Goal: Task Accomplishment & Management: Manage account settings

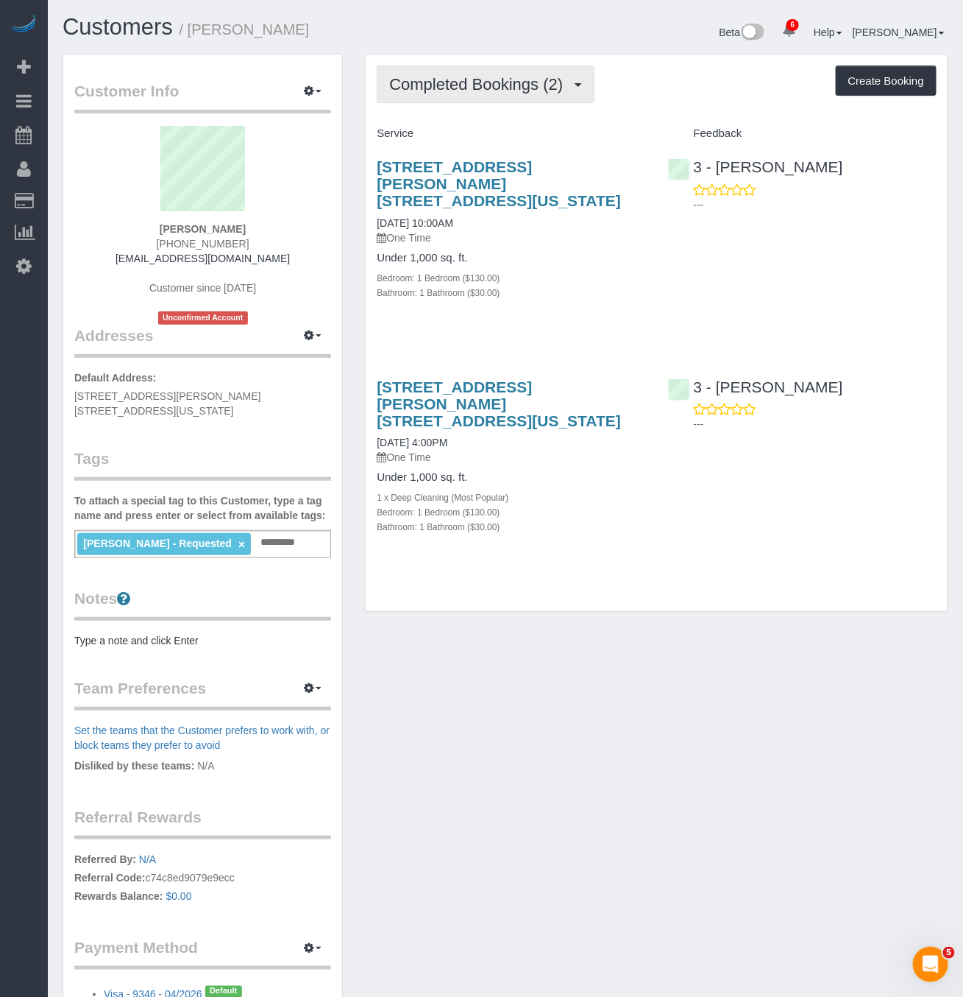
click at [499, 93] on button "Completed Bookings (2)" at bounding box center [486, 85] width 218 height 38
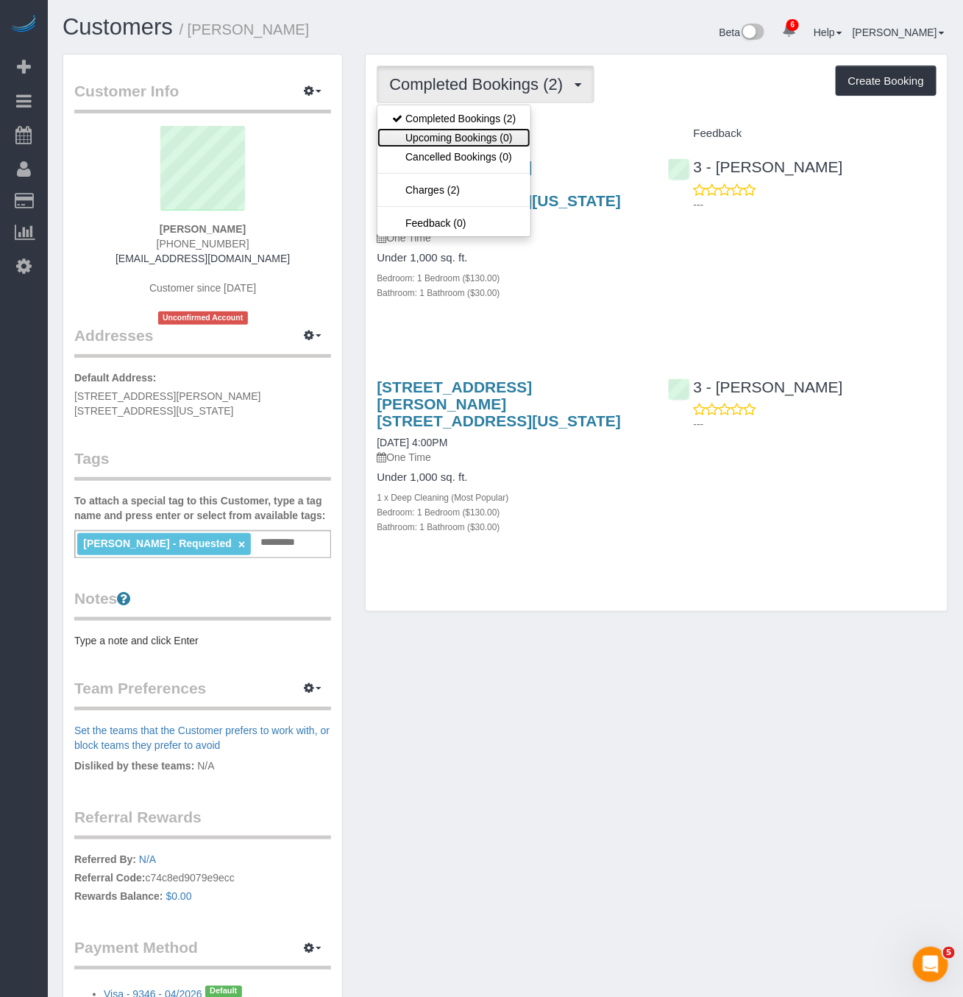
click at [501, 142] on link "Upcoming Bookings (0)" at bounding box center [454, 137] width 153 height 19
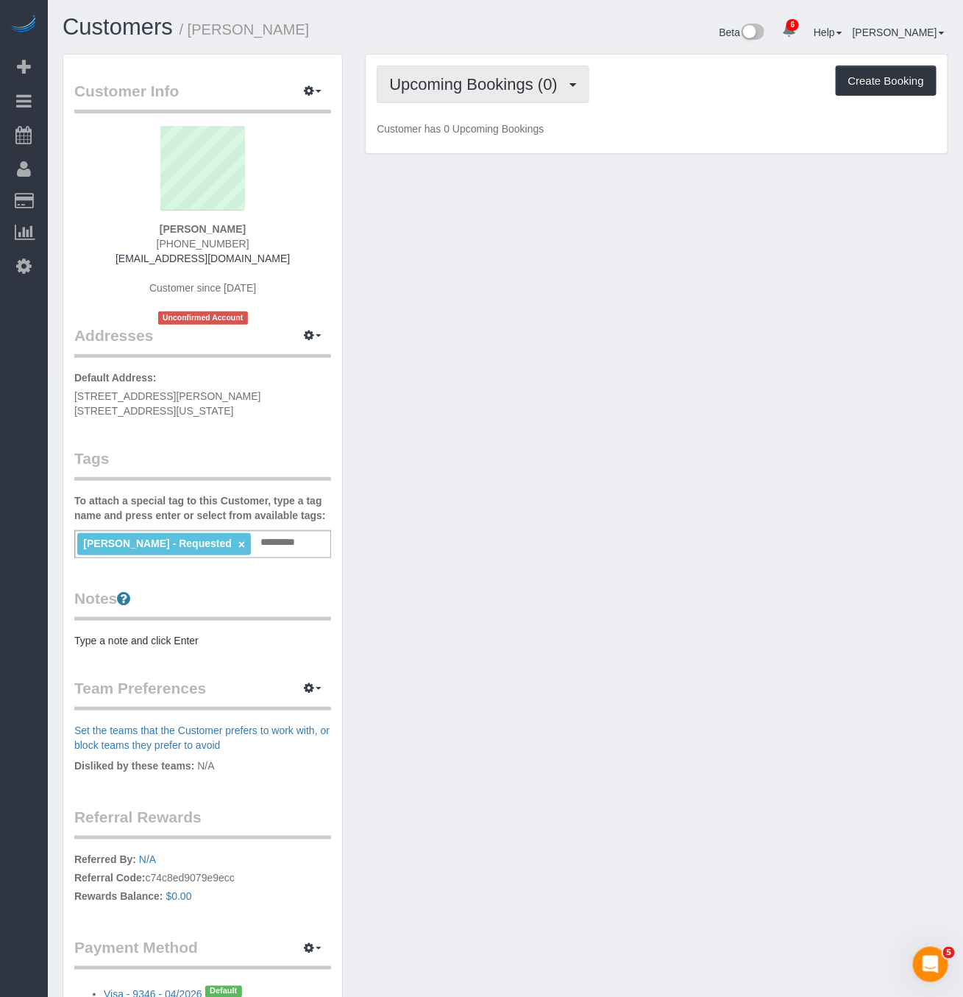
click at [522, 68] on button "Upcoming Bookings (0)" at bounding box center [483, 85] width 213 height 38
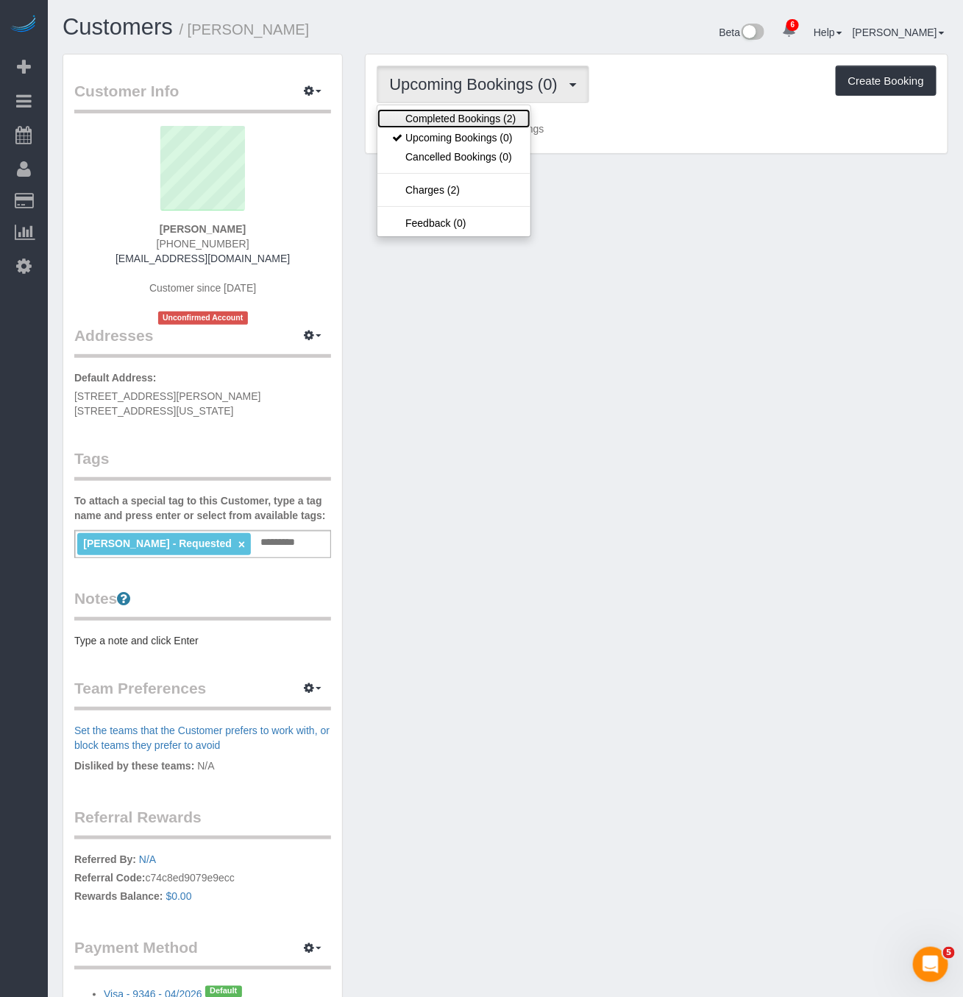
click at [495, 120] on link "Completed Bookings (2)" at bounding box center [454, 118] width 153 height 19
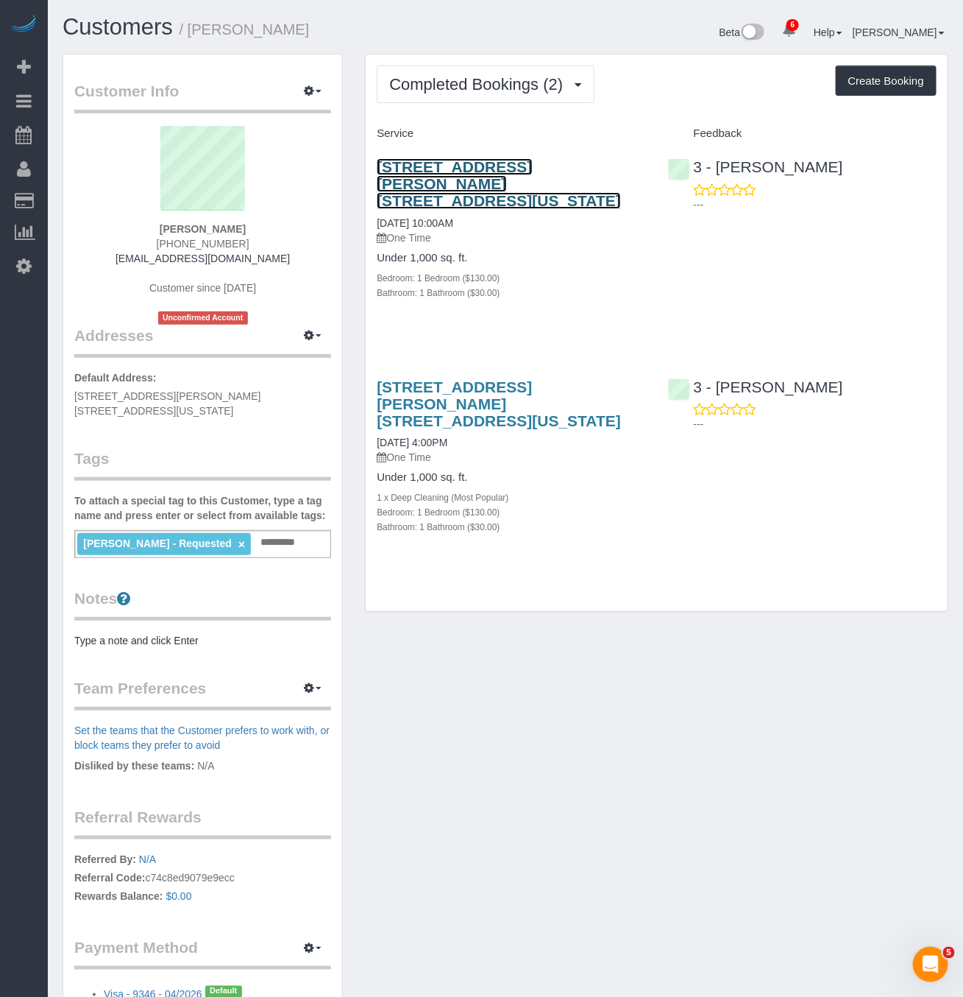
click at [456, 181] on link "200 Rector Place, Apt. 27c, New York, NY 10280" at bounding box center [499, 183] width 244 height 51
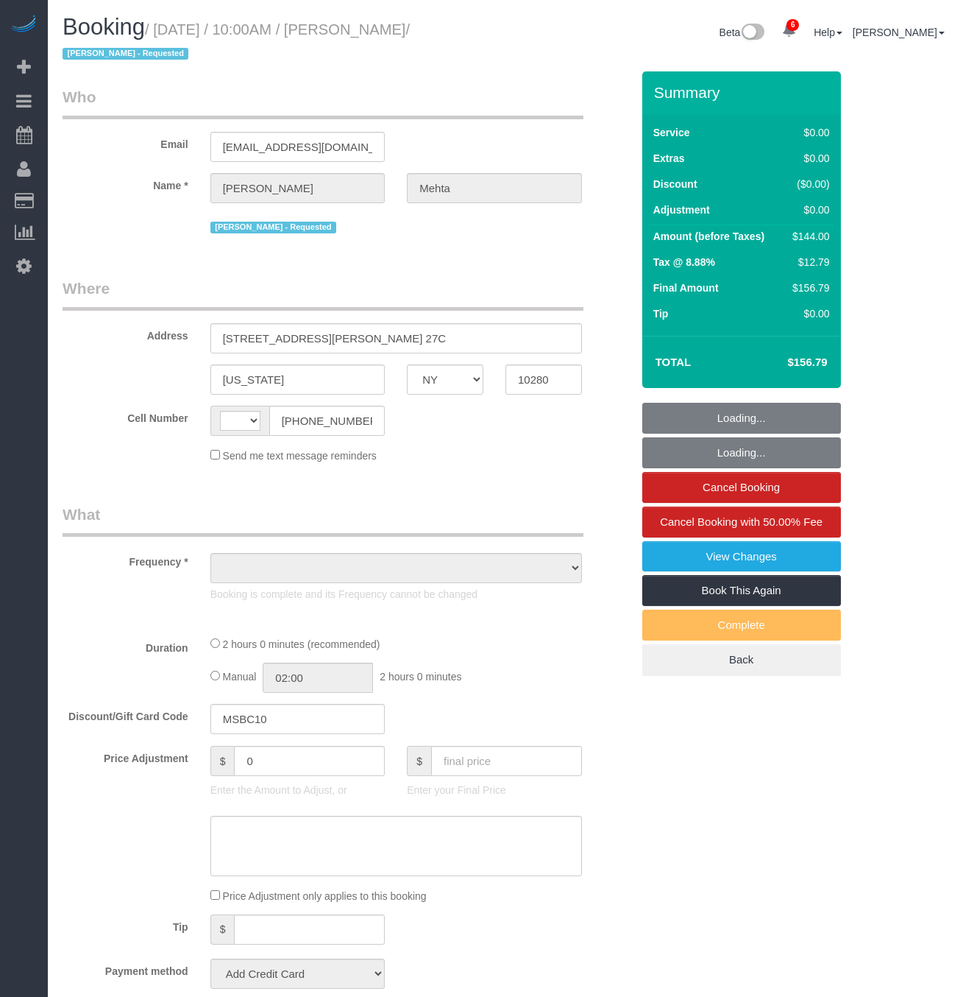
select select "NY"
select select "string:stripe-pm_1RFIWM4VGloSiKo7O7gxULol"
select select "1"
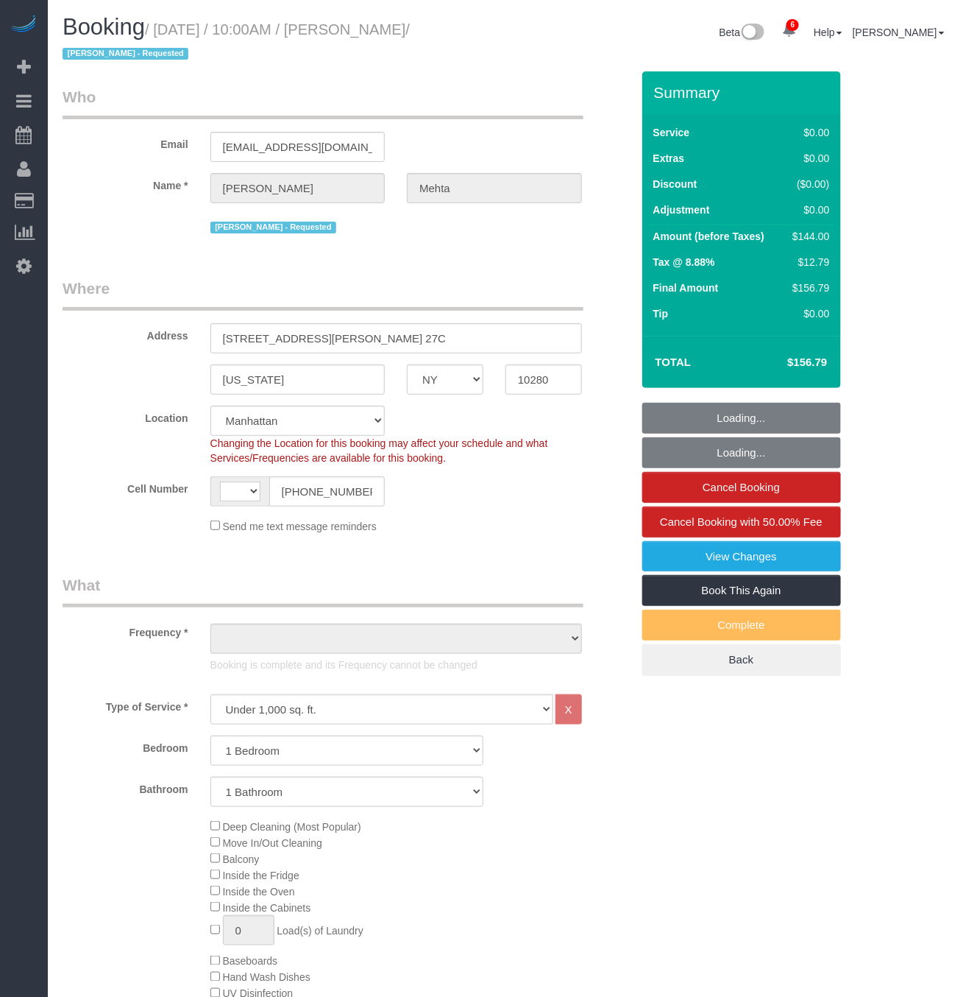
select select "string:US"
select select "object:788"
select select "spot1"
select select "number:58"
select select "number:90"
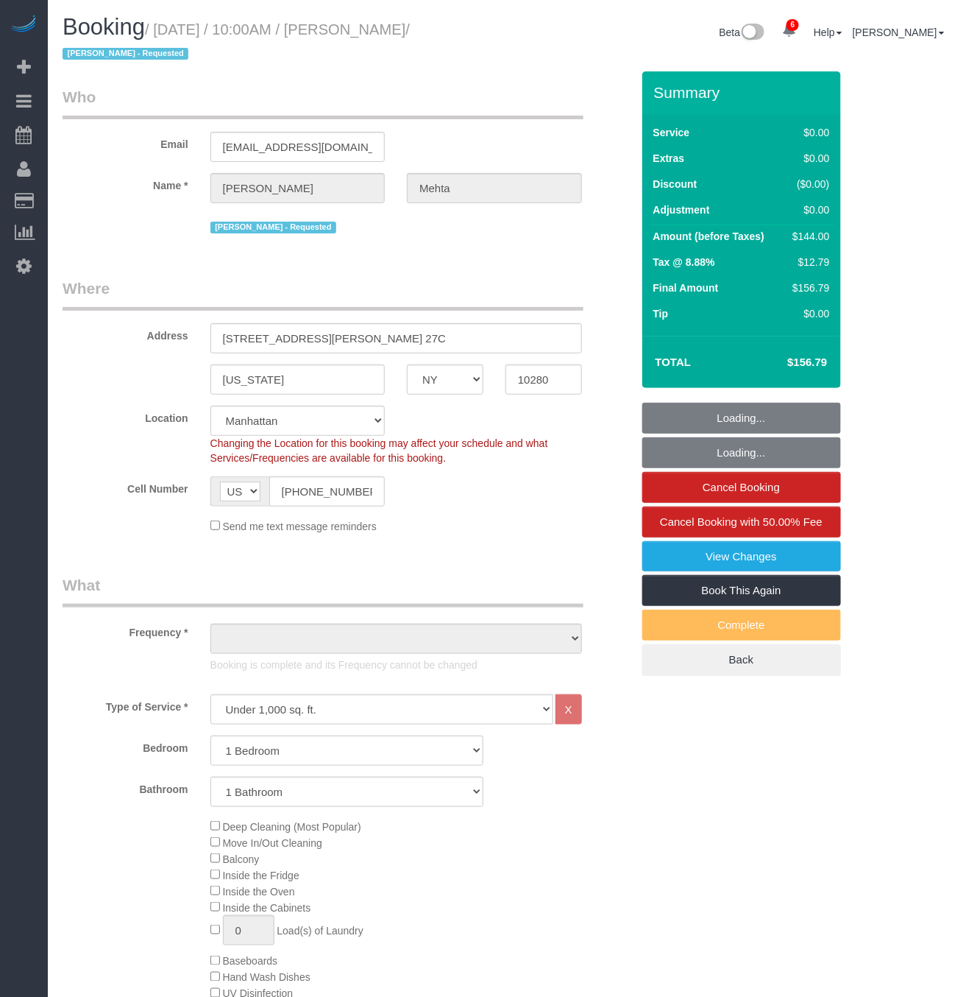
select select "number:15"
select select "number:7"
select select "1"
select select "object:1373"
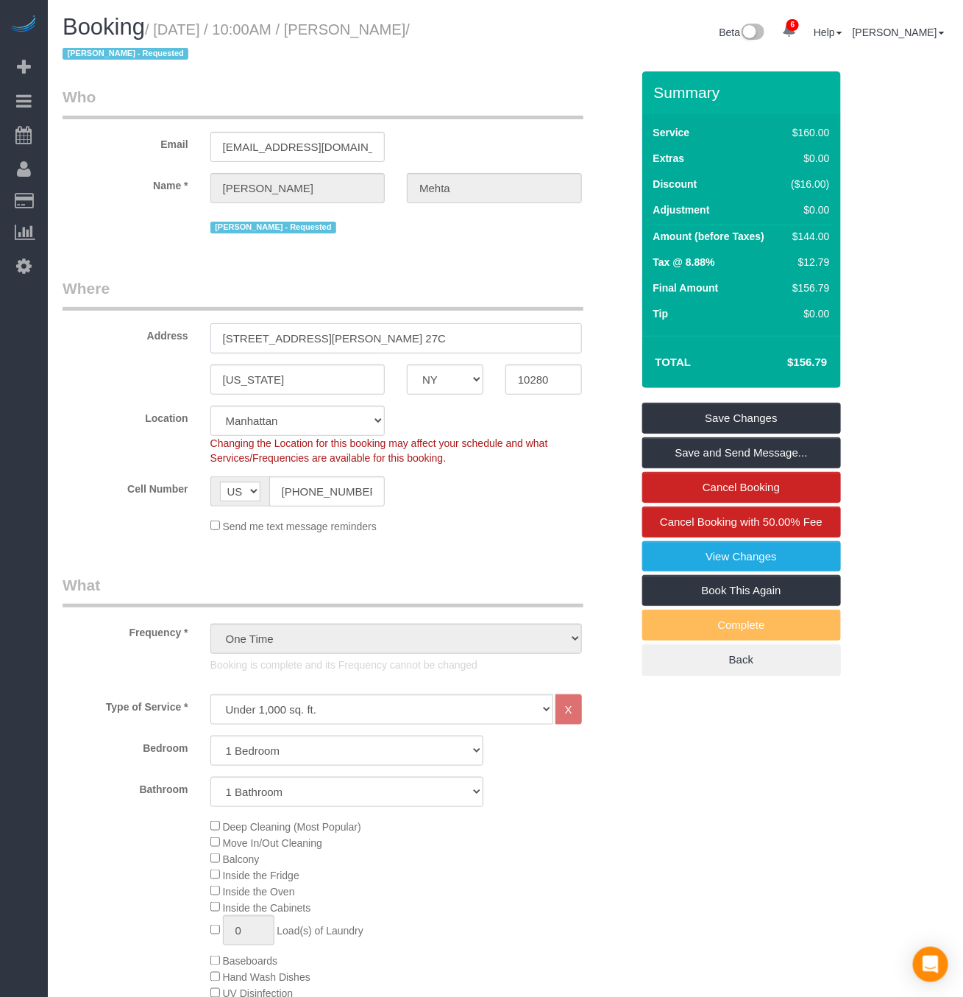
drag, startPoint x: 391, startPoint y: 339, endPoint x: 151, endPoint y: 344, distance: 240.0
click at [151, 340] on div "Address 200 Rector Place, Apt. 27C" at bounding box center [347, 315] width 591 height 76
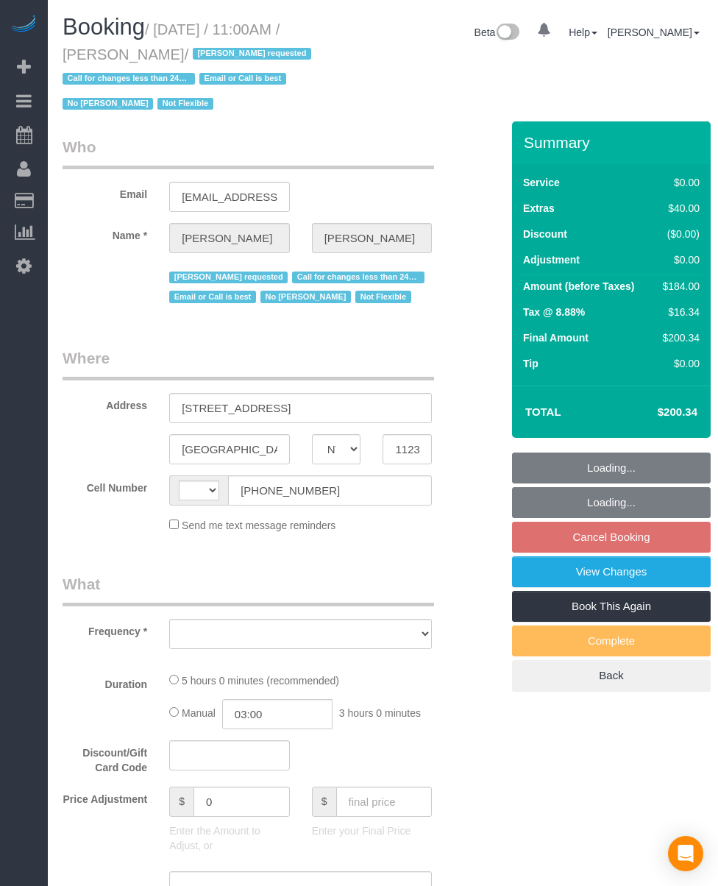
select select "NY"
select select "string:US"
select select "object:684"
select select "2"
select select "number:89"
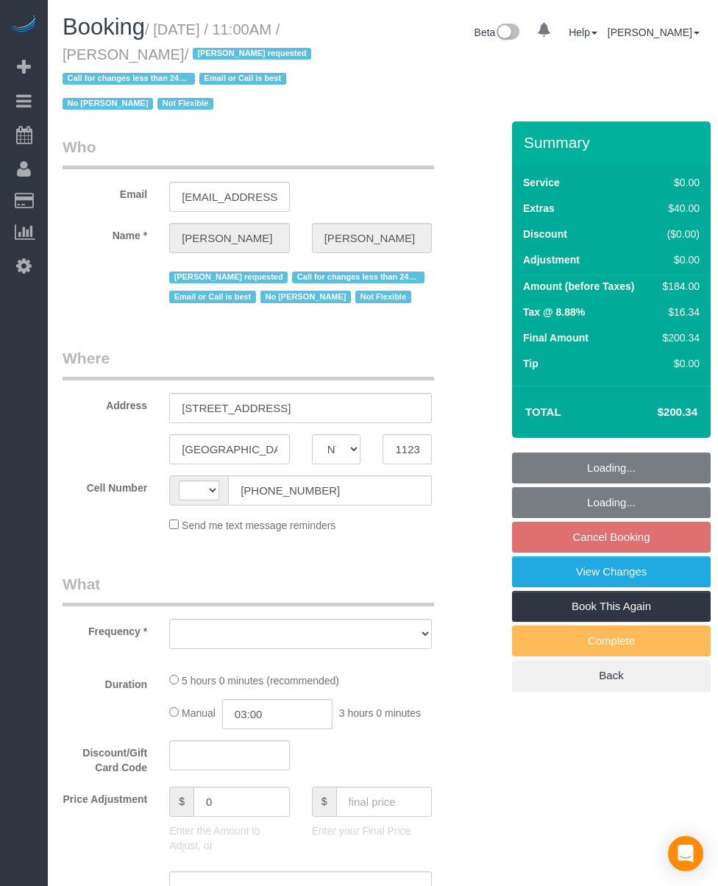
select select "number:90"
select select "number:15"
select select "number:5"
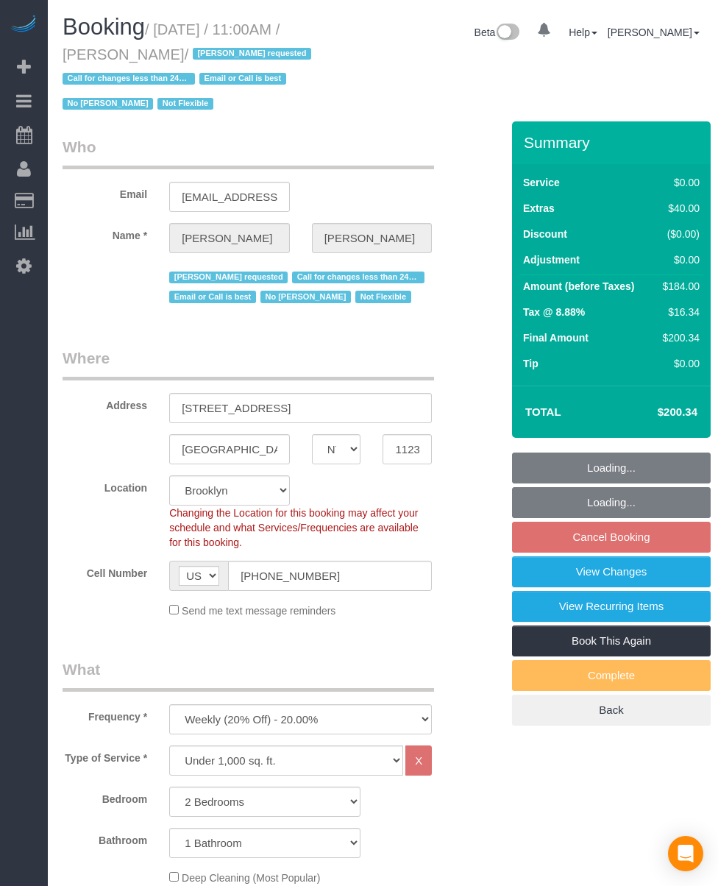
select select "string:stripe-pm_1QmKY94VGloSiKo7nTMEHlKd"
select select "spot4"
select select "object:1319"
select select "2"
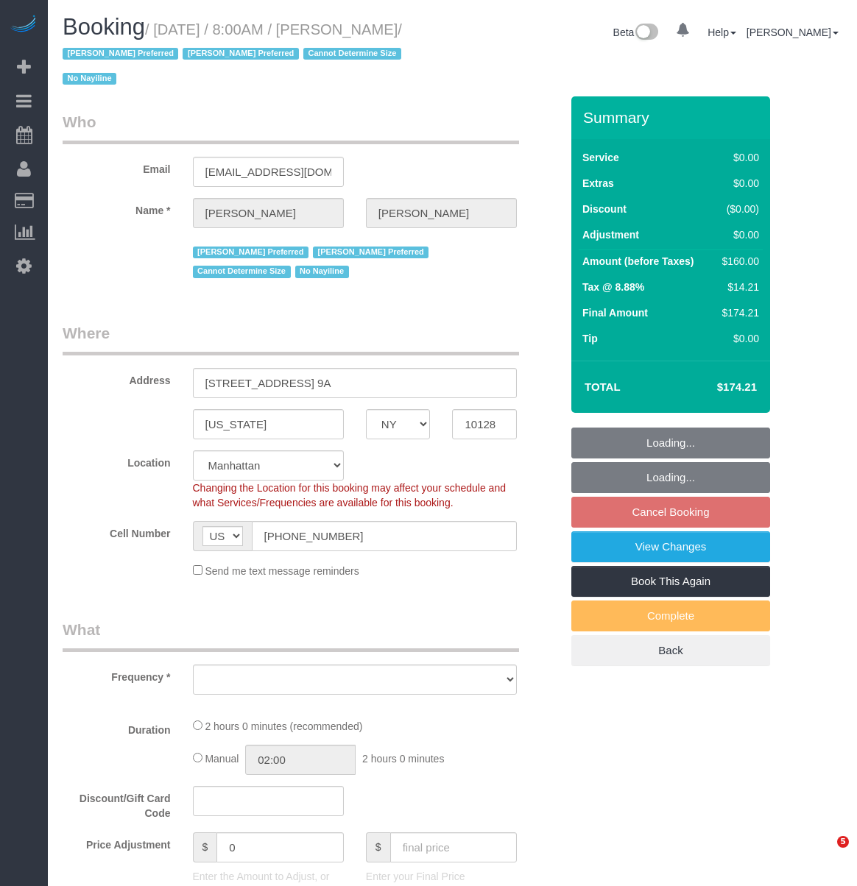
select select "NY"
select select "string:stripe-pm_1RKOS64VGloSiKo7vytksoMx"
select select "1"
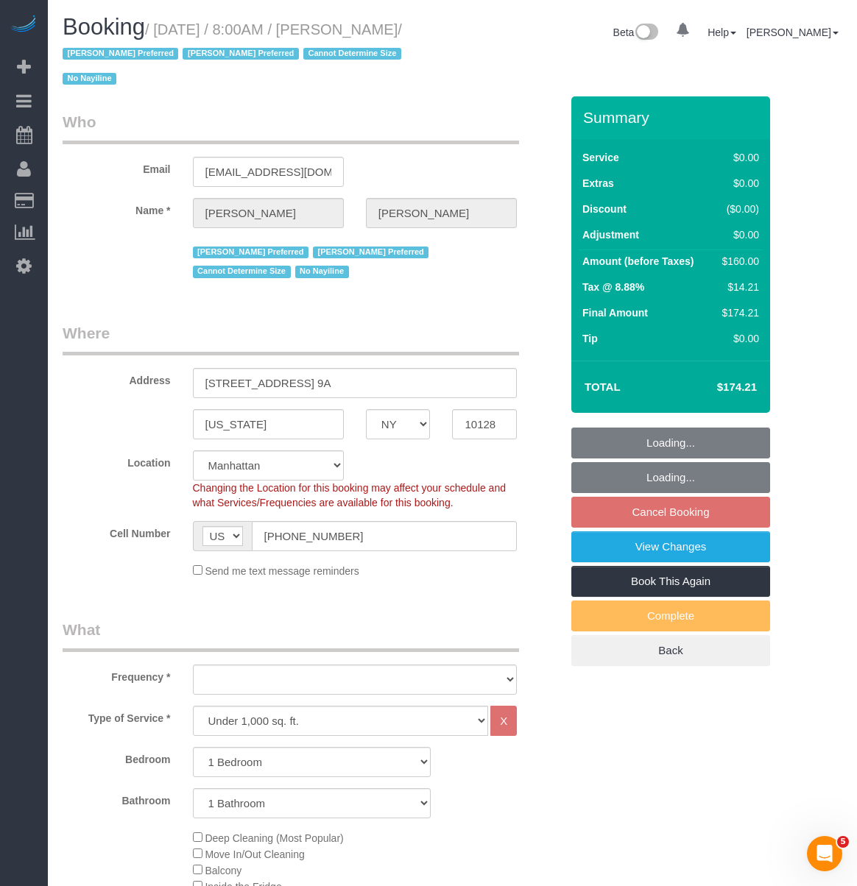
select select "object:791"
select select "spot1"
select select "number:89"
select select "number:90"
select select "number:15"
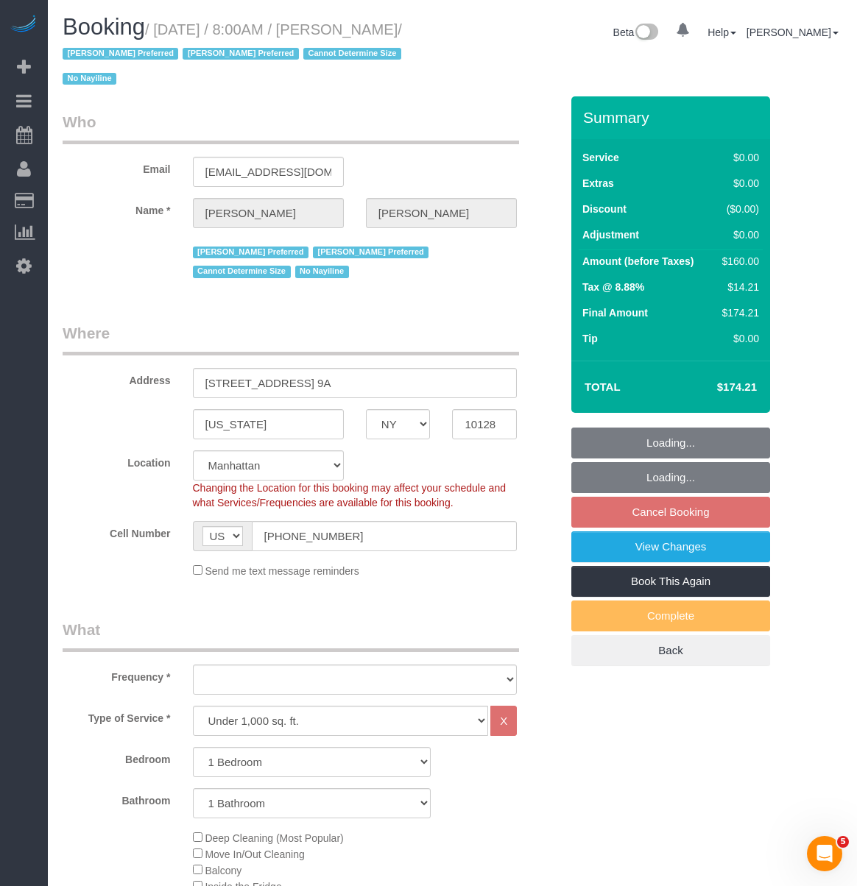
select select "number:5"
select select "1"
select select "object:1374"
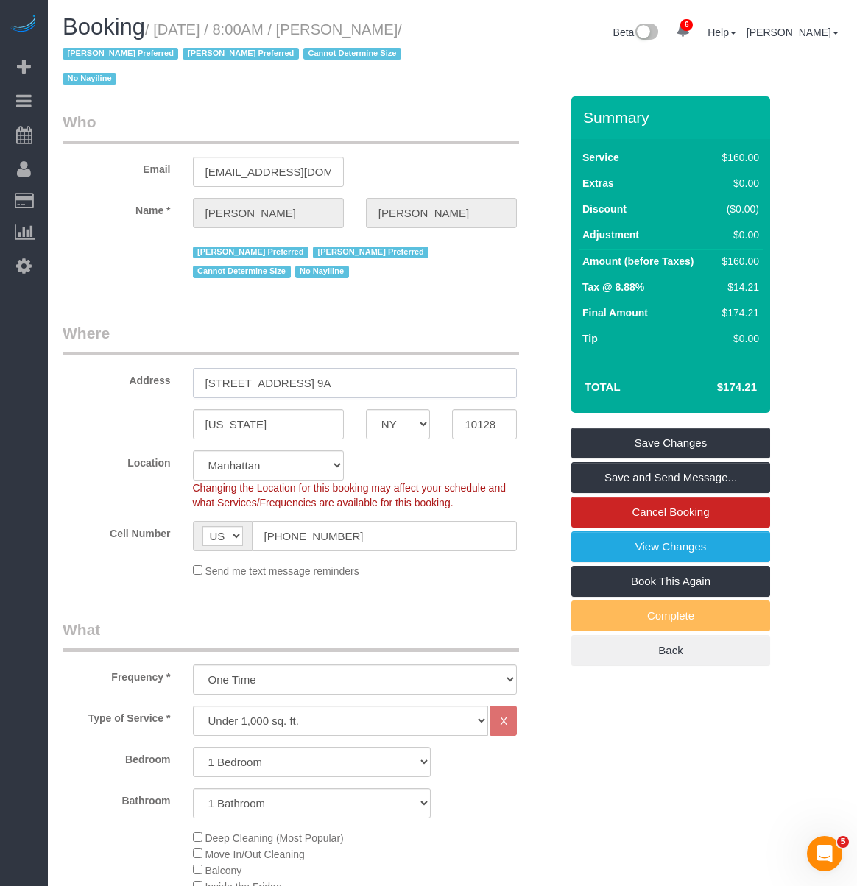
drag, startPoint x: 166, startPoint y: 350, endPoint x: 127, endPoint y: 318, distance: 50.1
click at [85, 351] on div "Address 1060 Park Ave, Apt. 9A" at bounding box center [312, 360] width 520 height 76
click at [409, 331] on div "Address 1060 Park Ave, Apt. 9A" at bounding box center [312, 360] width 520 height 76
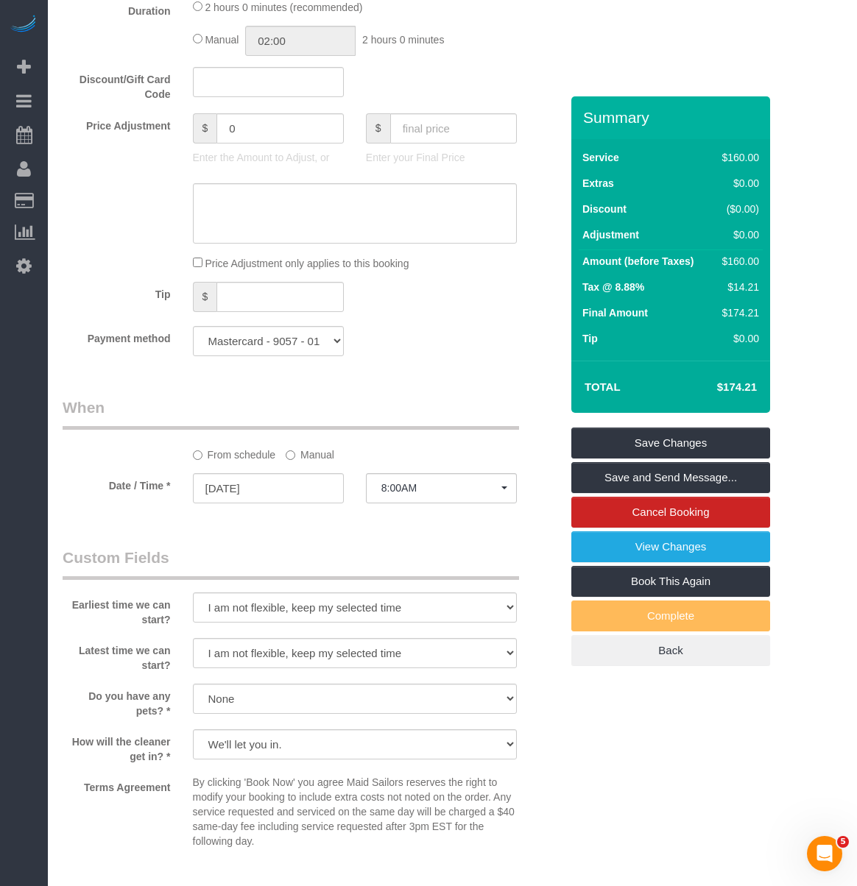
scroll to position [1172, 0]
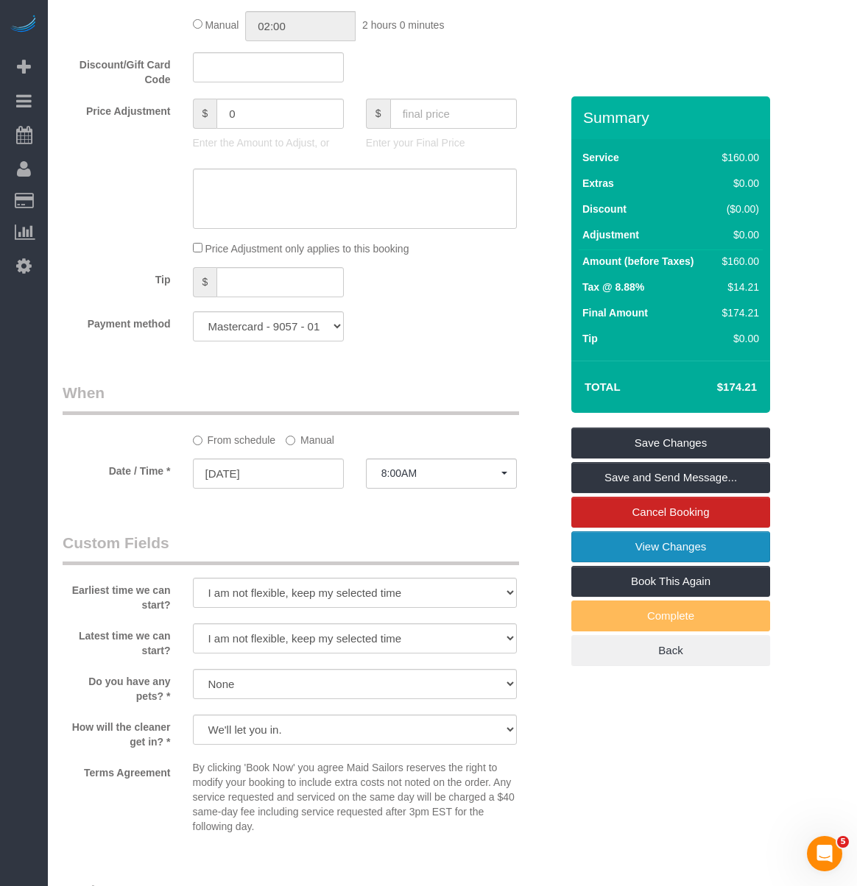
click at [659, 531] on link "View Changes" at bounding box center [670, 546] width 199 height 31
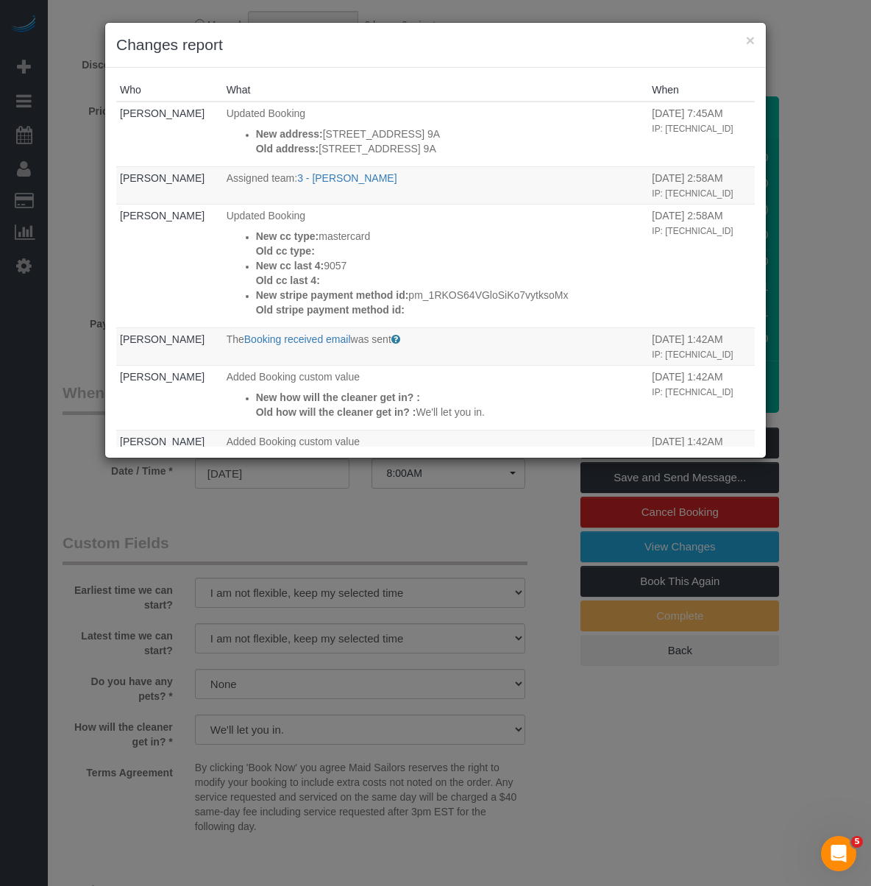
click at [330, 510] on div "× Changes report Who What When Tom Cabaneros Updated Booking New address: 1060 …" at bounding box center [435, 443] width 871 height 886
click at [751, 35] on button "×" at bounding box center [750, 39] width 9 height 15
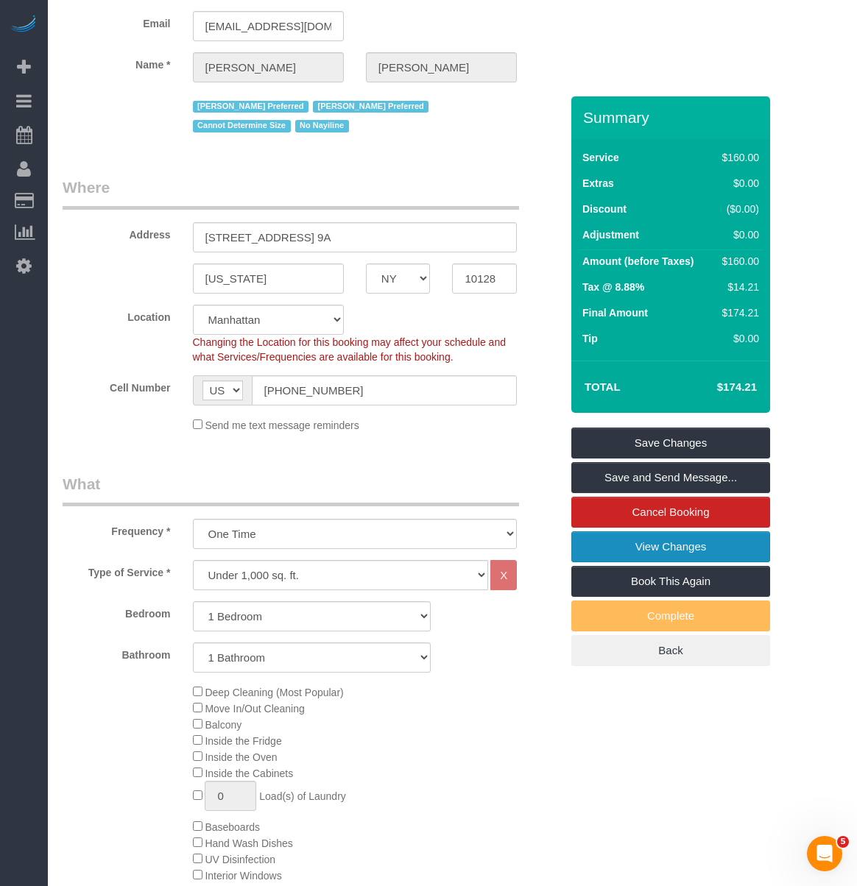
scroll to position [0, 0]
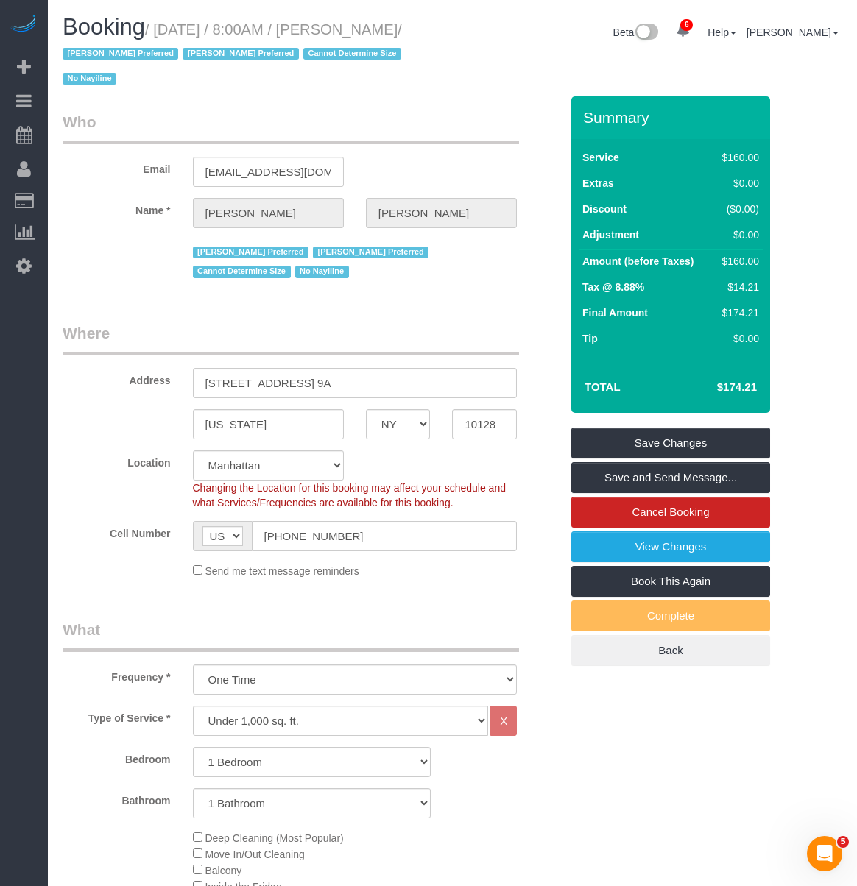
click at [450, 322] on legend "Where" at bounding box center [291, 338] width 456 height 33
click at [124, 239] on div "Ana Rodriguez Preferred Berdina Preferred Cannot Determine Size No Nayiline" at bounding box center [312, 260] width 520 height 43
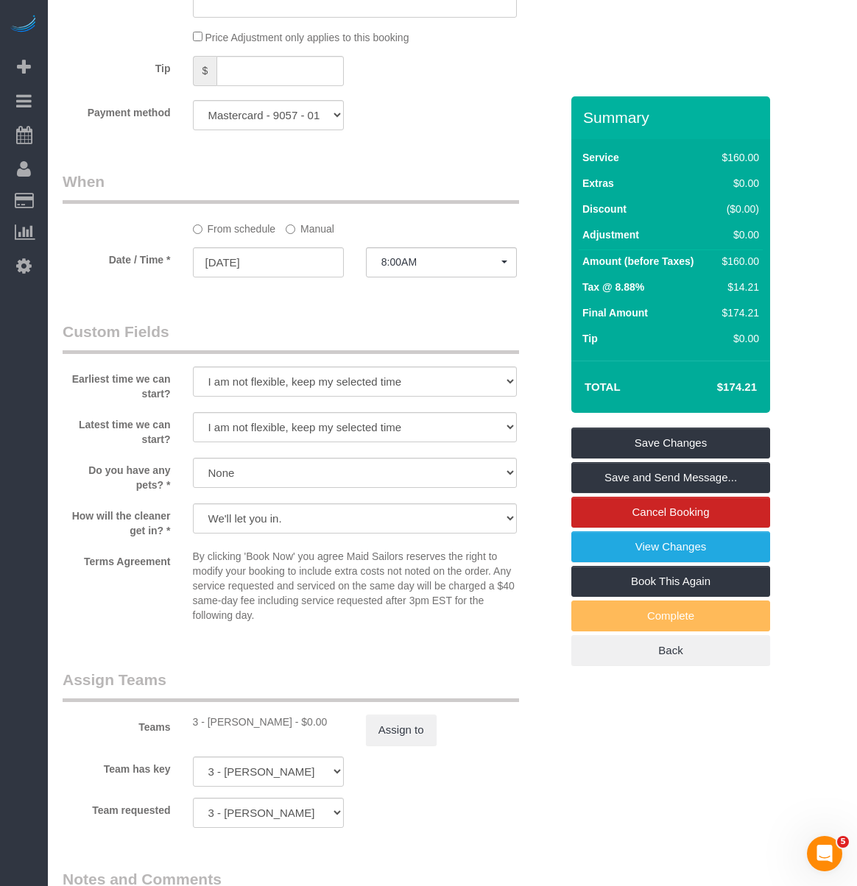
scroll to position [1369, 0]
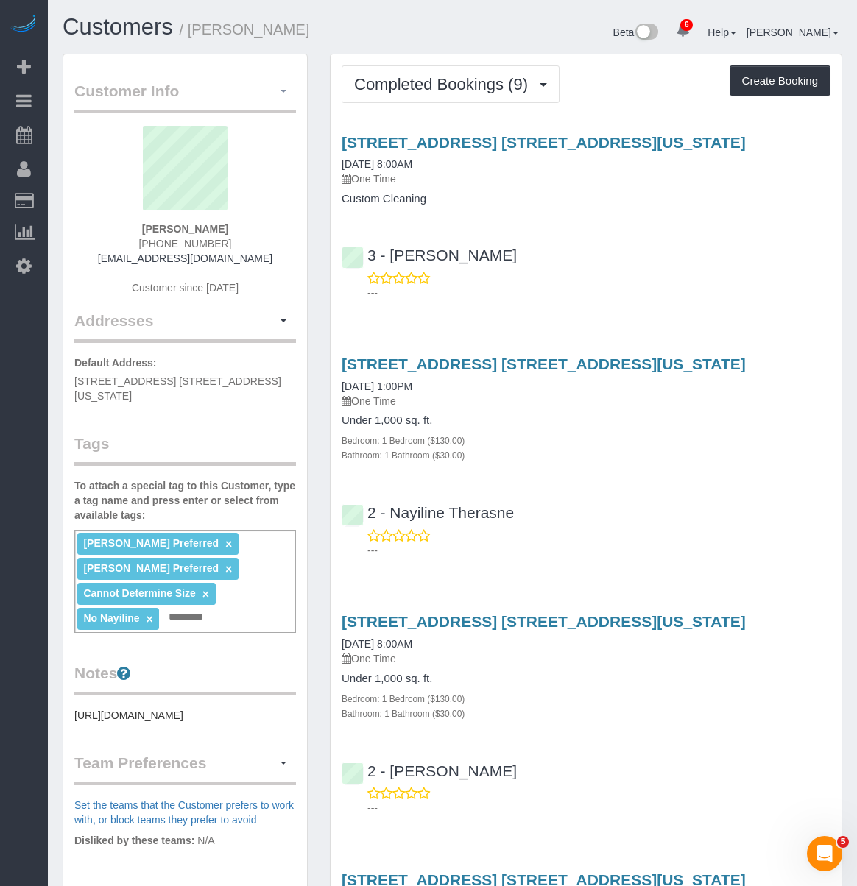
click at [286, 84] on button "button" at bounding box center [283, 91] width 25 height 23
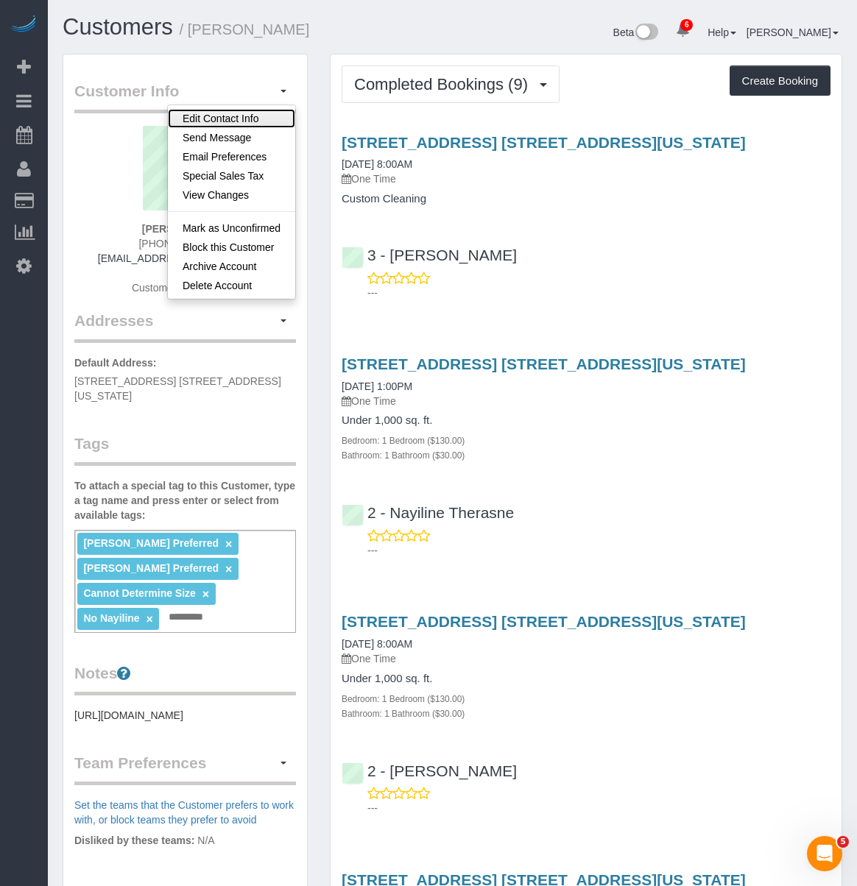
click at [245, 116] on link "Edit Contact Info" at bounding box center [231, 118] width 127 height 19
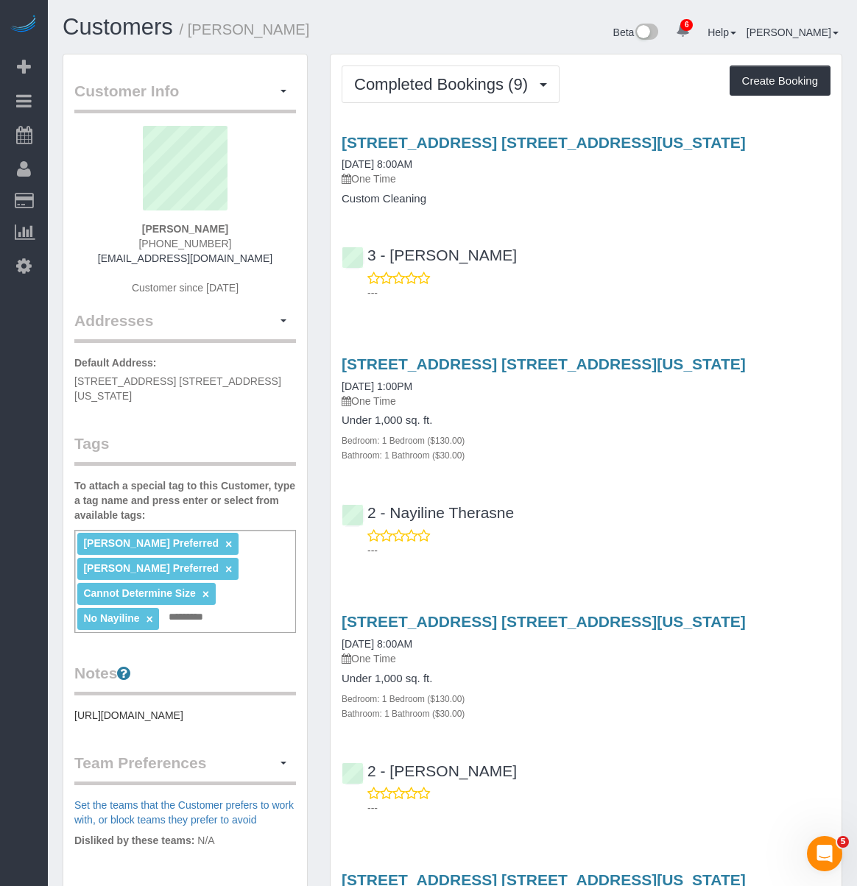
select select "NY"
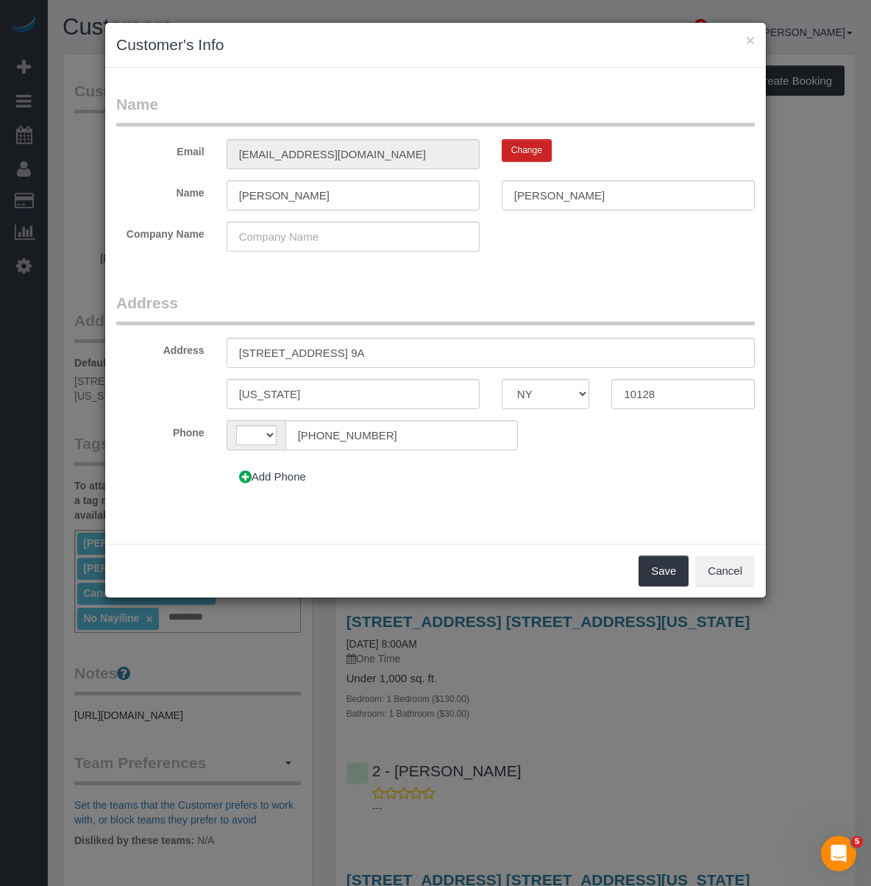
select select "string:[GEOGRAPHIC_DATA]"
drag, startPoint x: 307, startPoint y: 353, endPoint x: 342, endPoint y: 353, distance: 34.6
click at [312, 353] on input "1060 Park Ave, Apt. 9A" at bounding box center [491, 353] width 528 height 30
type input "[STREET_ADDRESS] 9A"
click at [395, 315] on legend "Address" at bounding box center [435, 308] width 639 height 33
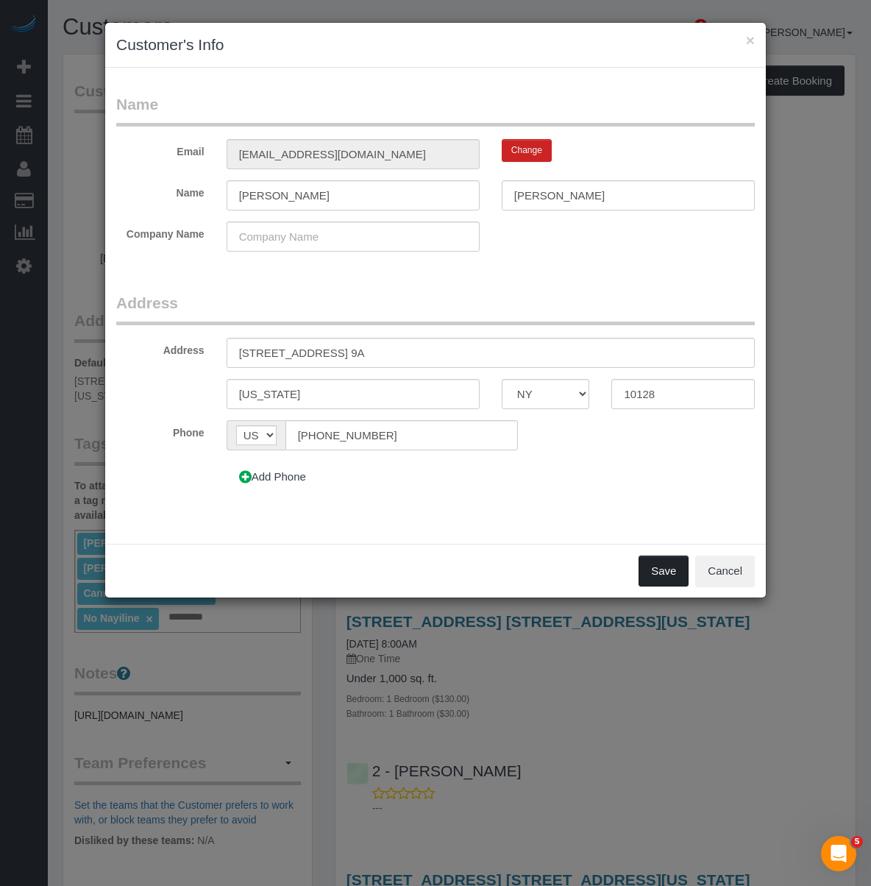
click at [658, 566] on button "Save" at bounding box center [664, 571] width 50 height 31
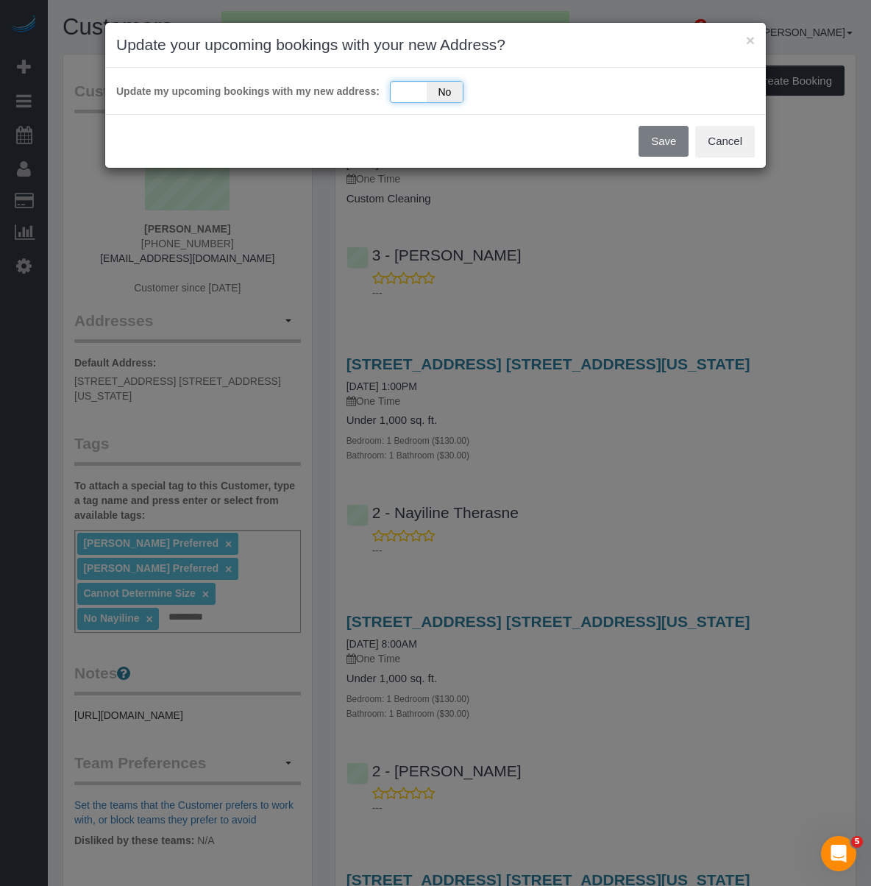
click at [418, 98] on div "Yes No" at bounding box center [427, 92] width 74 height 22
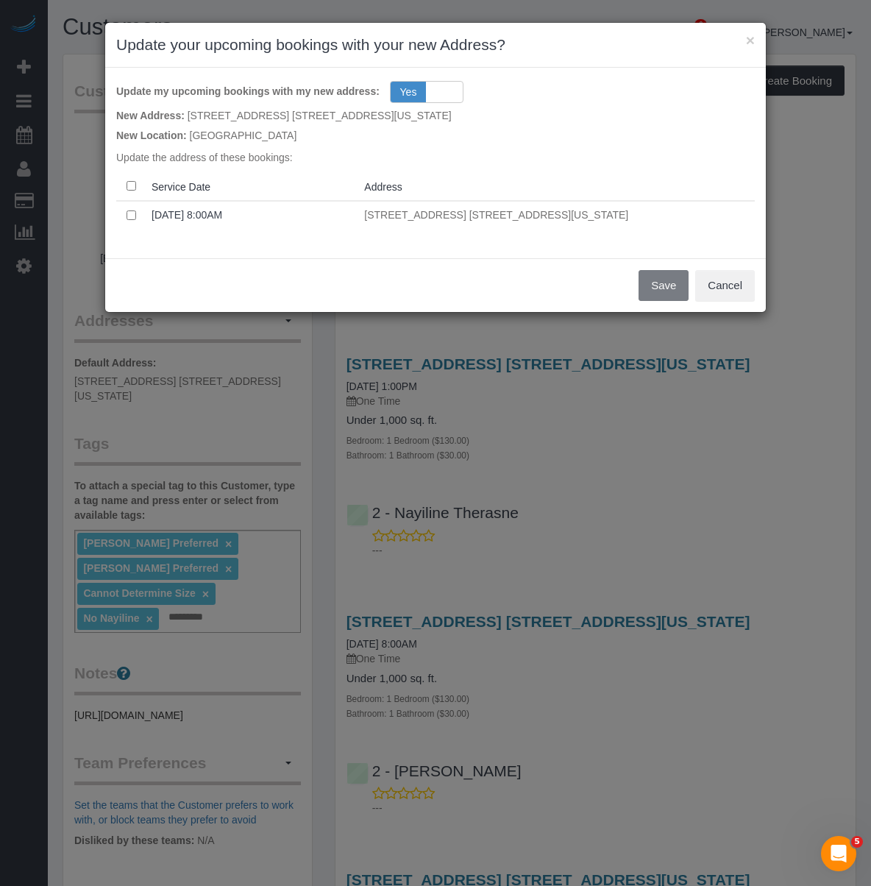
click at [138, 188] on th at bounding box center [130, 186] width 29 height 29
click at [121, 185] on th at bounding box center [130, 186] width 29 height 29
click at [649, 291] on button "Save" at bounding box center [664, 285] width 50 height 31
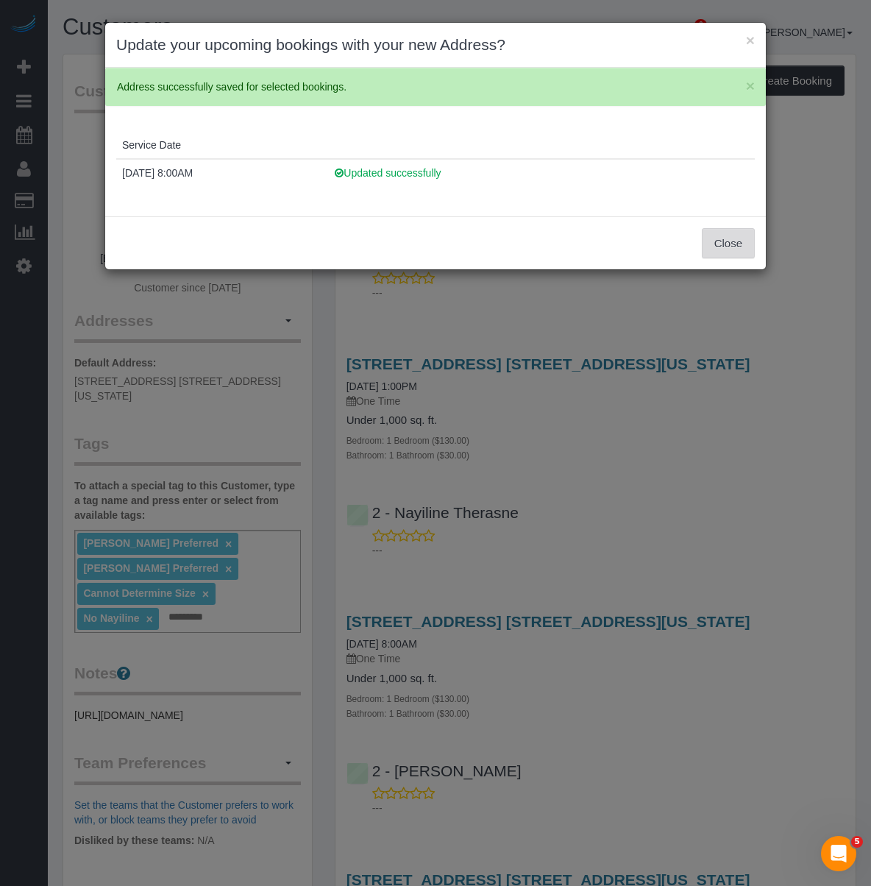
click at [727, 253] on button "Close" at bounding box center [728, 243] width 53 height 31
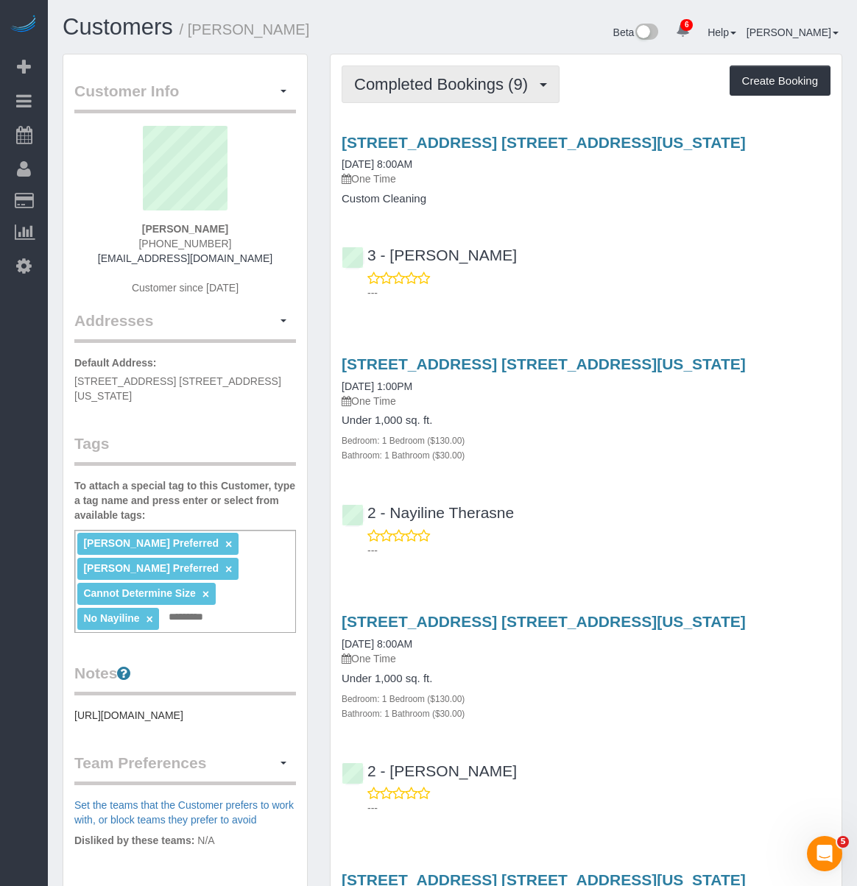
click at [425, 69] on button "Completed Bookings (9)" at bounding box center [451, 85] width 218 height 38
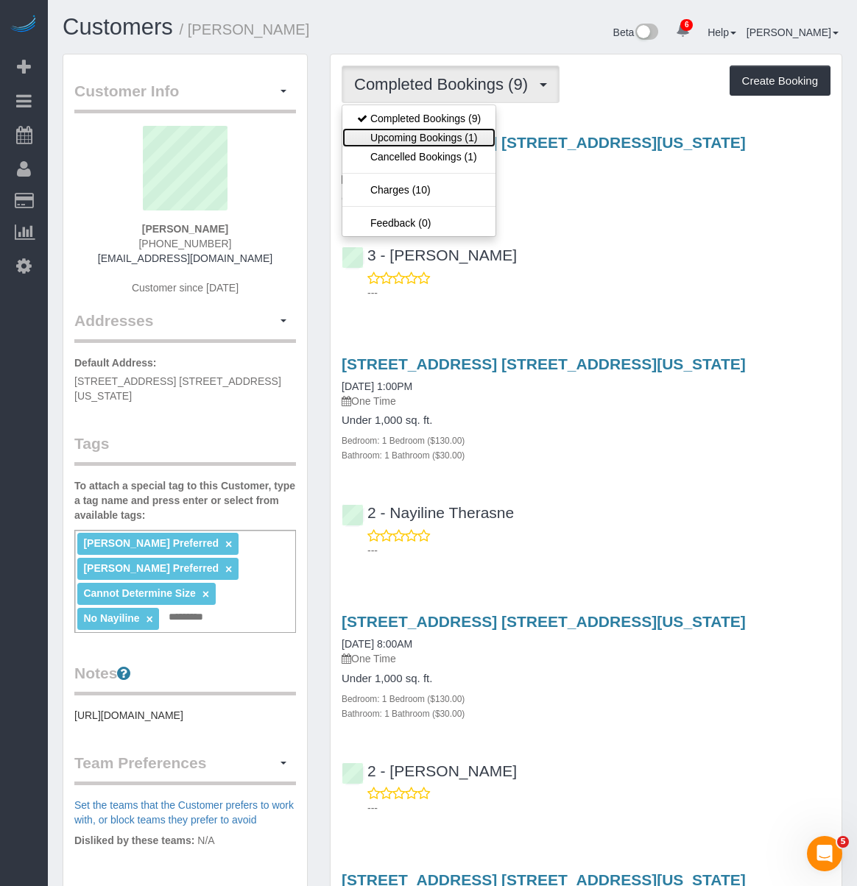
click at [452, 132] on link "Upcoming Bookings (1)" at bounding box center [418, 137] width 153 height 19
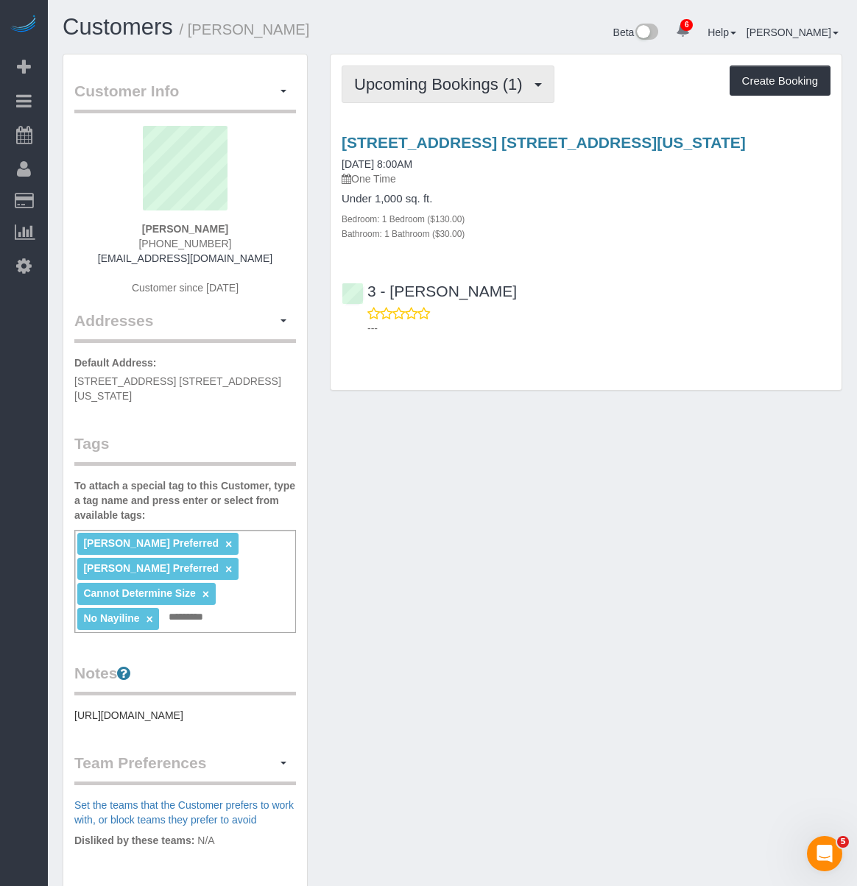
click at [447, 72] on button "Upcoming Bookings (1)" at bounding box center [448, 85] width 213 height 38
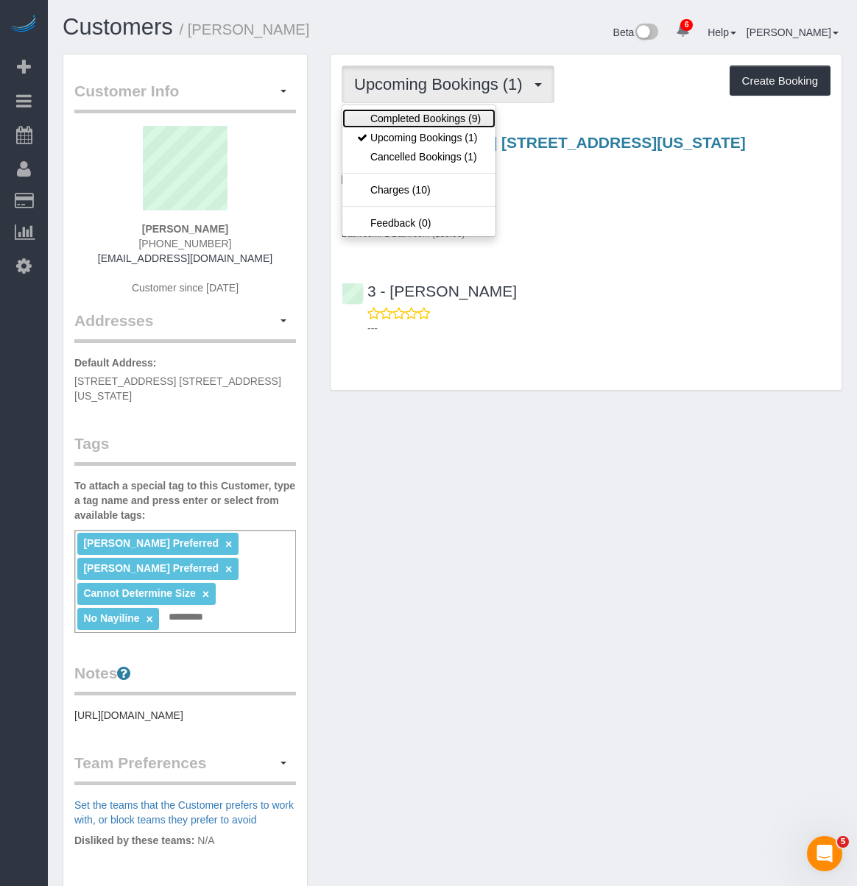
click at [458, 116] on link "Completed Bookings (9)" at bounding box center [418, 118] width 153 height 19
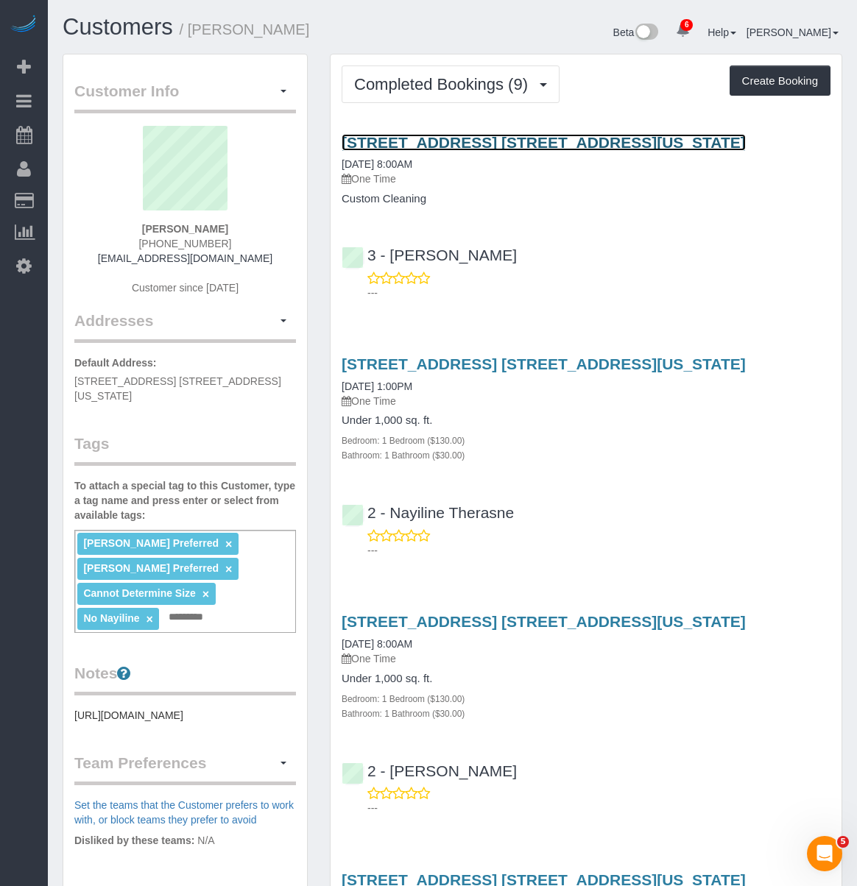
click at [436, 142] on link "1060 Park Ave, Apt. 9a, New York, NY 10128" at bounding box center [544, 142] width 404 height 17
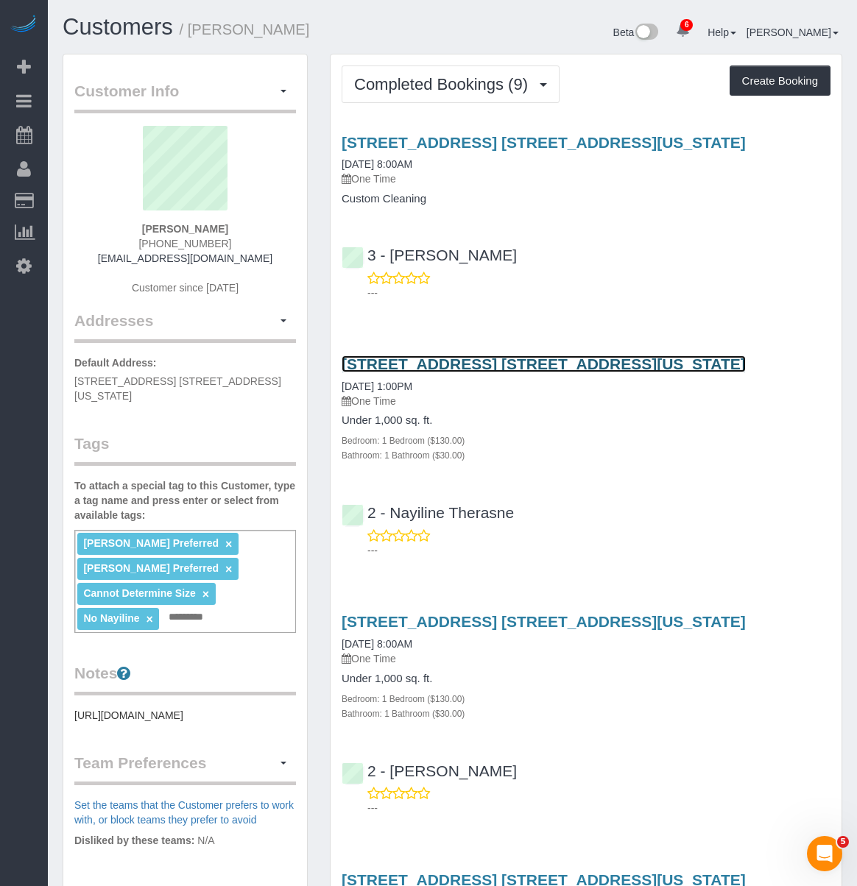
click at [509, 365] on link "1060 Park Avenue, Apt. 9a, New York, NY 10128" at bounding box center [544, 363] width 404 height 17
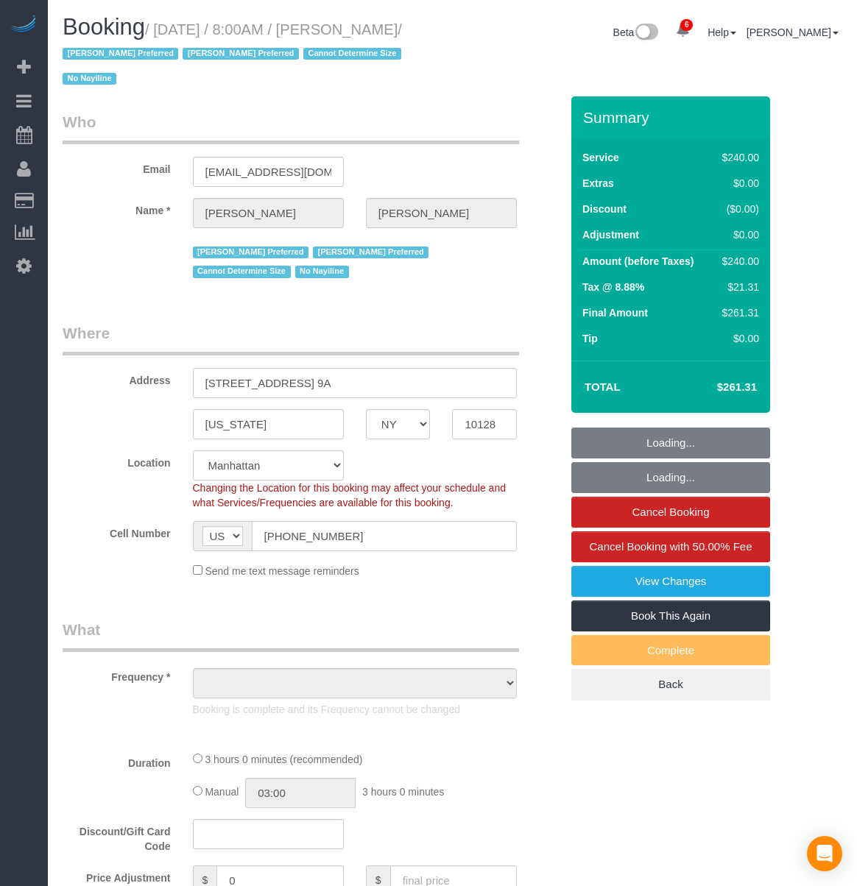
select select "NY"
select select "number:89"
select select "number:90"
select select "number:15"
select select "number:5"
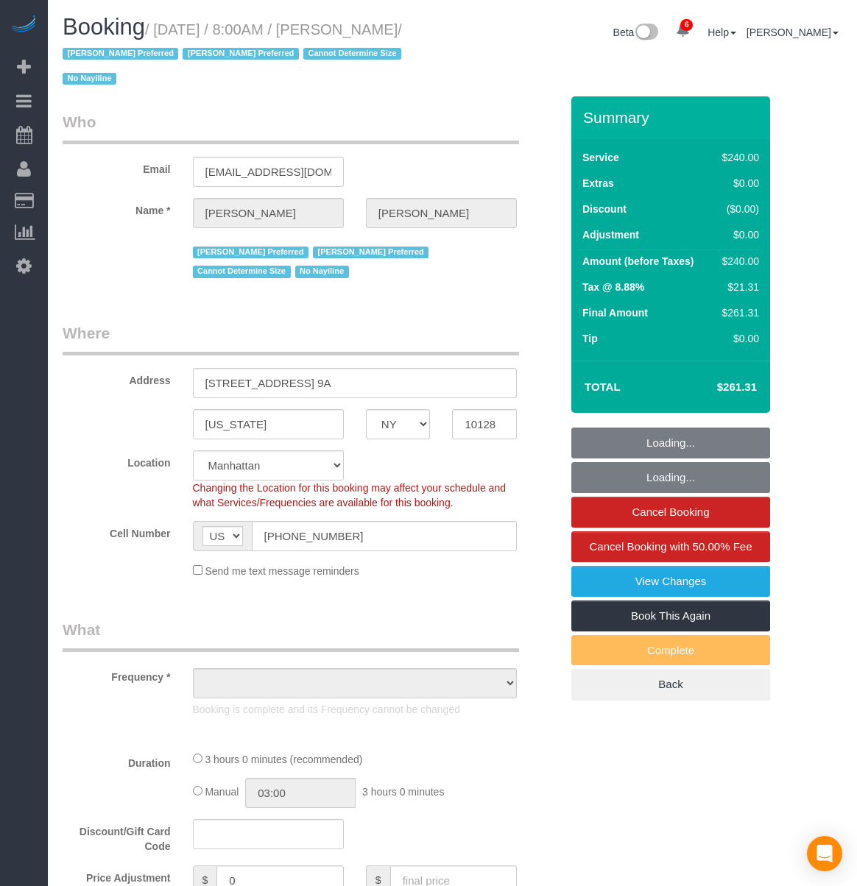
select select "string:stripe-pm_1RKOS64VGloSiKo7vytksoMx"
select select "object:863"
select select "spot1"
select select "180"
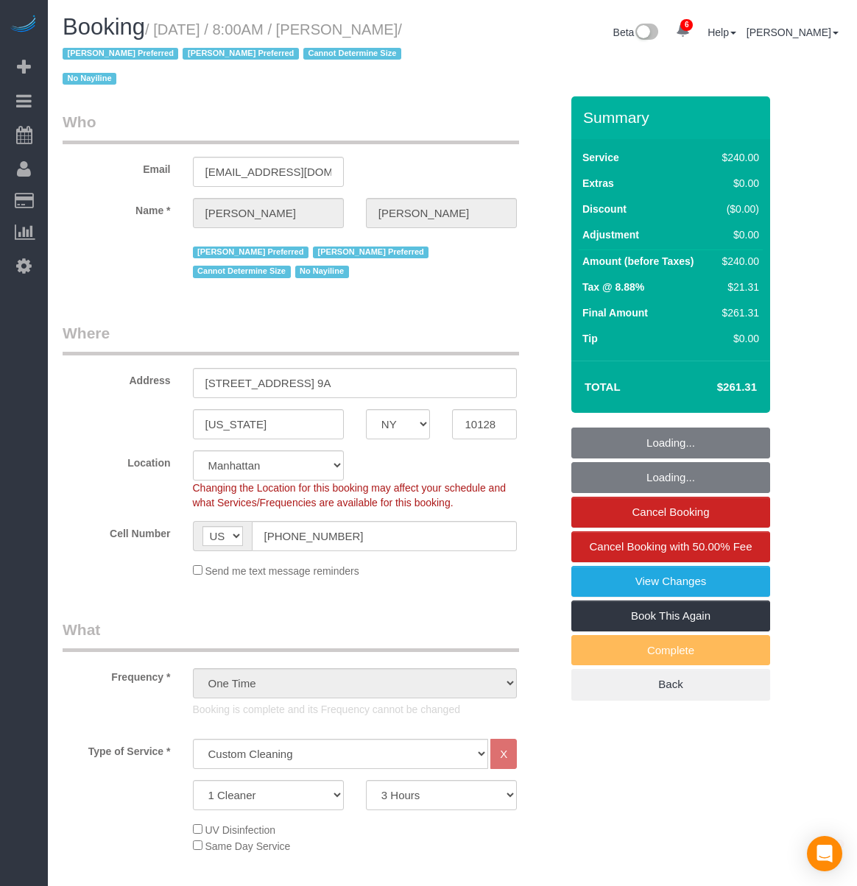
select select "object:1396"
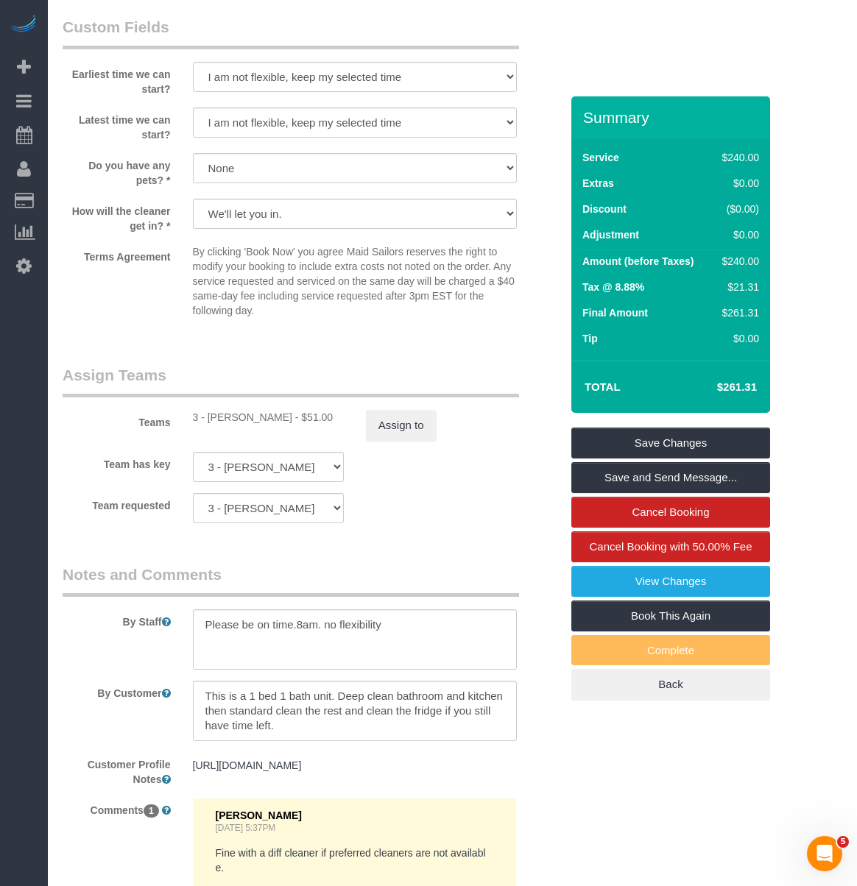
scroll to position [1649, 0]
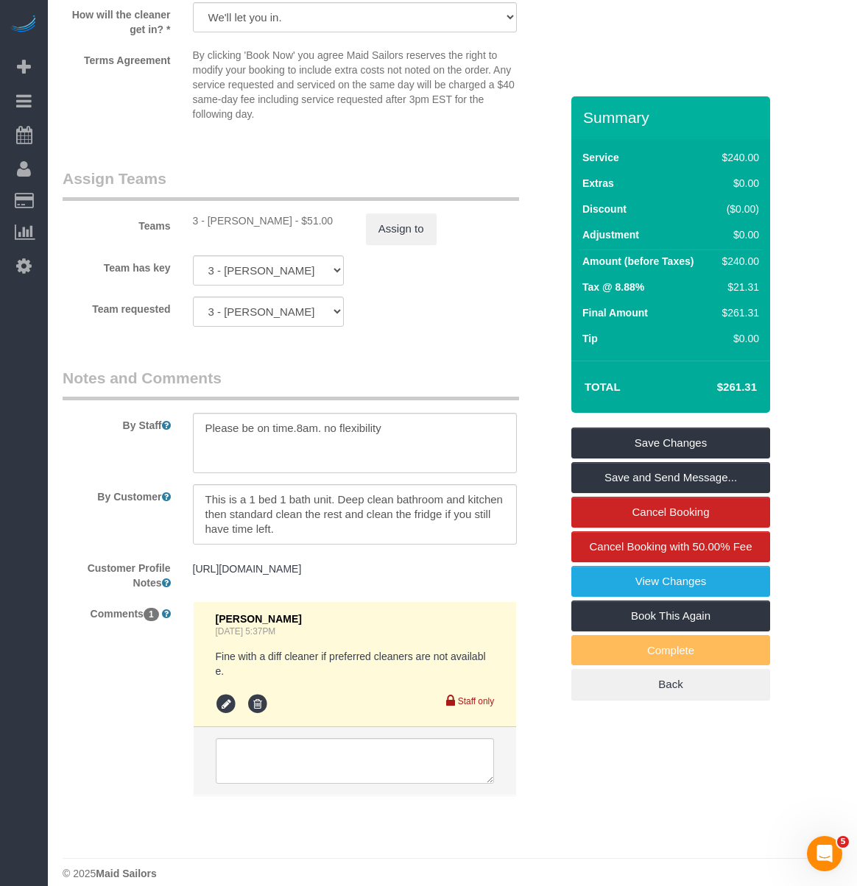
click at [316, 556] on div "https://www.zillow.com/homedetails/1060-Park-Ave-APT-9A-Manhattan-NY-10128/3376…" at bounding box center [355, 570] width 347 height 28
drag, startPoint x: 333, startPoint y: 553, endPoint x: 187, endPoint y: 537, distance: 146.7
click at [187, 556] on div "https://www.zillow.com/homedetails/1060-Park-Ave-APT-9A-Manhattan-NY-10128/3376…" at bounding box center [355, 570] width 347 height 28
copy pre "https://www.zillow.com/homedetails/1060-Park-Ave-APT-9A-Manhattan-NY-10128/3376…"
click at [458, 302] on fieldset "Assign Teams Teams 3 - Maria Bonilla - $51.00 Assign to Team has key 3 - Maria …" at bounding box center [312, 253] width 498 height 170
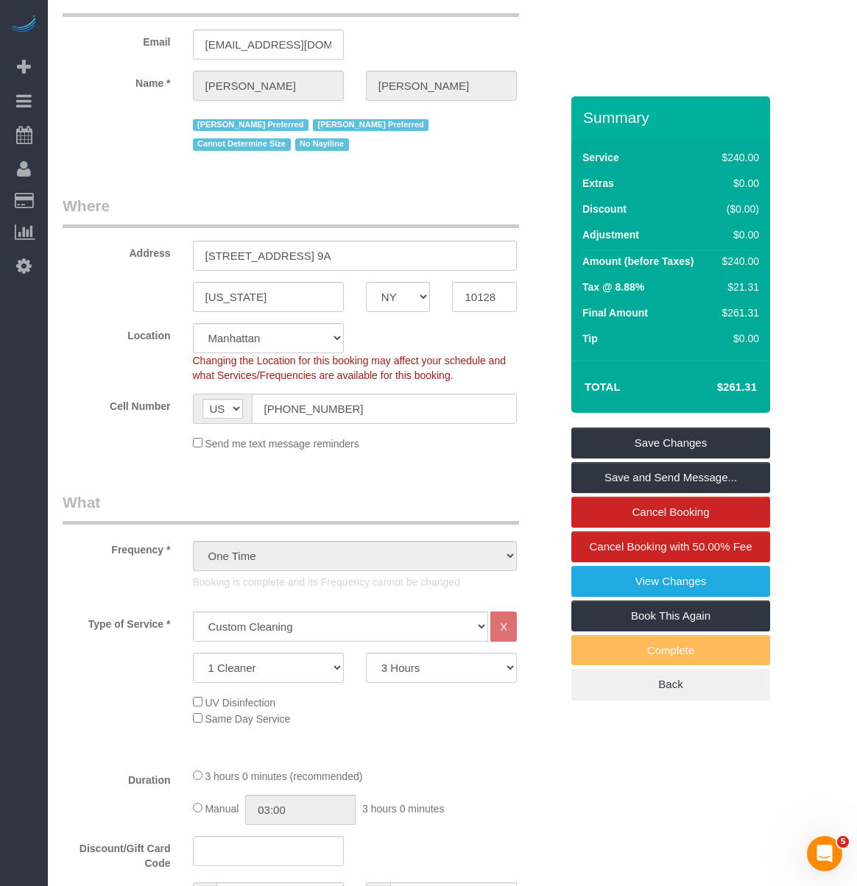
scroll to position [0, 0]
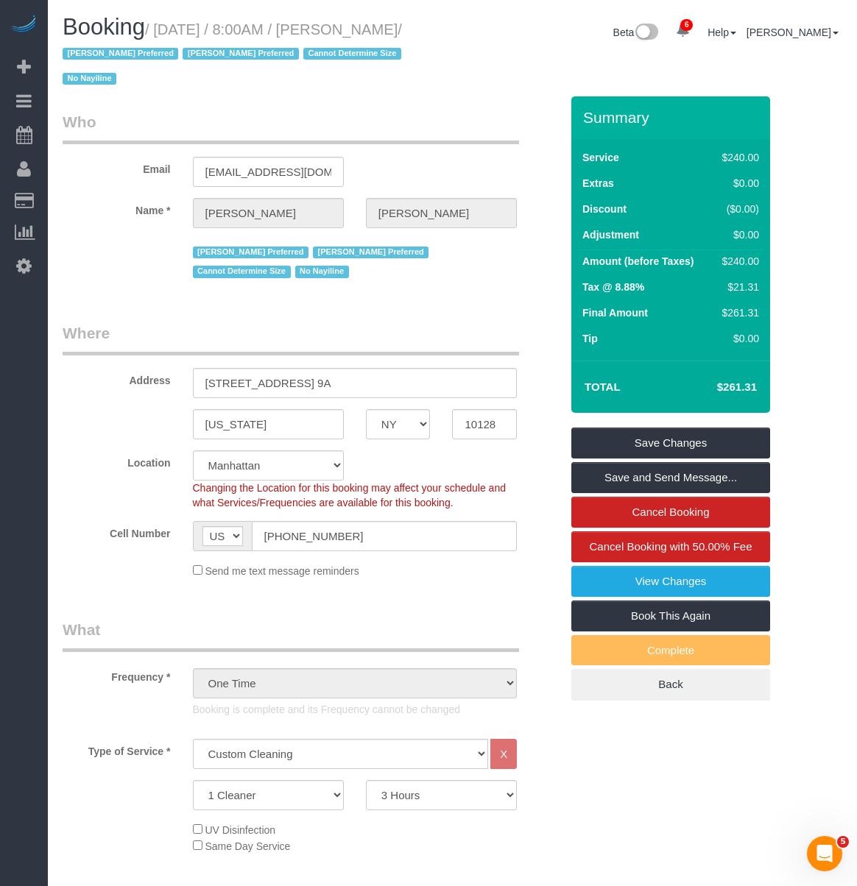
click at [405, 322] on legend "Where" at bounding box center [291, 338] width 456 height 33
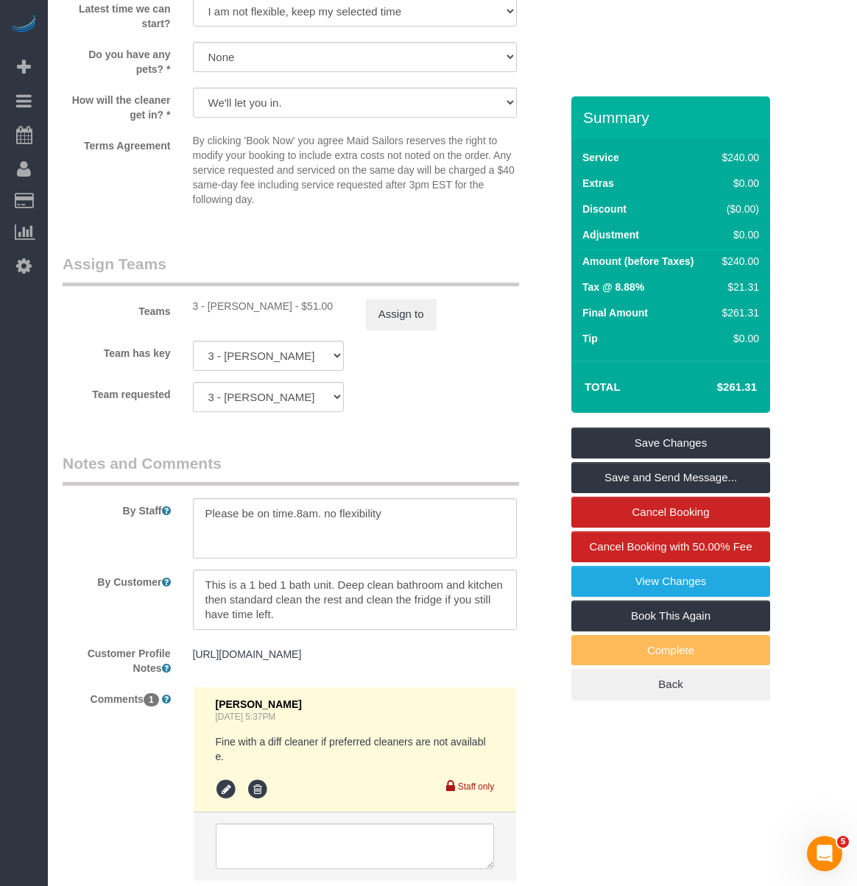
scroll to position [1453, 0]
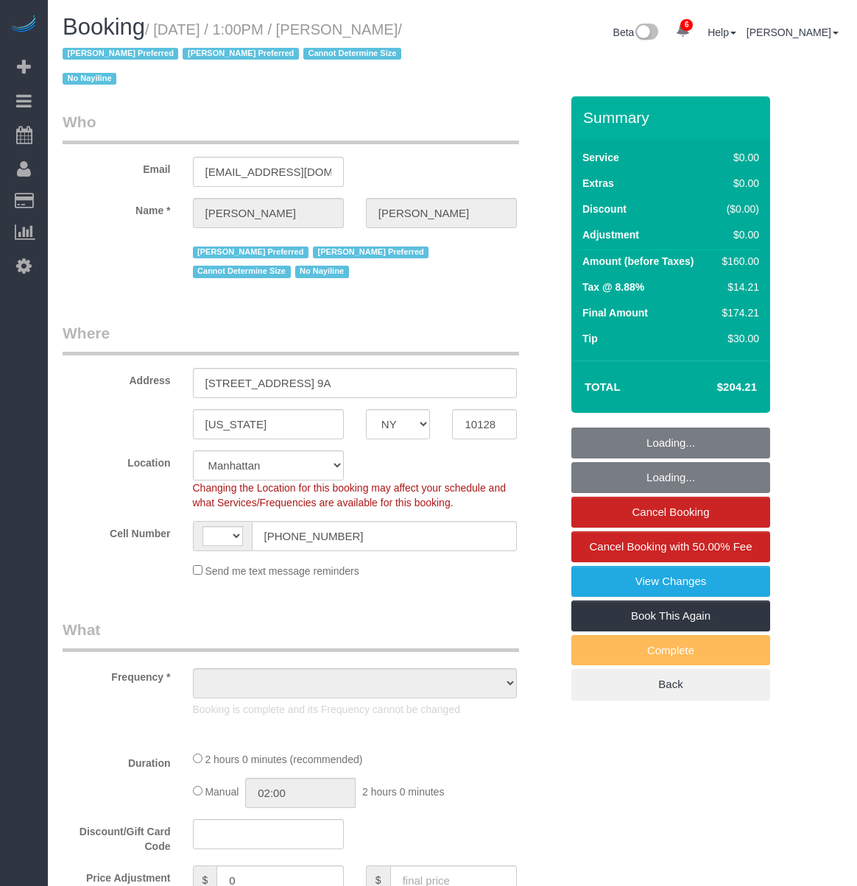
select select "NY"
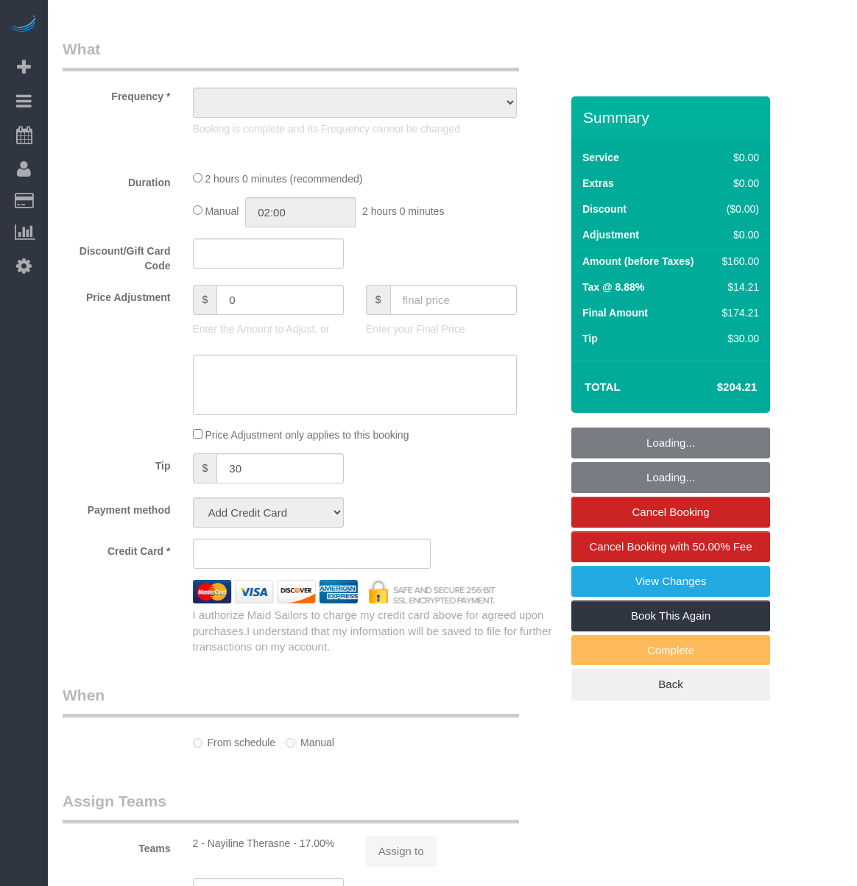
select select "string:[GEOGRAPHIC_DATA]"
select select "object:800"
select select "1"
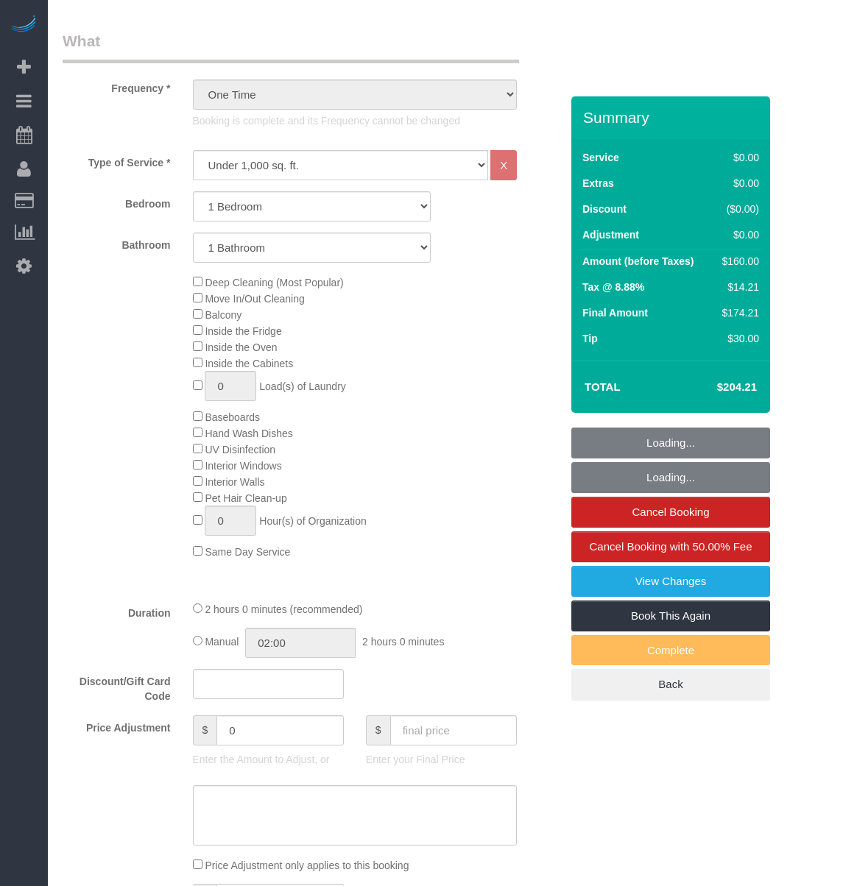
select select "spot1"
select select "number:58"
select select "number:90"
select select "number:15"
select select "number:5"
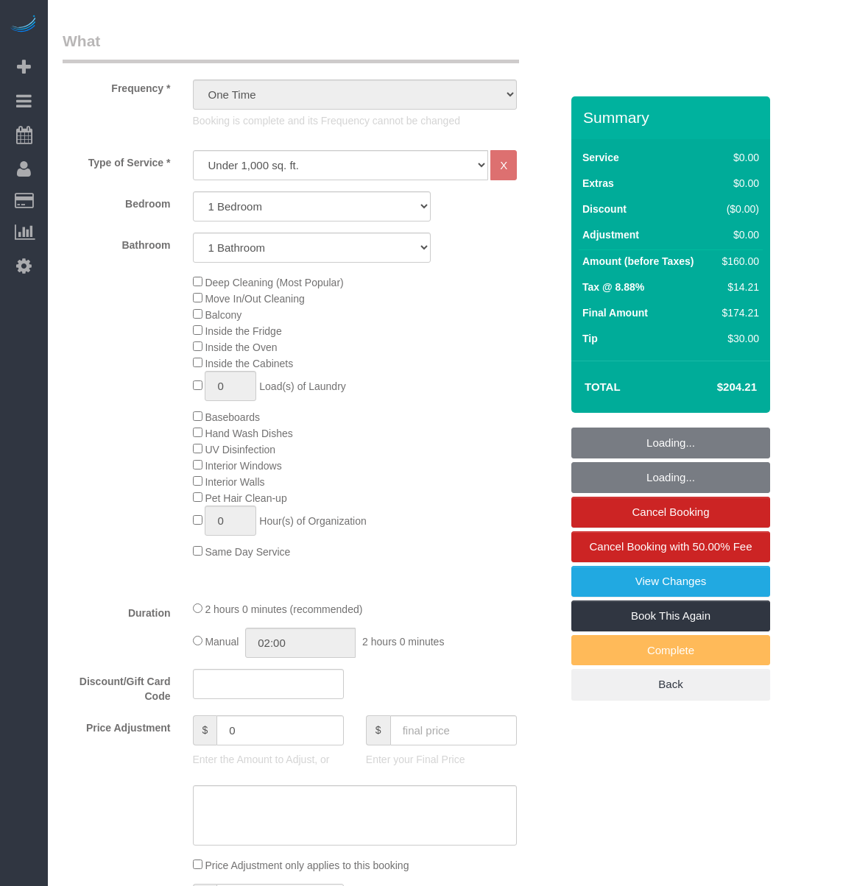
select select "string:stripe-pm_1RKOS64VGloSiKo7vytksoMx"
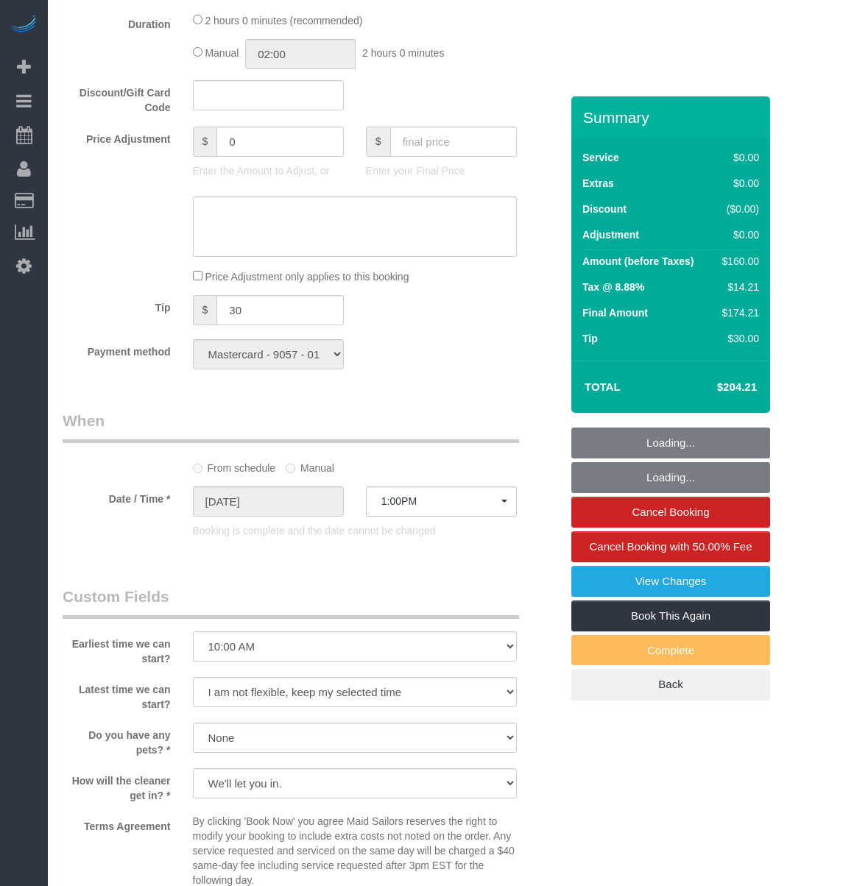
select select "object:1385"
select select "1"
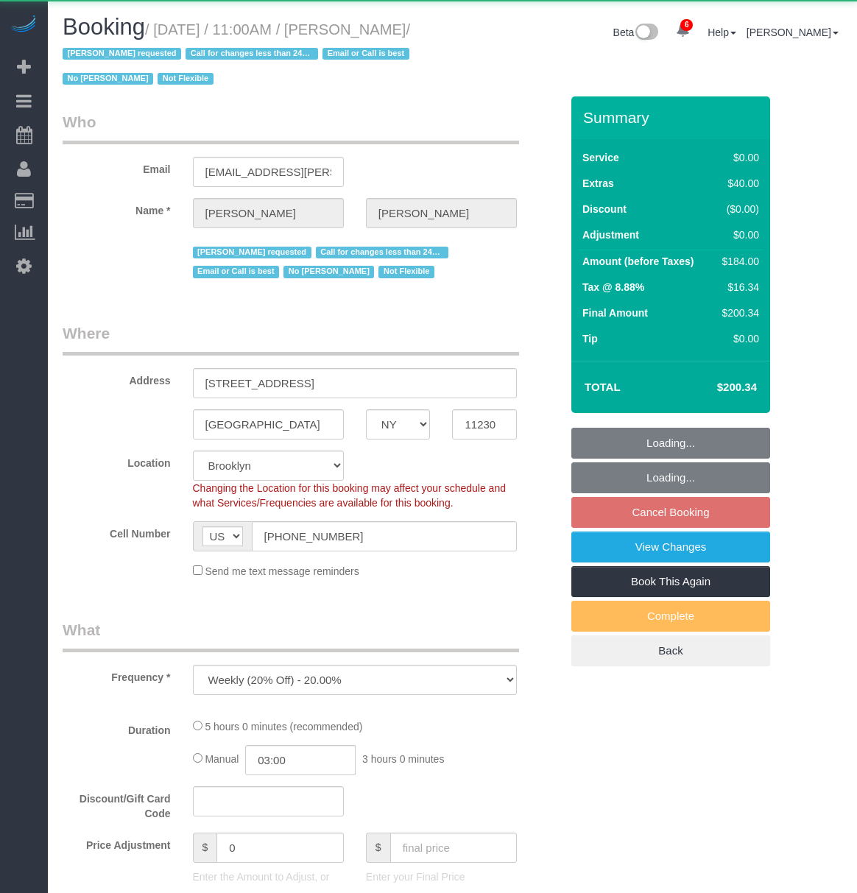
select select "NY"
select select "string:stripe-pm_1QmKY94VGloSiKo7nTMEHlKd"
select select "2"
select select "spot3"
select select "number:89"
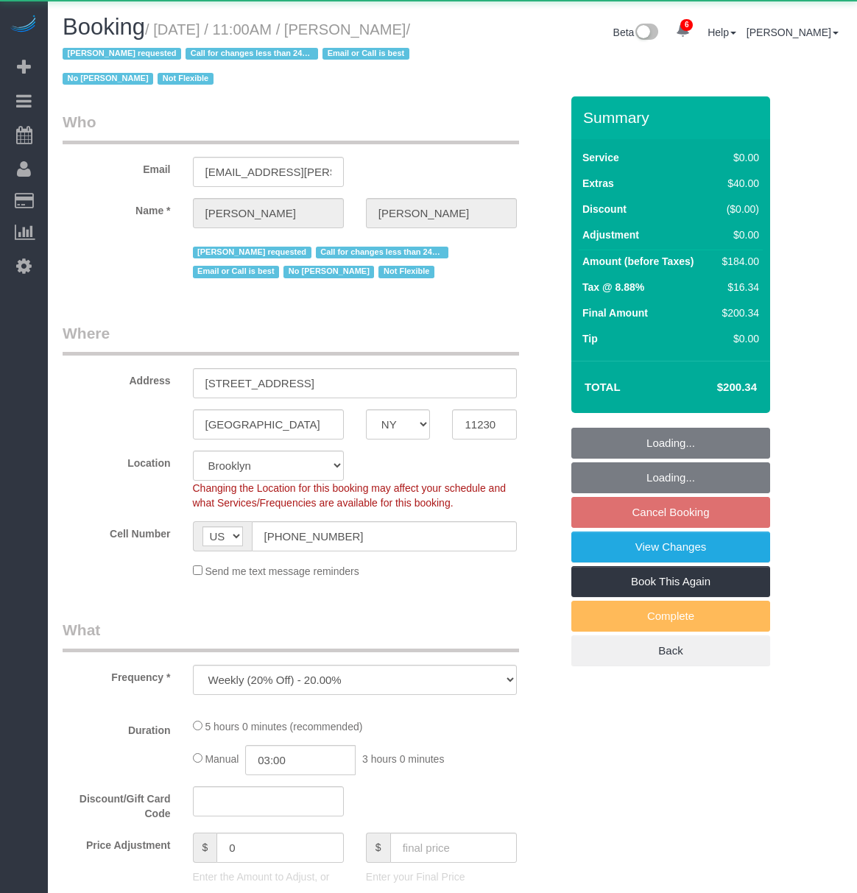
select select "number:90"
select select "number:15"
select select "number:5"
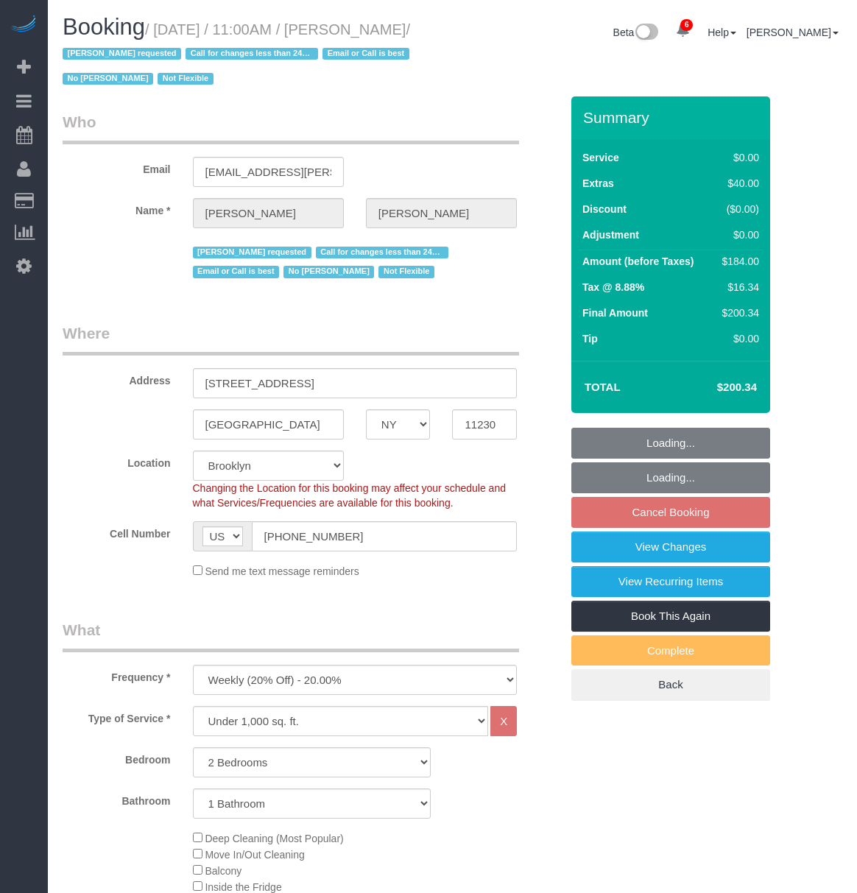
select select "object:1319"
select select "2"
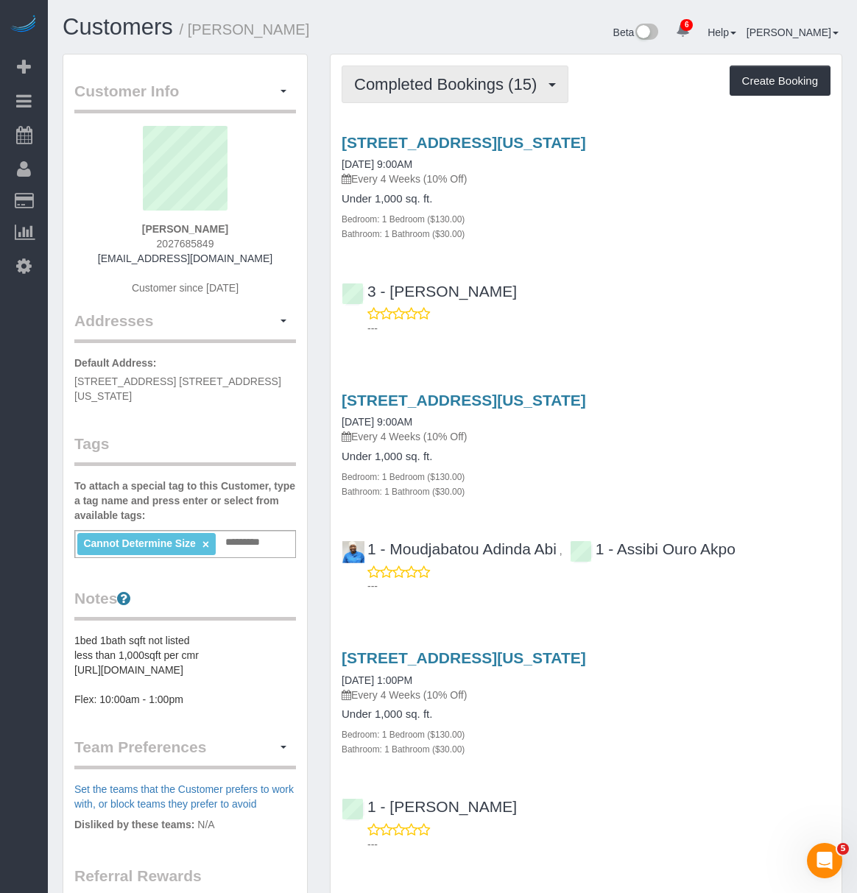
click at [442, 68] on button "Completed Bookings (15)" at bounding box center [455, 85] width 227 height 38
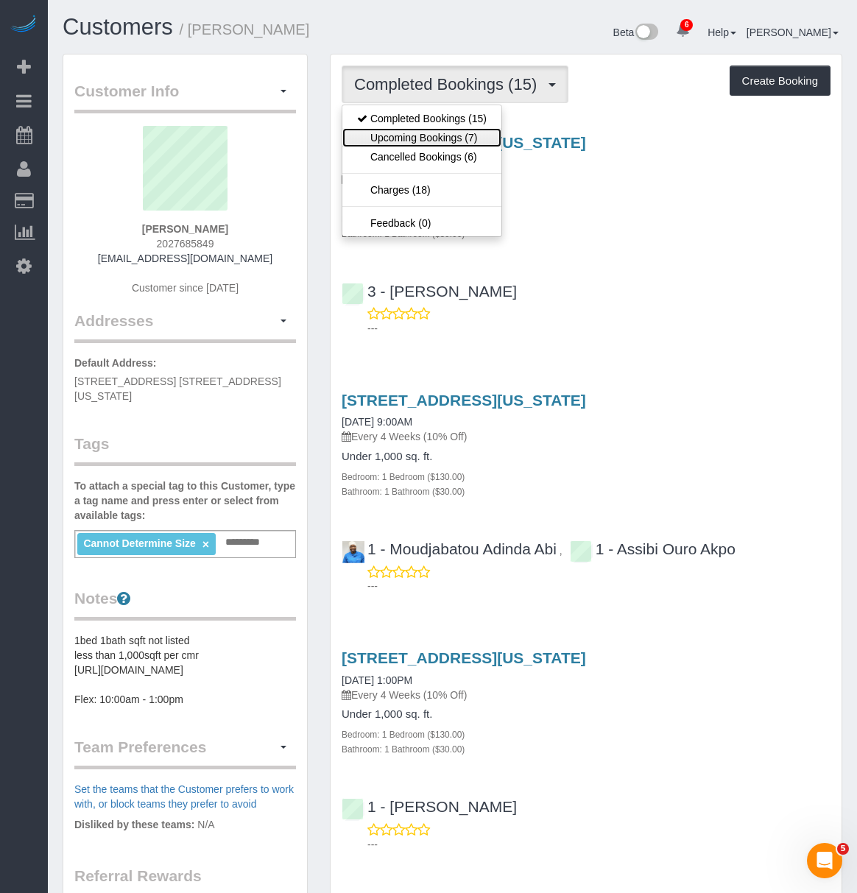
click at [404, 138] on link "Upcoming Bookings (7)" at bounding box center [421, 137] width 159 height 19
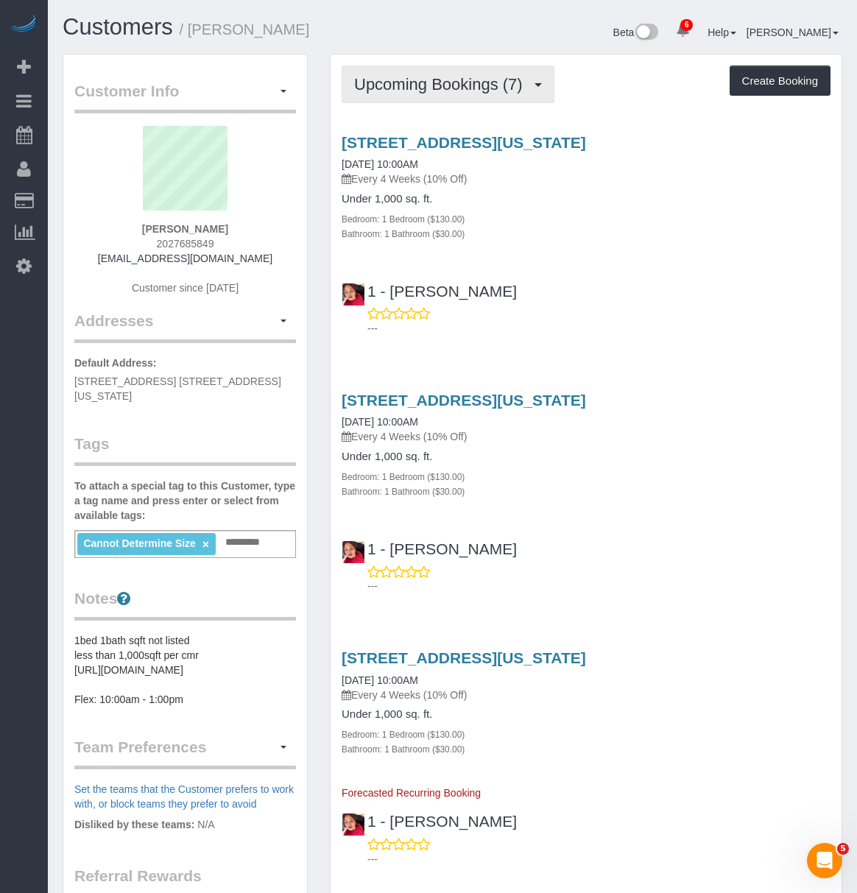
click at [461, 94] on button "Upcoming Bookings (7)" at bounding box center [448, 85] width 213 height 38
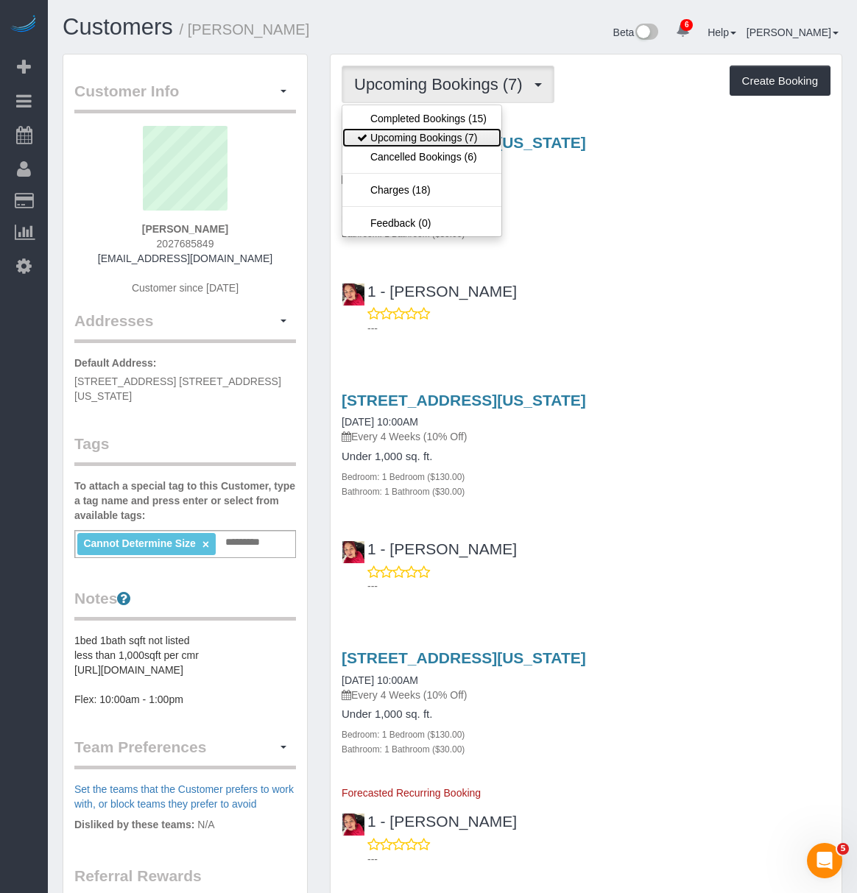
click at [460, 130] on link "Upcoming Bookings (7)" at bounding box center [421, 137] width 159 height 19
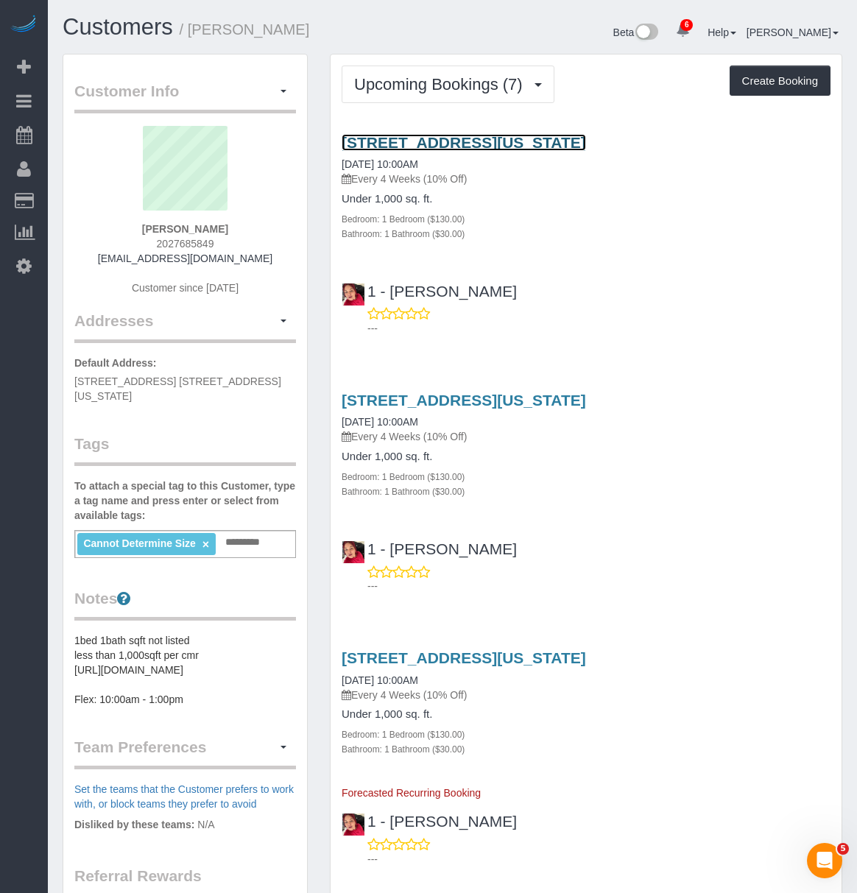
click at [475, 144] on link "171 Suffolk Street, Apt 3f, New York, NY 10002" at bounding box center [464, 142] width 244 height 17
click at [283, 98] on button "button" at bounding box center [283, 91] width 25 height 23
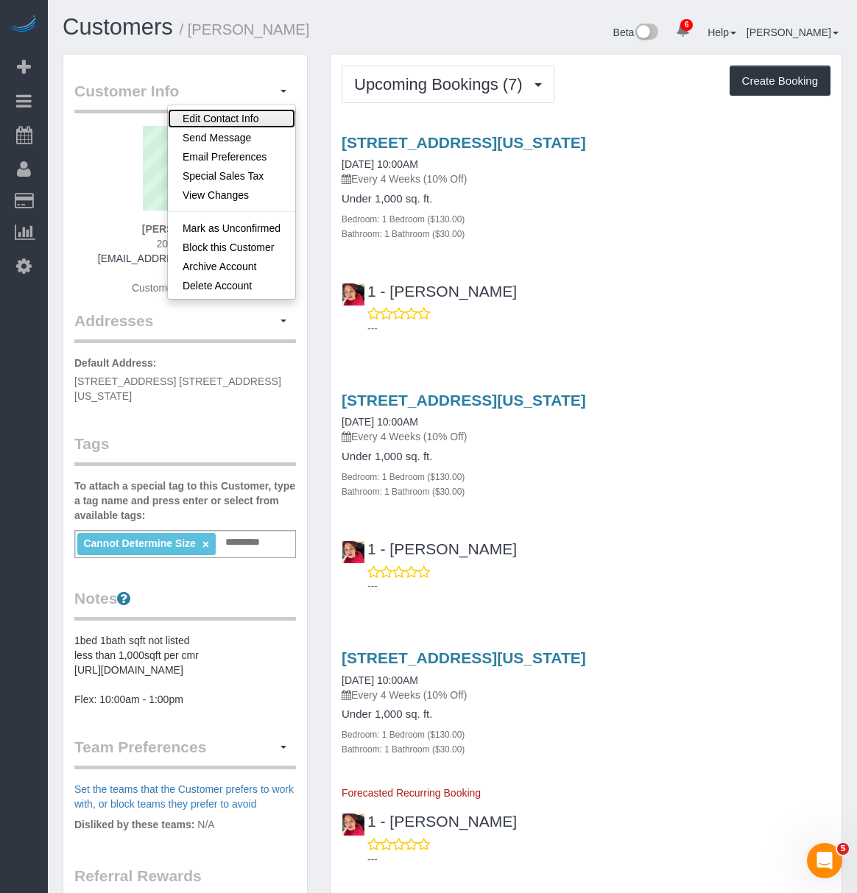
click at [248, 113] on link "Edit Contact Info" at bounding box center [231, 118] width 127 height 19
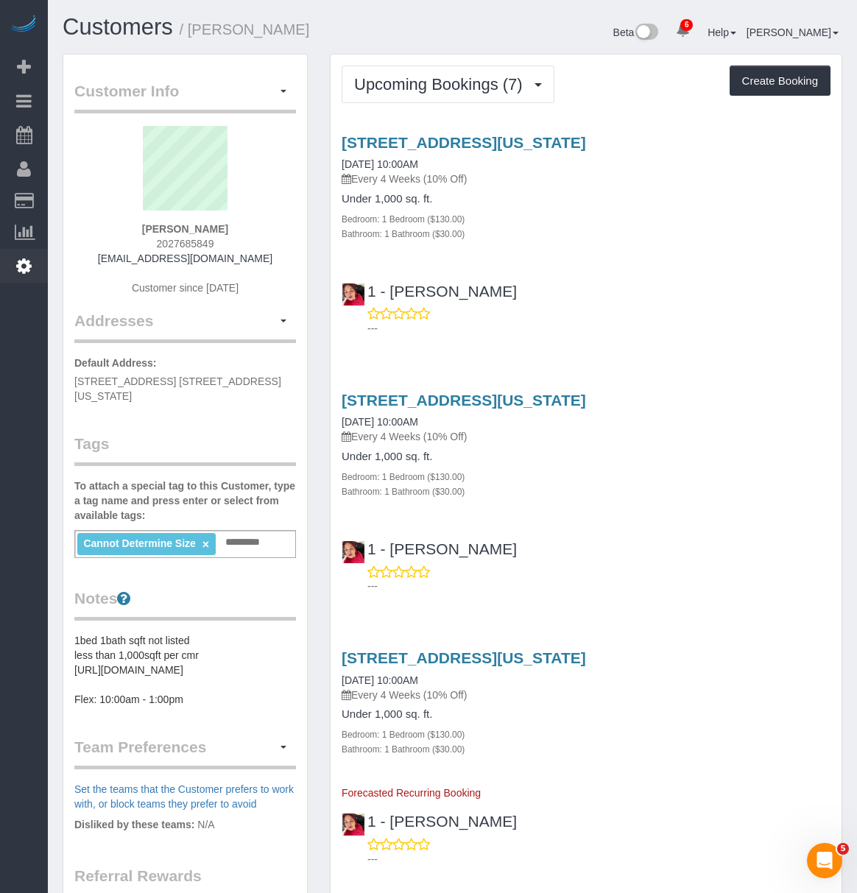
select select "NY"
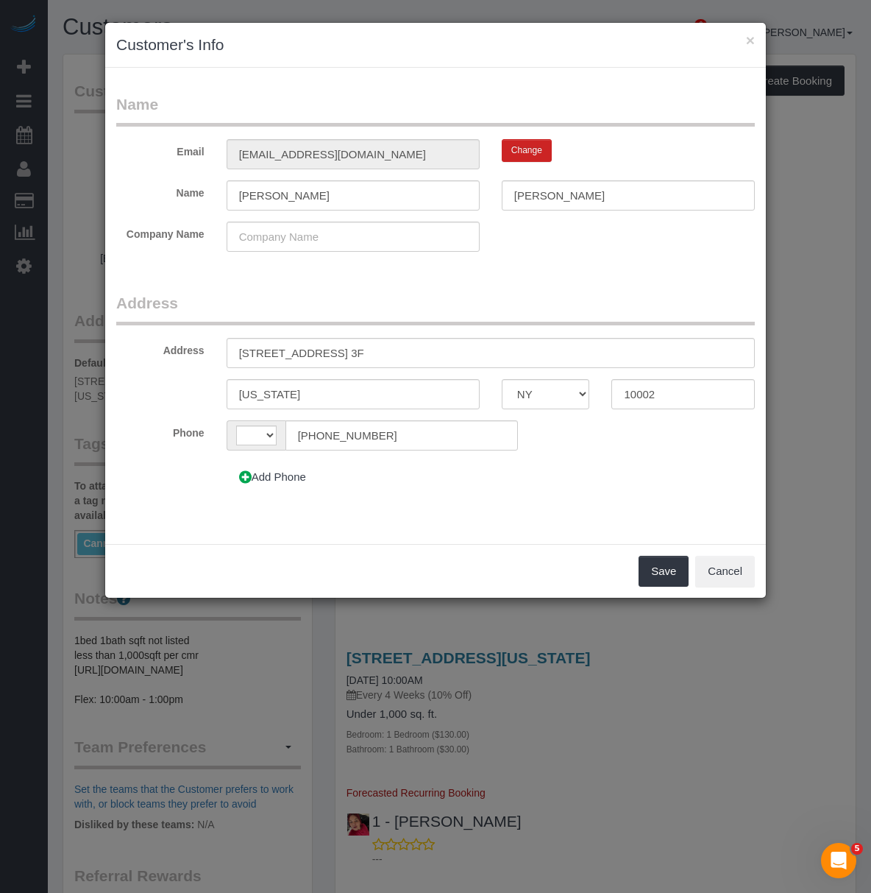
select select "string:[GEOGRAPHIC_DATA]"
click at [395, 345] on input "171 Suffolk Street, Apt. 3F" at bounding box center [491, 353] width 528 height 30
drag, startPoint x: 333, startPoint y: 350, endPoint x: 106, endPoint y: 350, distance: 227.4
click at [106, 350] on div "Address 171 Suffolk Street, Apt. 3F" at bounding box center [435, 353] width 661 height 30
click at [386, 353] on input "171 Suffolk Street, Apt. 3F" at bounding box center [491, 353] width 528 height 30
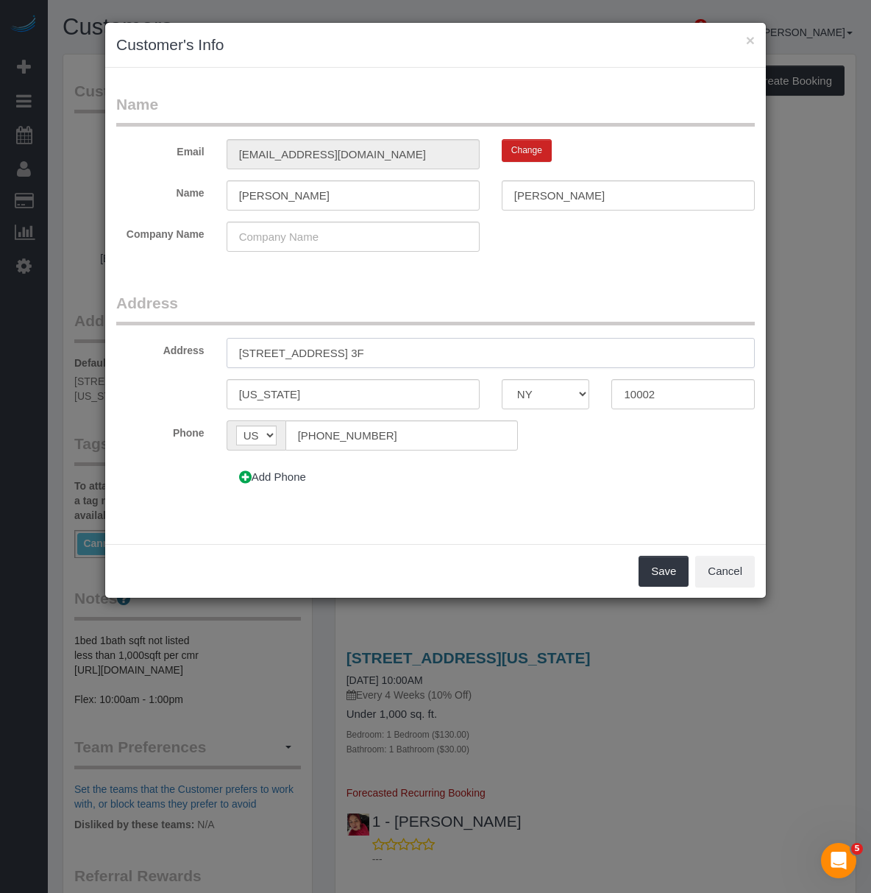
drag, startPoint x: 399, startPoint y: 349, endPoint x: -7, endPoint y: 357, distance: 406.4
click at [0, 357] on html "× Customer's Info Name Email jwtyoo@gmail.com Change Name Jason Yoo Company Nam…" at bounding box center [435, 446] width 871 height 893
click at [375, 340] on input "171 Suffolk Street, Apt. 3F" at bounding box center [491, 353] width 528 height 30
paste input "222 E 44th St"
click at [265, 345] on input "222 E 44th Street" at bounding box center [491, 353] width 528 height 30
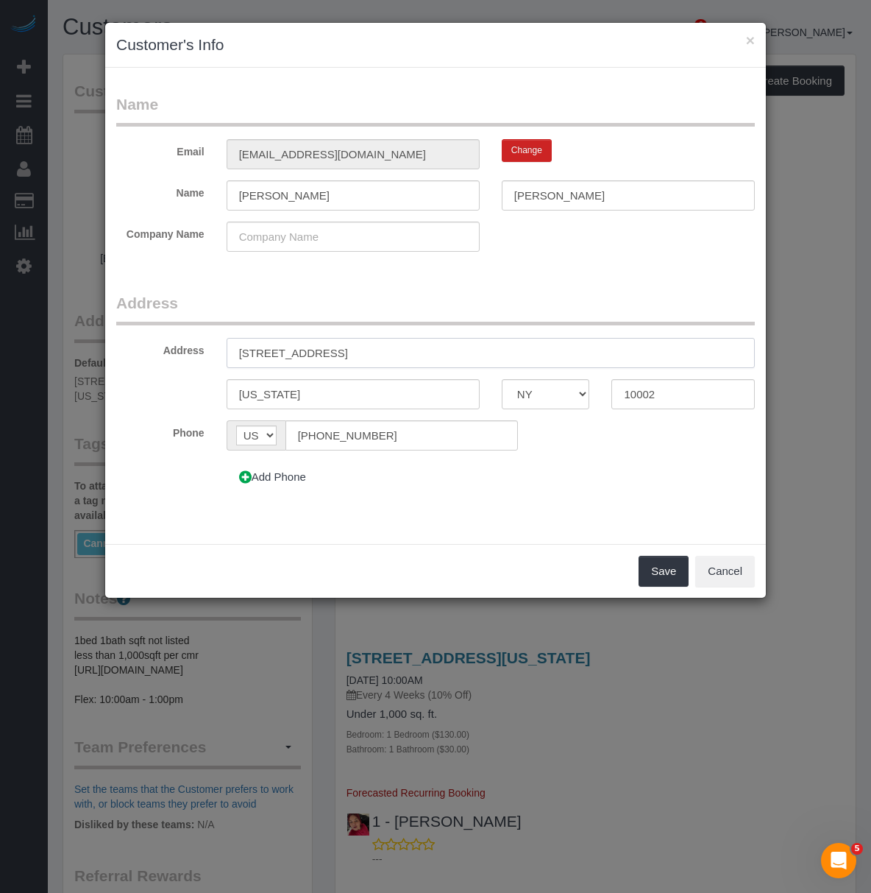
click at [266, 355] on input "222 E 44th Street" at bounding box center [491, 353] width 528 height 30
click at [358, 358] on input "222 East 44th Street" at bounding box center [491, 353] width 528 height 30
type input "222 East 44th Street, Unit 31A"
click at [549, 443] on div "AF AL DZ AD AO AI AQ AG AR AM AW AU AT AZ BS BH BD BB BY BE BZ BJ BM BT BO BA B…" at bounding box center [425, 435] width 441 height 30
drag, startPoint x: 654, startPoint y: 397, endPoint x: 663, endPoint y: 397, distance: 8.8
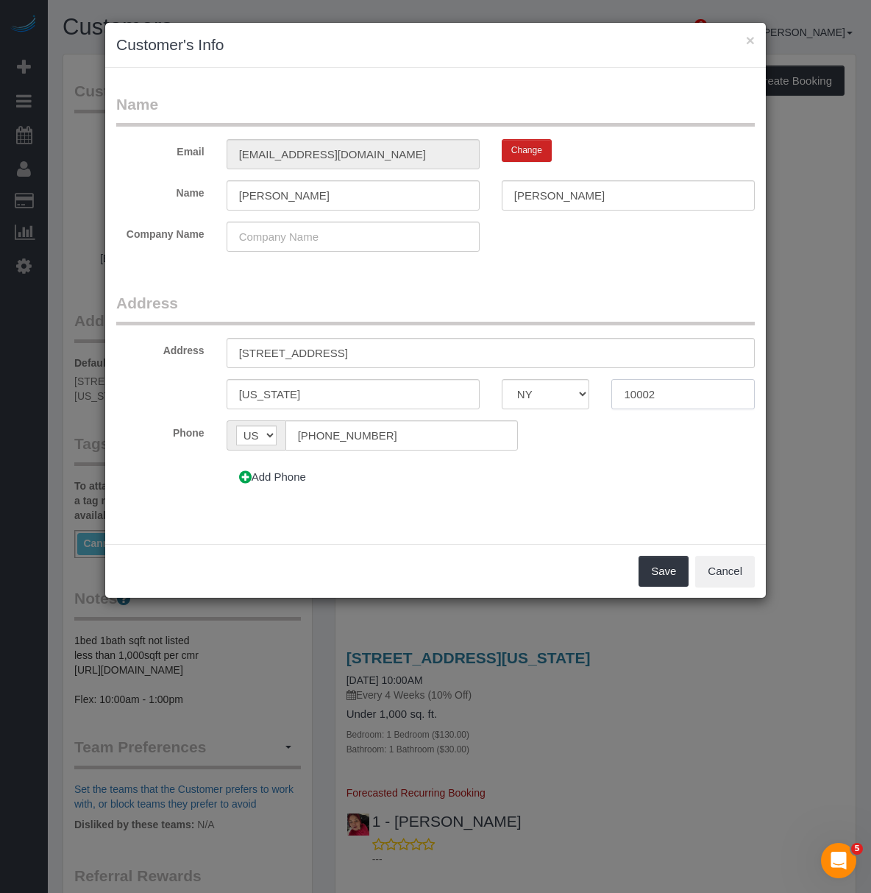
click at [654, 396] on input "10002" at bounding box center [684, 394] width 144 height 30
type input "10017"
click at [554, 462] on div "Add Phone" at bounding box center [435, 476] width 661 height 31
click at [660, 568] on button "Save" at bounding box center [664, 571] width 50 height 31
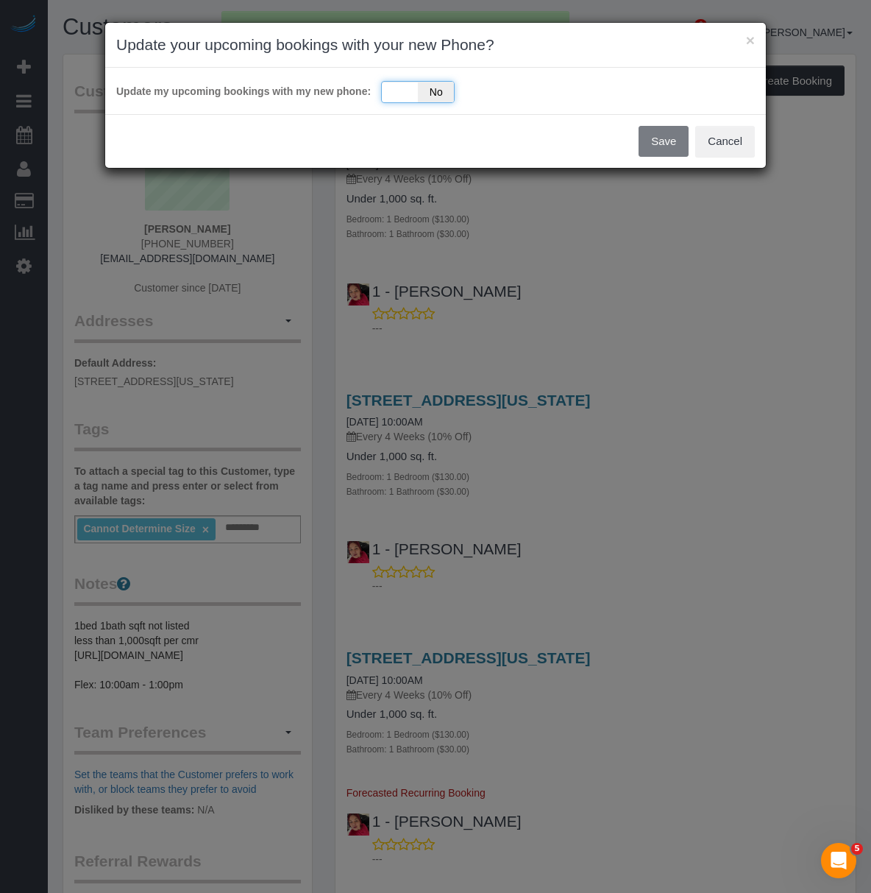
click at [418, 92] on span "No" at bounding box center [436, 92] width 36 height 21
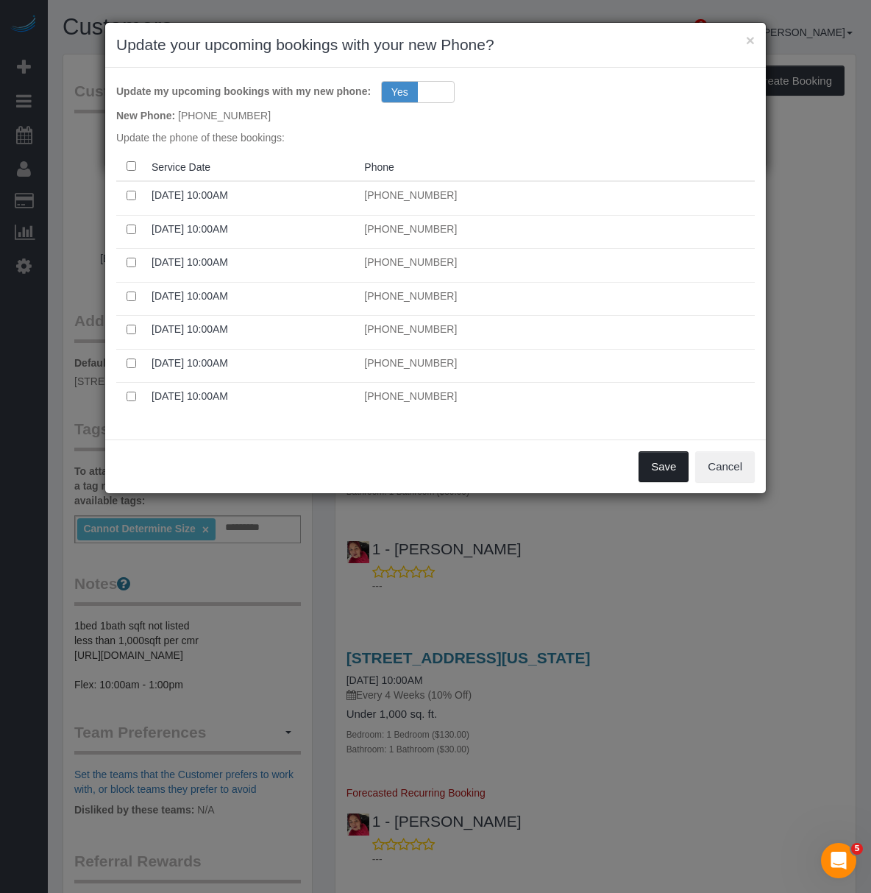
click at [651, 471] on button "Save" at bounding box center [664, 466] width 50 height 31
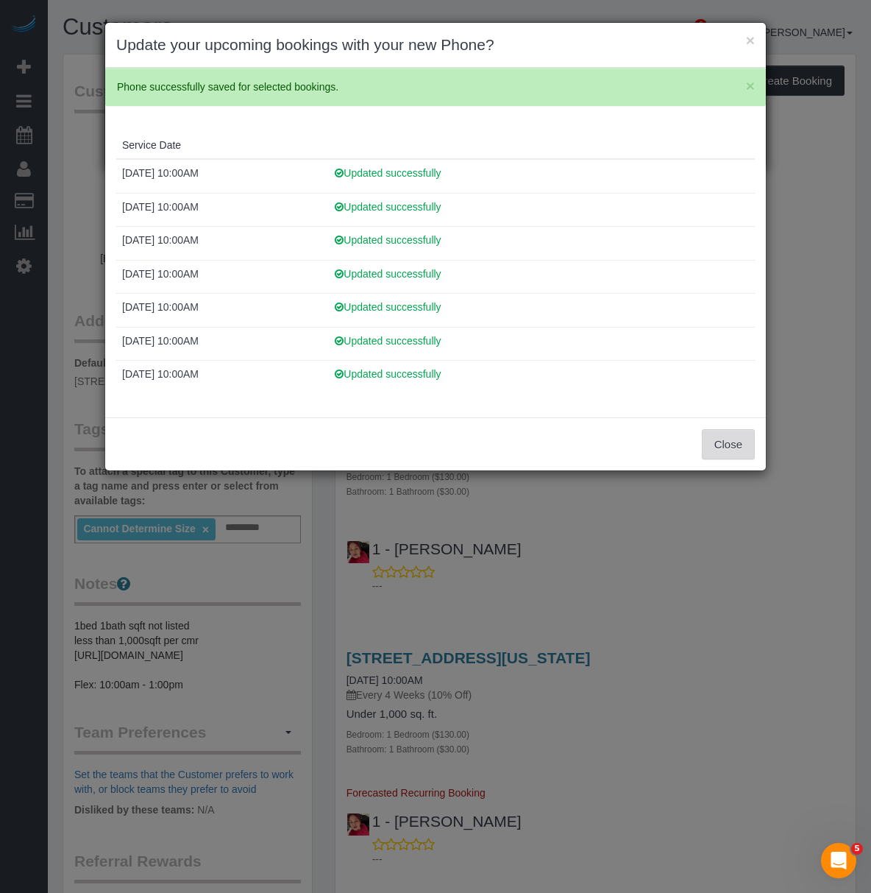
click at [729, 447] on button "Close" at bounding box center [728, 444] width 53 height 31
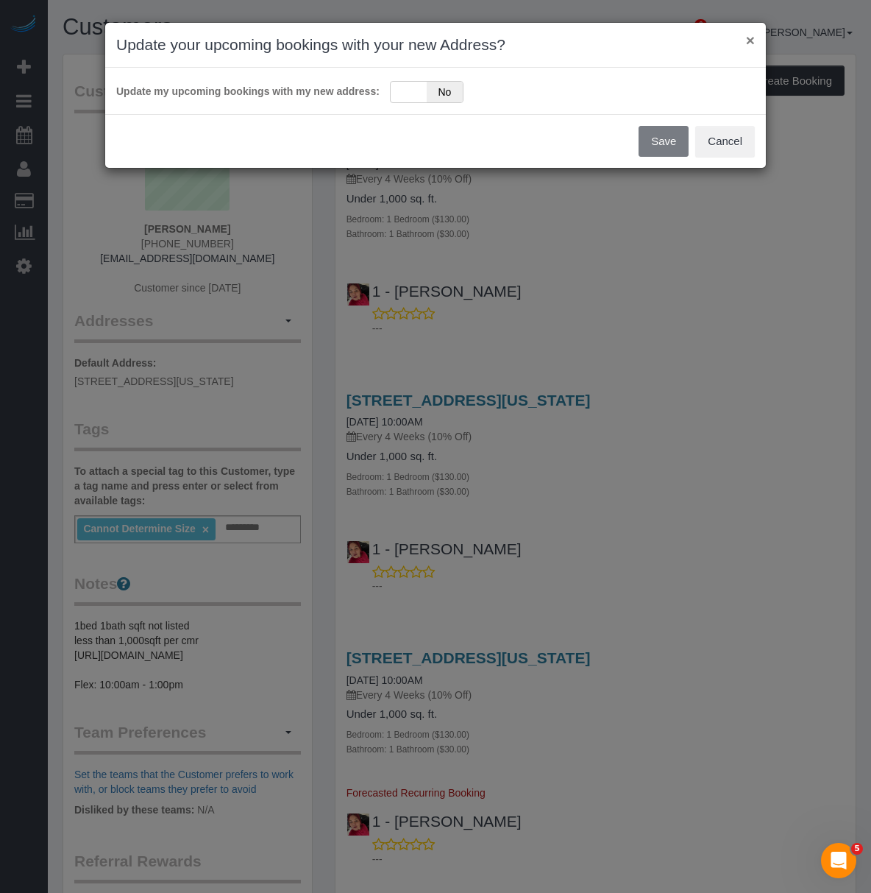
click at [748, 39] on button "×" at bounding box center [750, 39] width 9 height 15
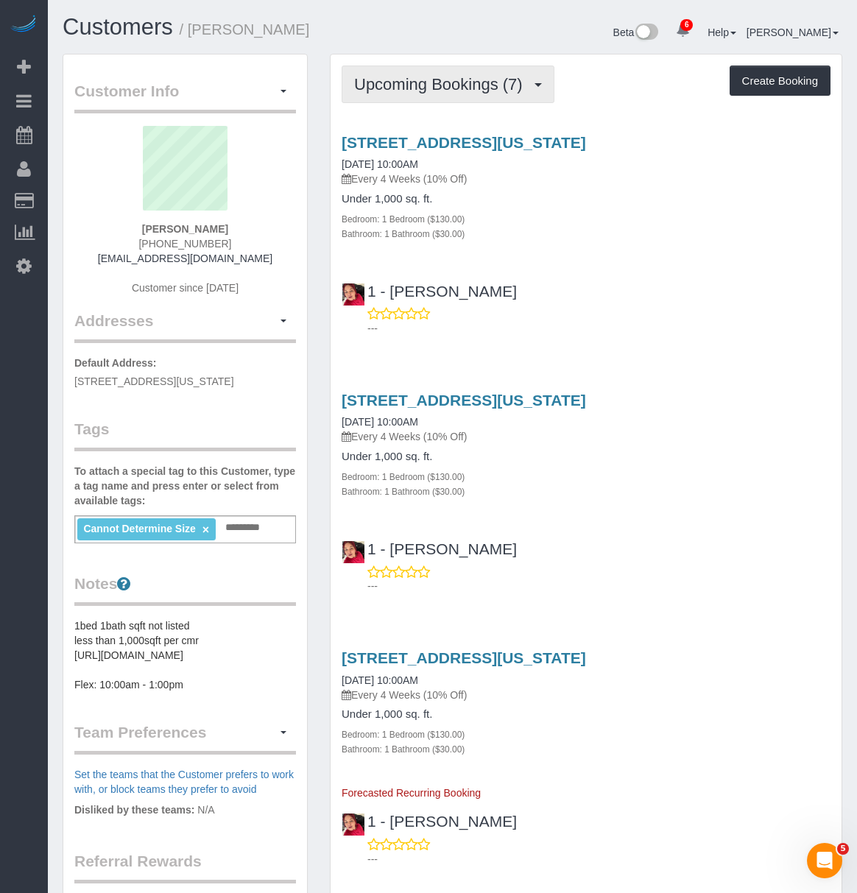
click at [449, 91] on span "Upcoming Bookings (7)" at bounding box center [442, 84] width 176 height 18
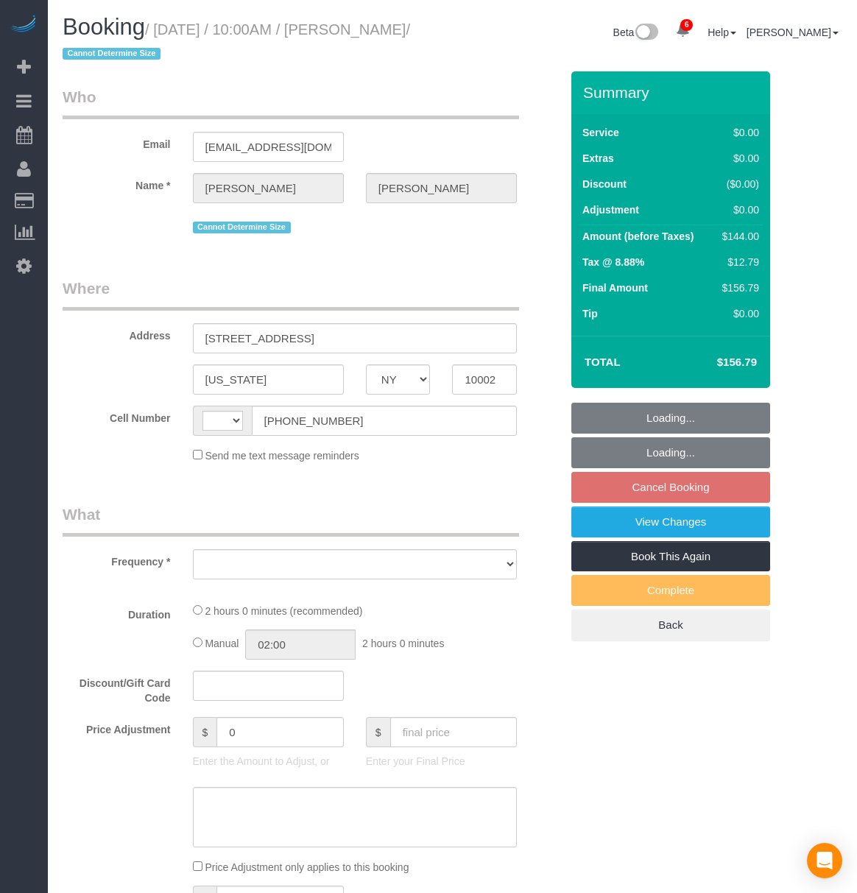
select select "NY"
select select "string:stripe-pm_1QO42J4VGloSiKo7BwRwKNAi"
select select "string:[GEOGRAPHIC_DATA]"
select select "object:781"
select select "1"
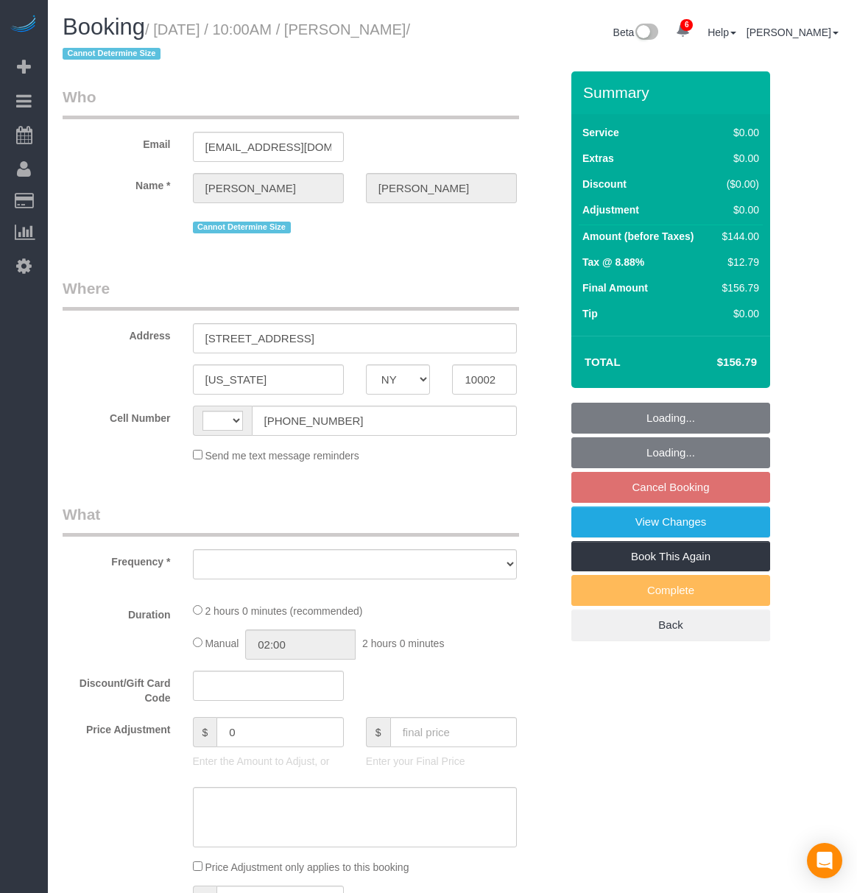
select select "number:89"
select select "number:90"
select select "number:15"
select select "number:5"
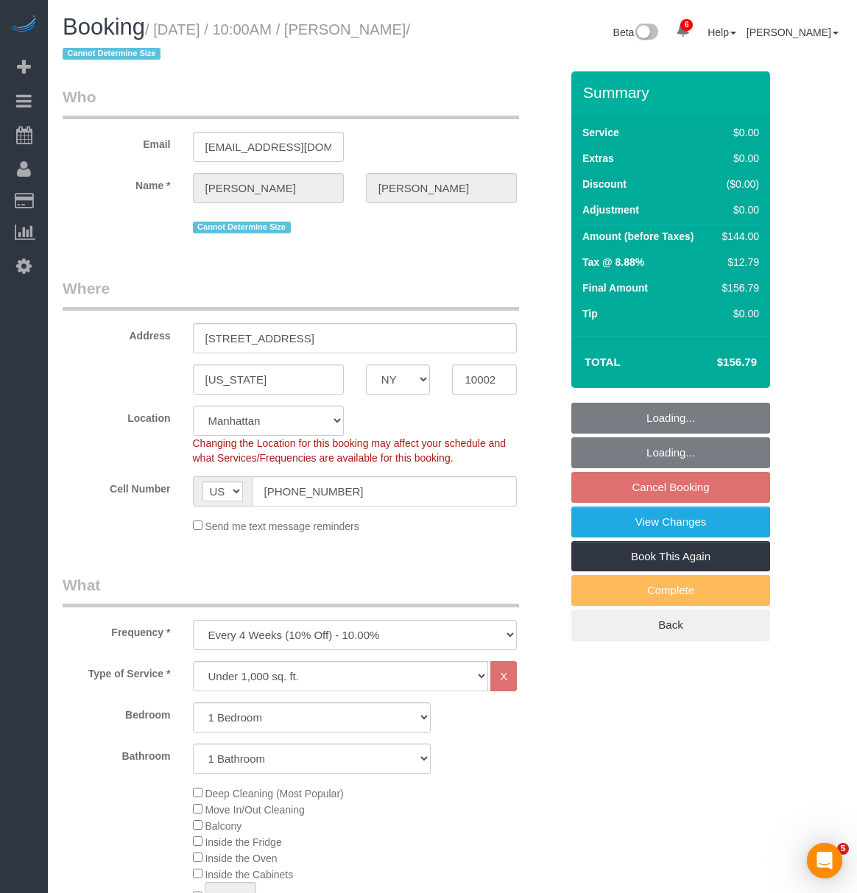
select select "object:1329"
select select "spot1"
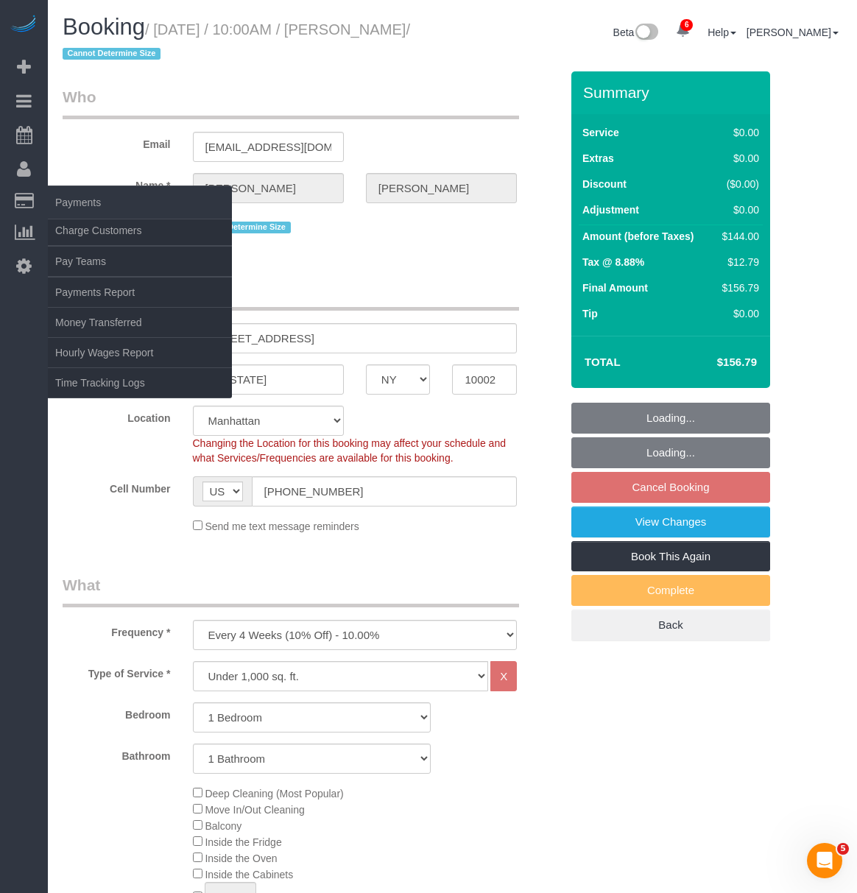
select select "1"
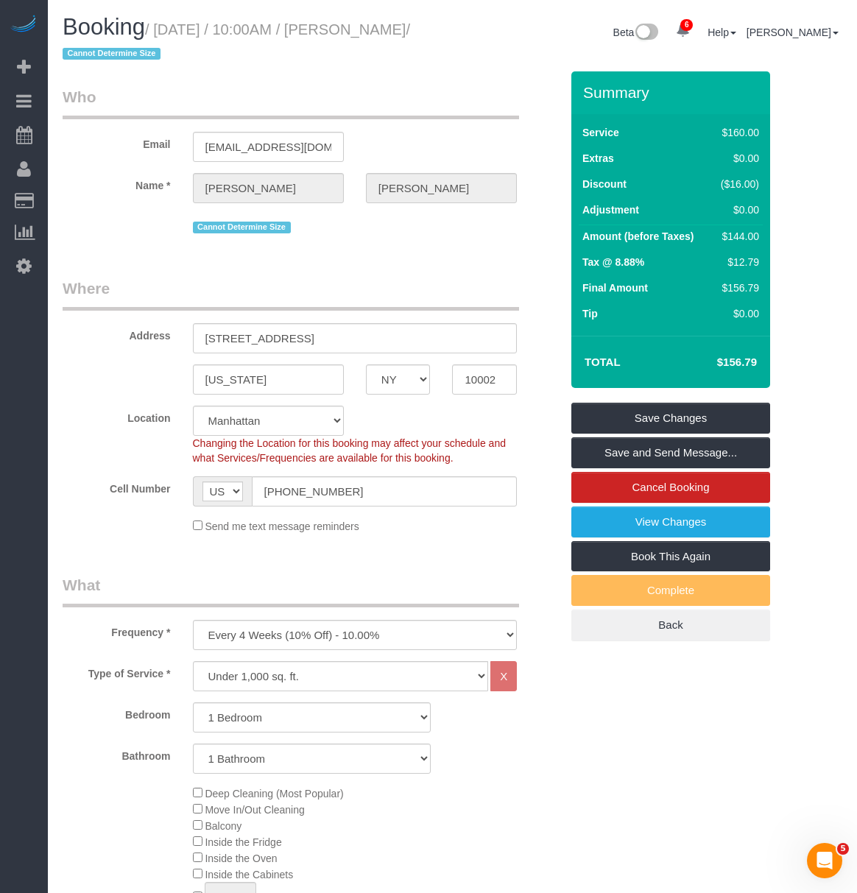
drag, startPoint x: 160, startPoint y: 28, endPoint x: 418, endPoint y: 30, distance: 258.4
click at [410, 30] on small "/ [DATE] / 10:00AM / [PERSON_NAME] / Cannot Determine Size" at bounding box center [236, 41] width 347 height 41
copy small "[DATE] / 10:00AM / [PERSON_NAME]"
click at [150, 99] on legend "Who" at bounding box center [291, 102] width 456 height 33
drag, startPoint x: 159, startPoint y: 29, endPoint x: 417, endPoint y: 34, distance: 257.6
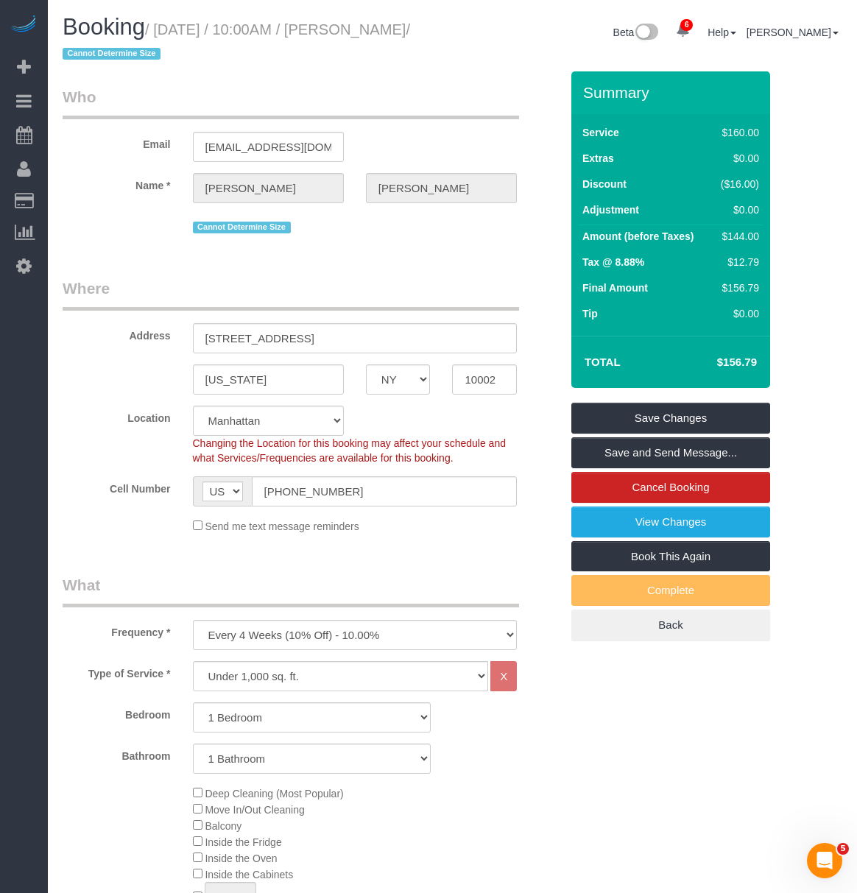
click at [410, 34] on small "/ August 30, 2025 / 10:00AM / Jason Yoo / Cannot Determine Size" at bounding box center [236, 41] width 347 height 41
copy small "August 30, 2025 / 10:00AM / Jason Yoo"
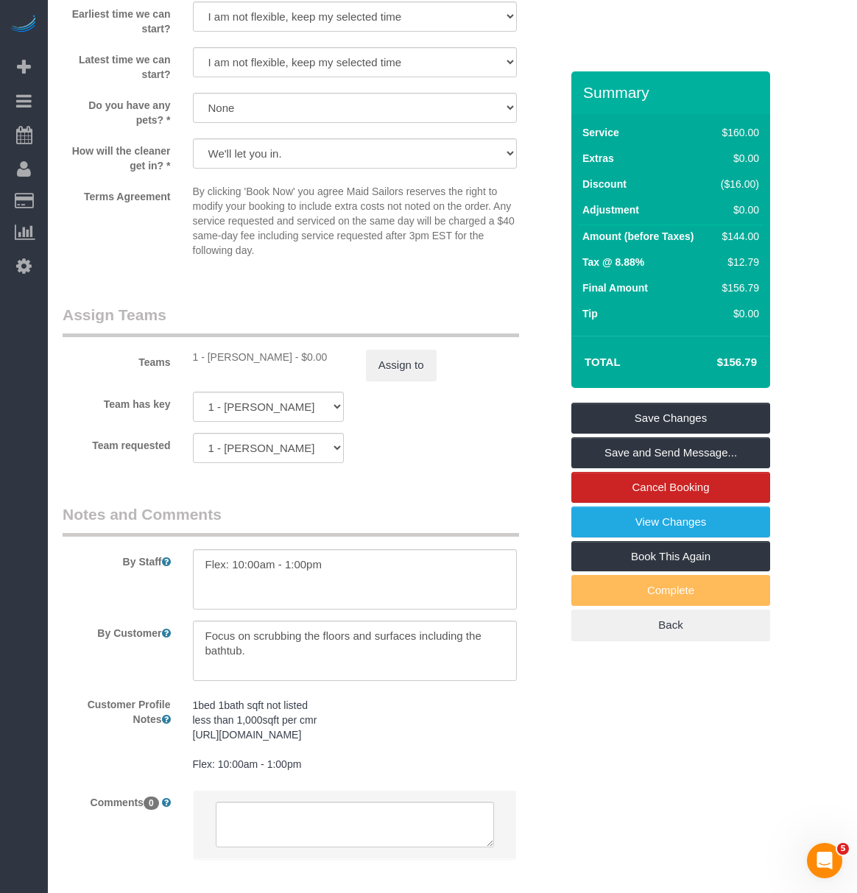
scroll to position [1819, 0]
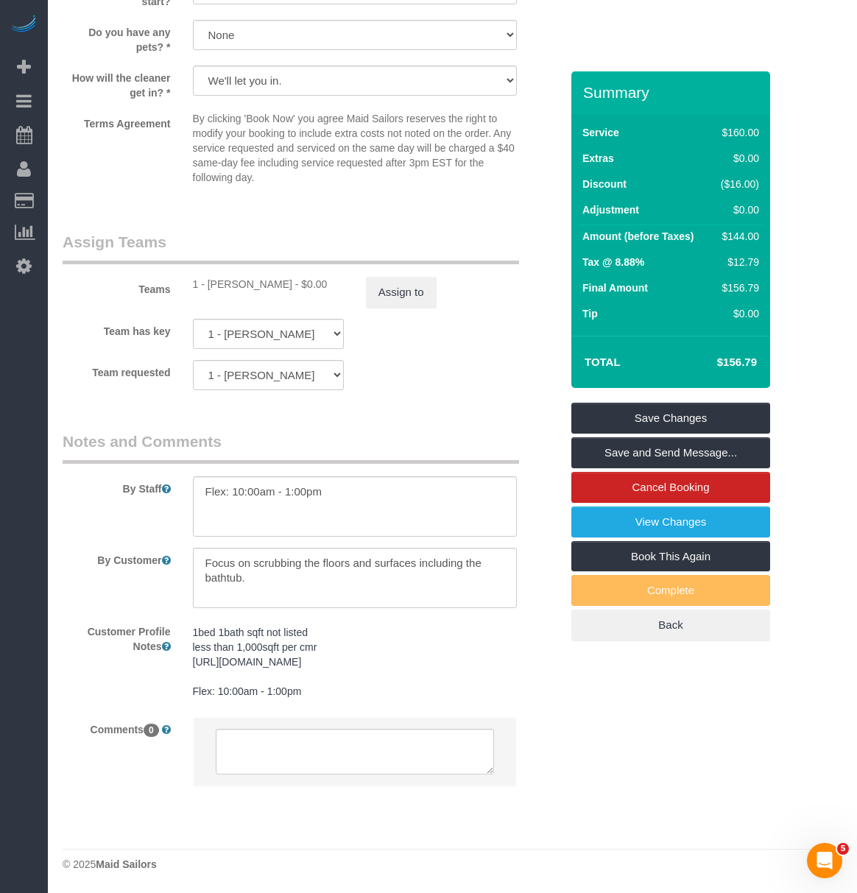
drag, startPoint x: 209, startPoint y: 283, endPoint x: 277, endPoint y: 283, distance: 68.4
click at [277, 283] on div "1 - [PERSON_NAME] - $0.00" at bounding box center [268, 284] width 151 height 15
copy div "Emely Jimenez"
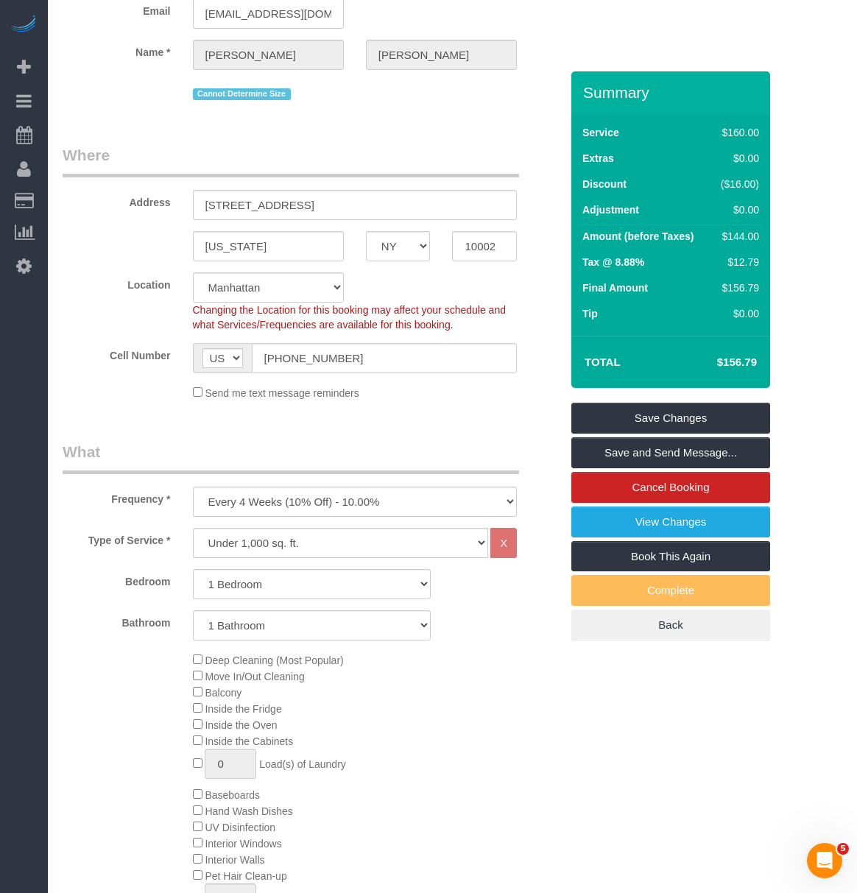
scroll to position [0, 0]
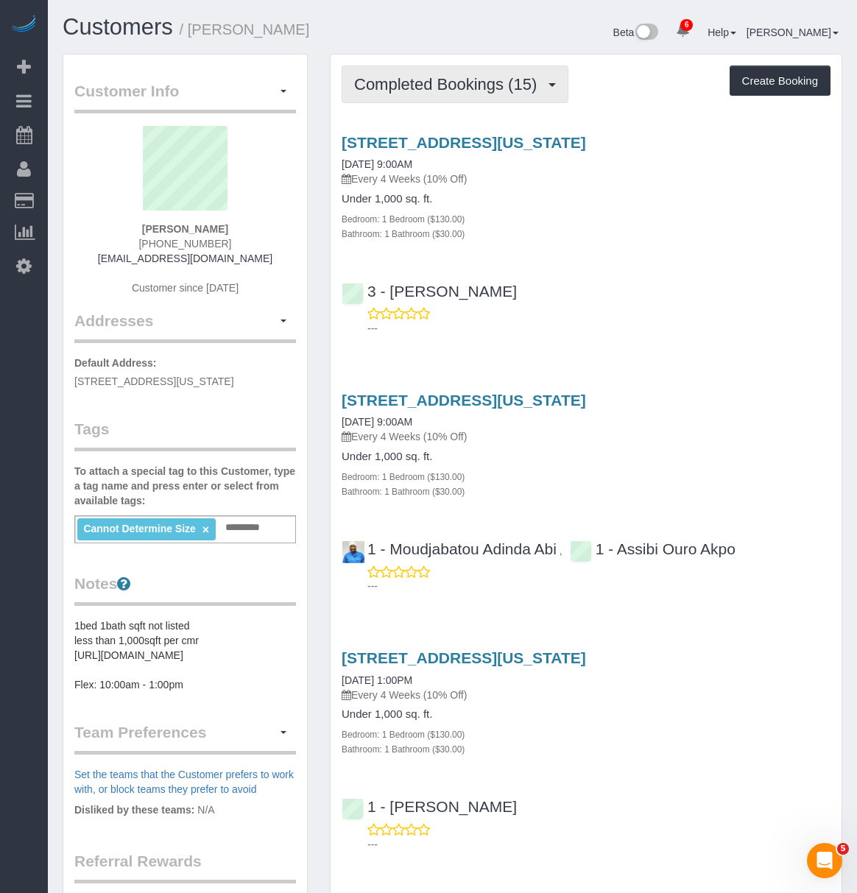
click at [492, 83] on span "Completed Bookings (15)" at bounding box center [449, 84] width 190 height 18
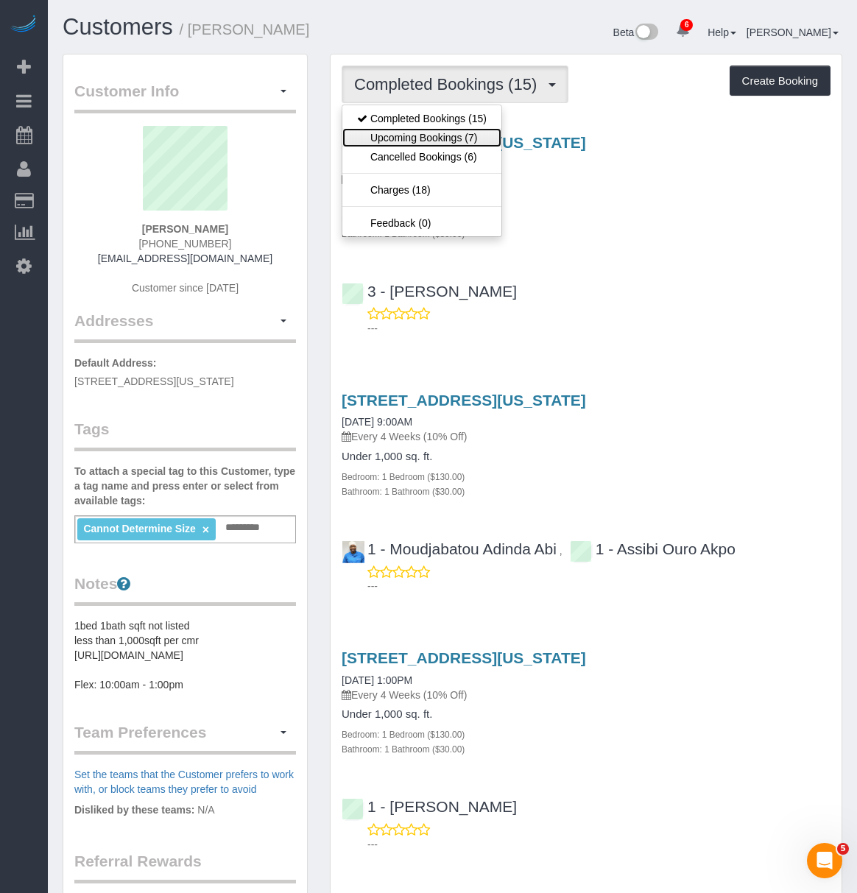
click at [450, 136] on link "Upcoming Bookings (7)" at bounding box center [421, 137] width 159 height 19
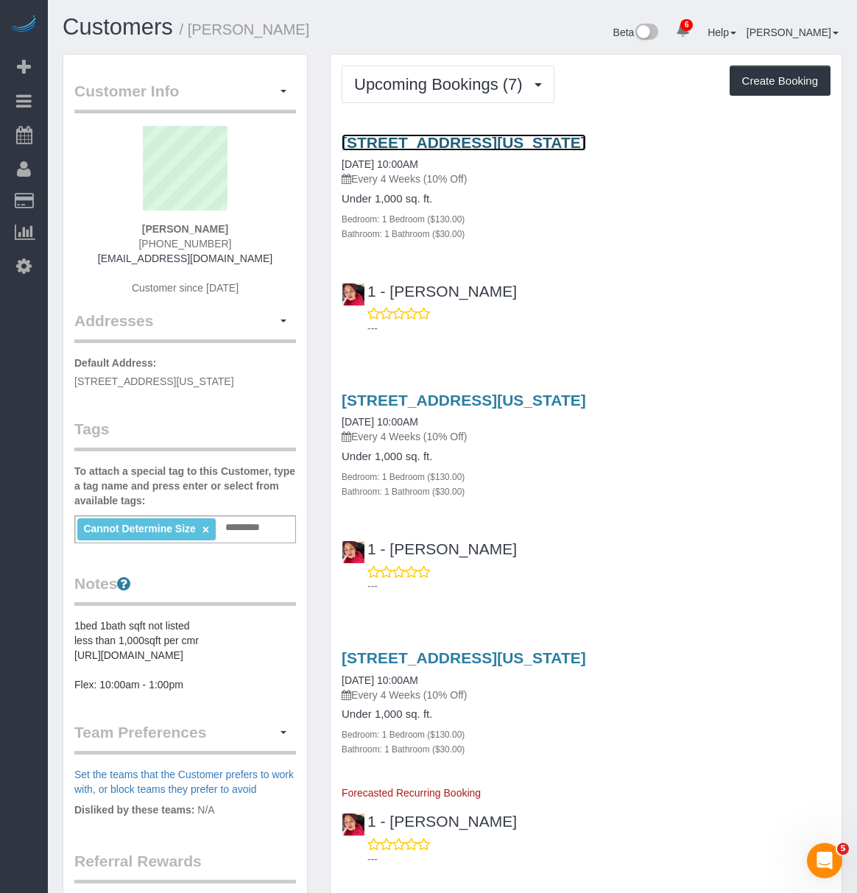
click at [466, 147] on link "171 Suffolk Street, Apt 3f, New York, NY 10002" at bounding box center [464, 142] width 244 height 17
click at [278, 93] on button "button" at bounding box center [283, 91] width 25 height 23
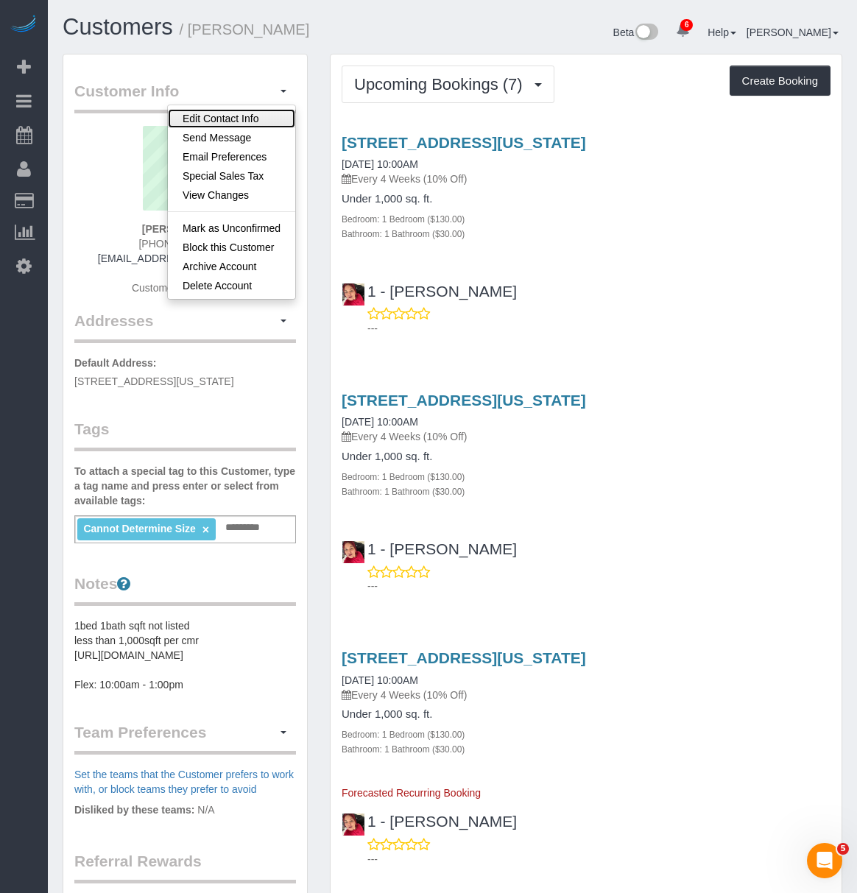
click at [230, 121] on link "Edit Contact Info" at bounding box center [231, 118] width 127 height 19
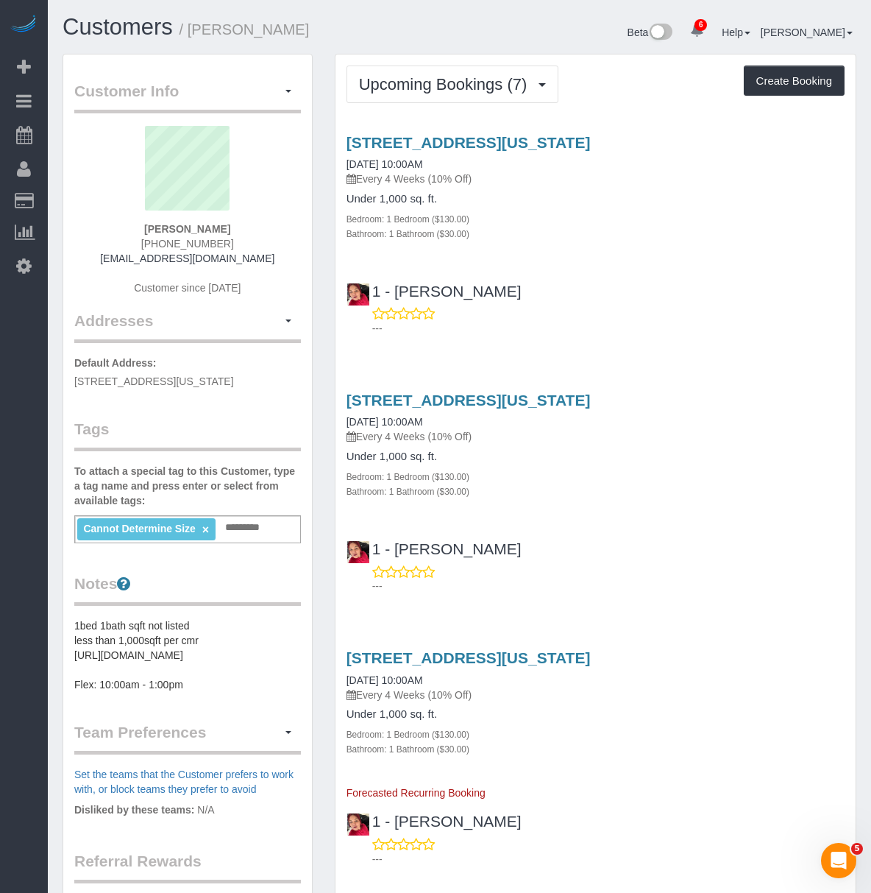
select select "NY"
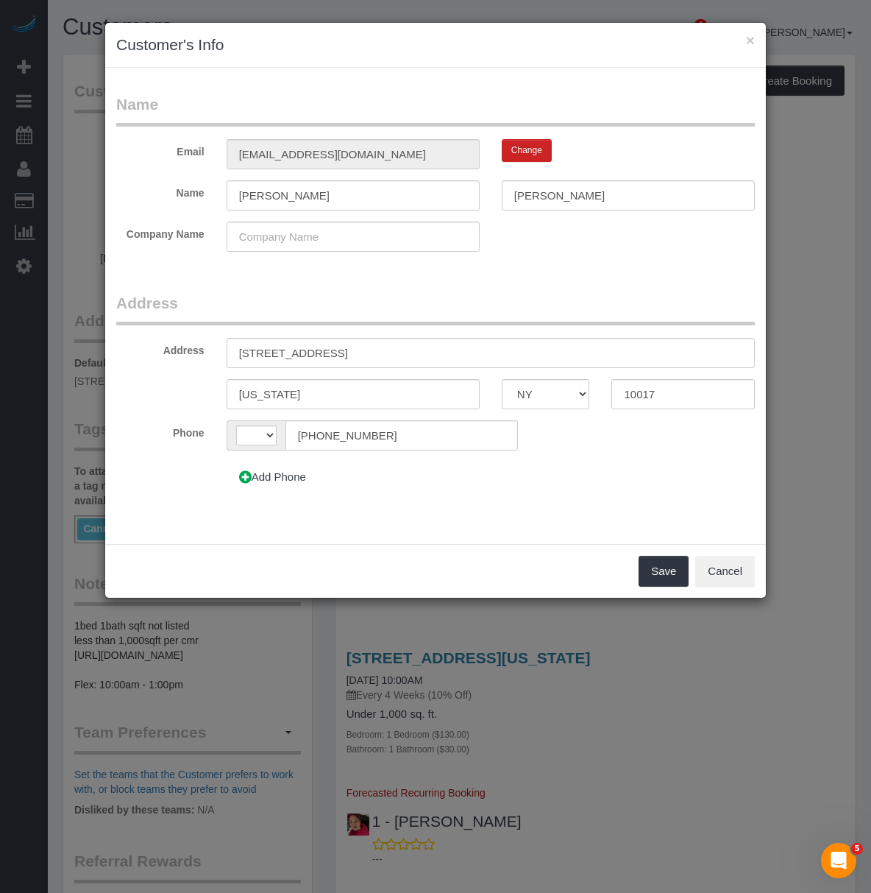
select select "string:[GEOGRAPHIC_DATA]"
click at [409, 333] on fieldset "Address Address 222 East 44th Street, Unit 31A New York AK AL AR AZ CA CO CT DC…" at bounding box center [435, 397] width 639 height 211
click at [401, 346] on input "222 East 44th Street, Unit 31A" at bounding box center [491, 353] width 528 height 30
click at [369, 350] on input "222 East 44th Street, Unit 31A" at bounding box center [491, 353] width 528 height 30
click at [403, 356] on input "222 East 44th Street, Unit 31A" at bounding box center [491, 353] width 528 height 30
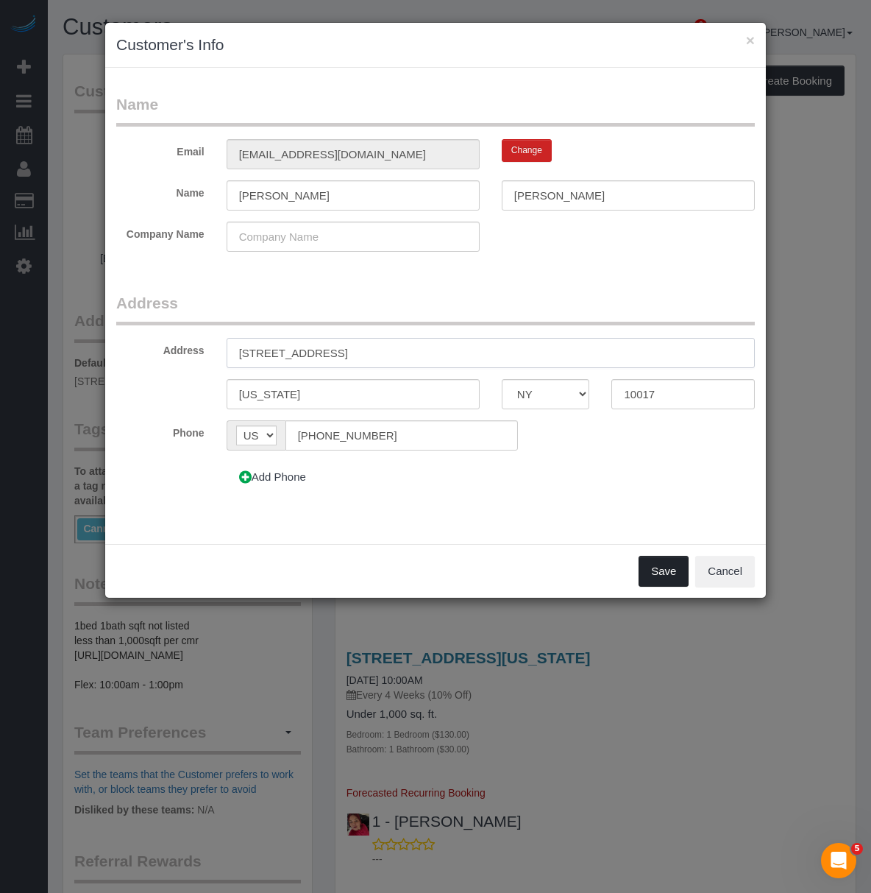
type input "222 East 44th Street, Unit 31a"
click at [666, 581] on button "Save" at bounding box center [664, 571] width 50 height 31
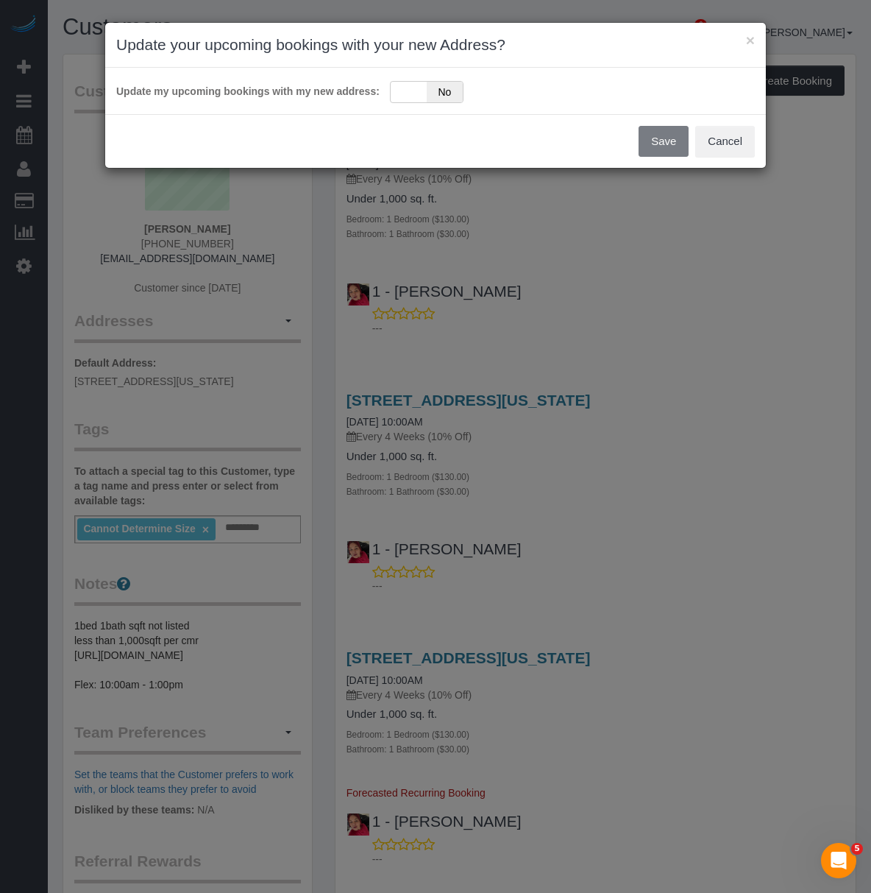
click at [672, 151] on div "Save Cancel" at bounding box center [435, 141] width 661 height 54
click at [669, 142] on div "Save Cancel" at bounding box center [435, 141] width 661 height 54
click at [421, 96] on div "Yes No" at bounding box center [427, 92] width 74 height 22
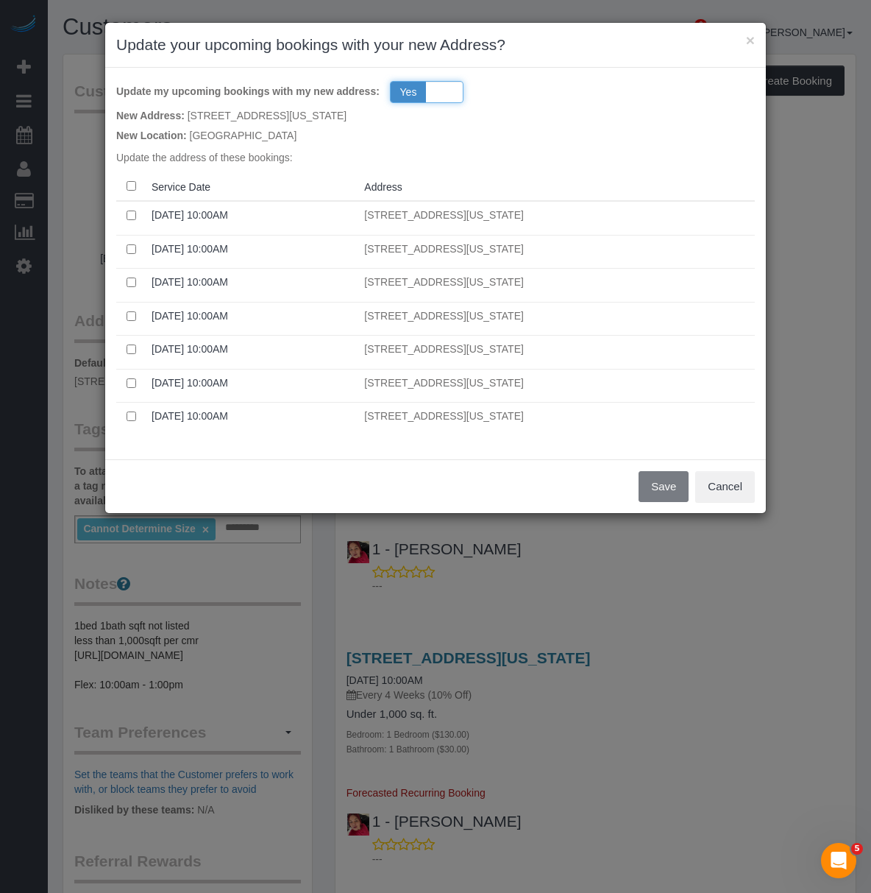
click at [448, 94] on div "Yes No" at bounding box center [427, 92] width 74 height 22
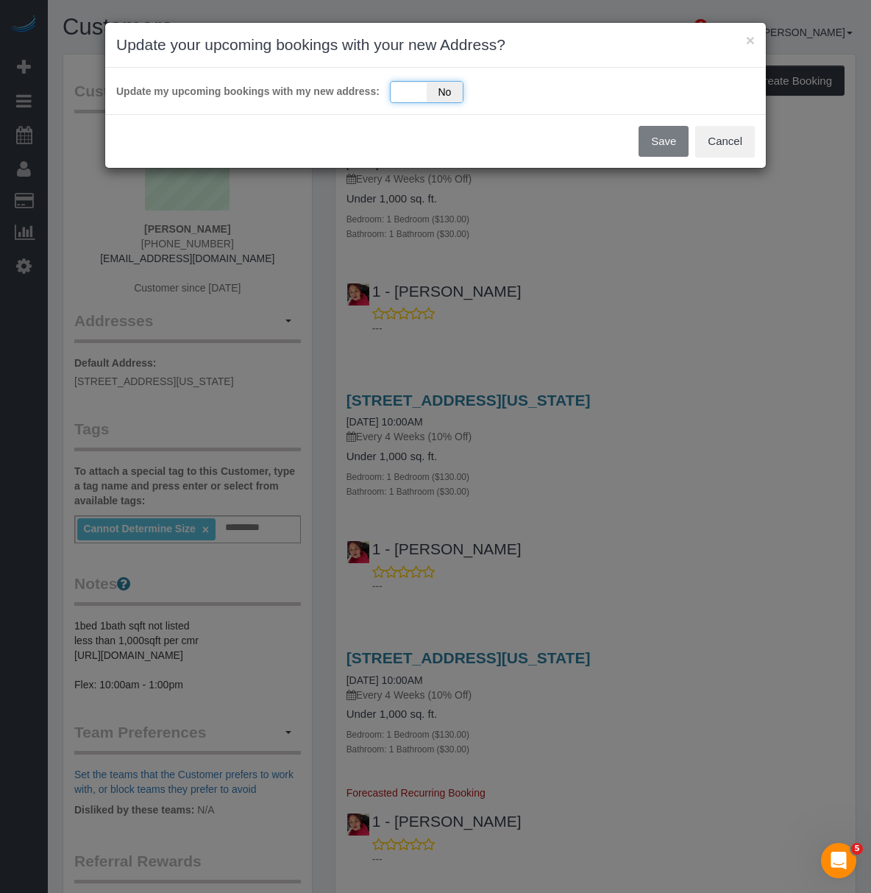
click at [408, 93] on div "Yes No" at bounding box center [427, 92] width 74 height 22
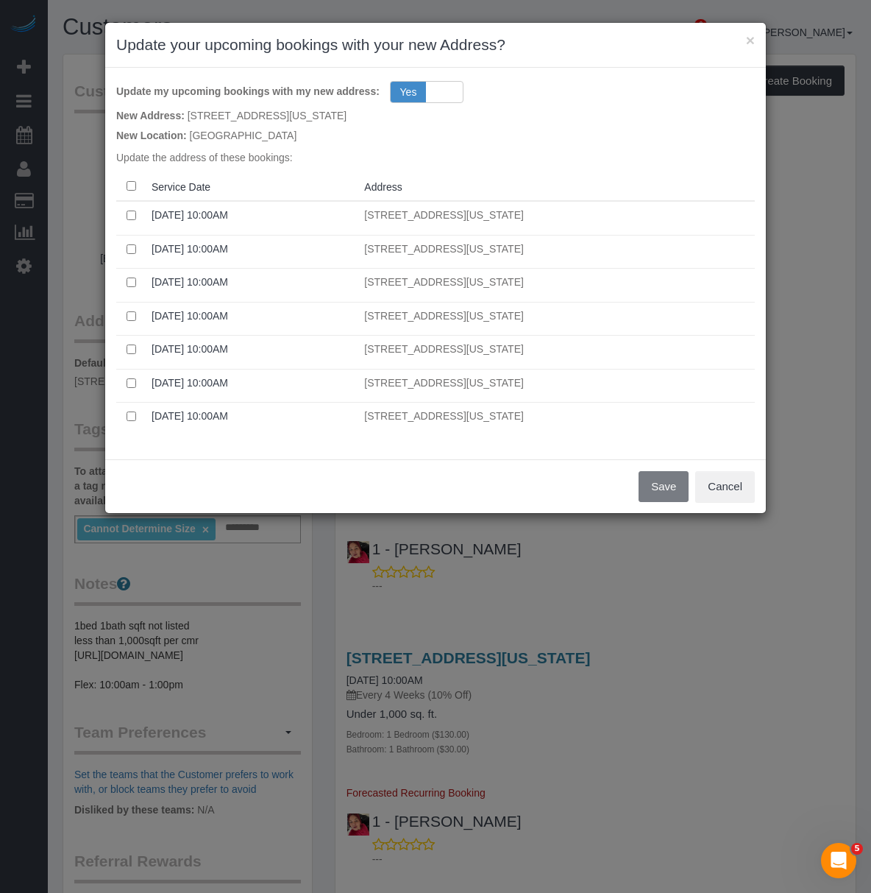
click at [660, 484] on div "Save Cancel" at bounding box center [435, 486] width 661 height 54
click at [672, 478] on button "Save" at bounding box center [664, 486] width 50 height 31
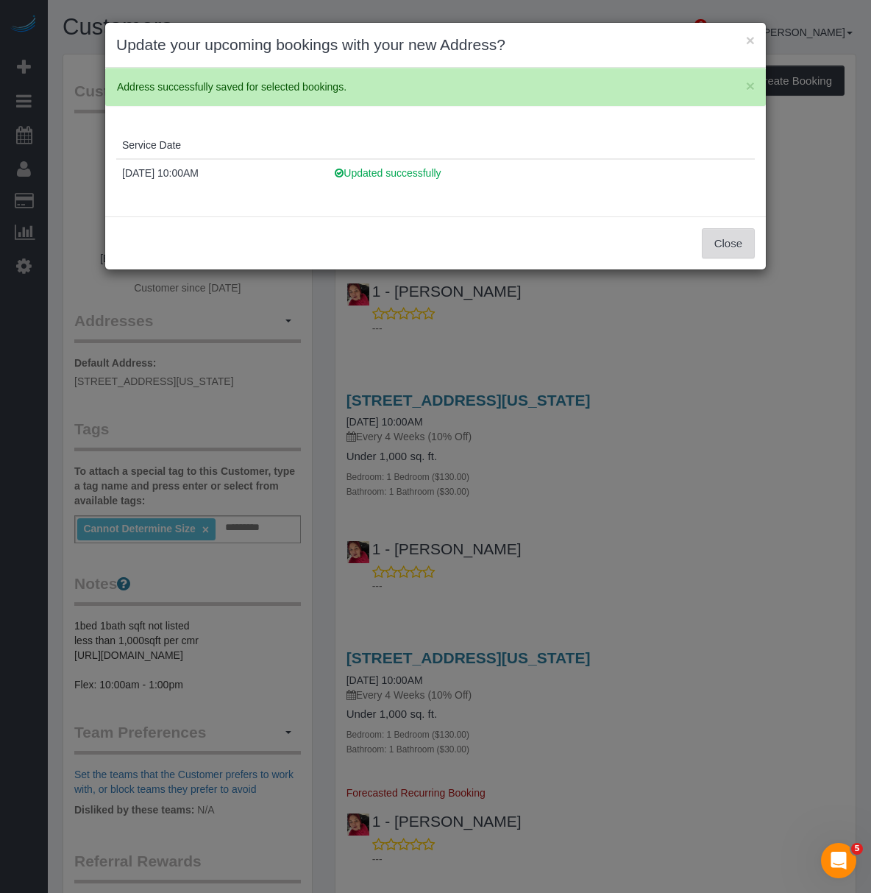
drag, startPoint x: 704, startPoint y: 242, endPoint x: 590, endPoint y: 277, distance: 120.1
click at [704, 242] on button "Close" at bounding box center [728, 243] width 53 height 31
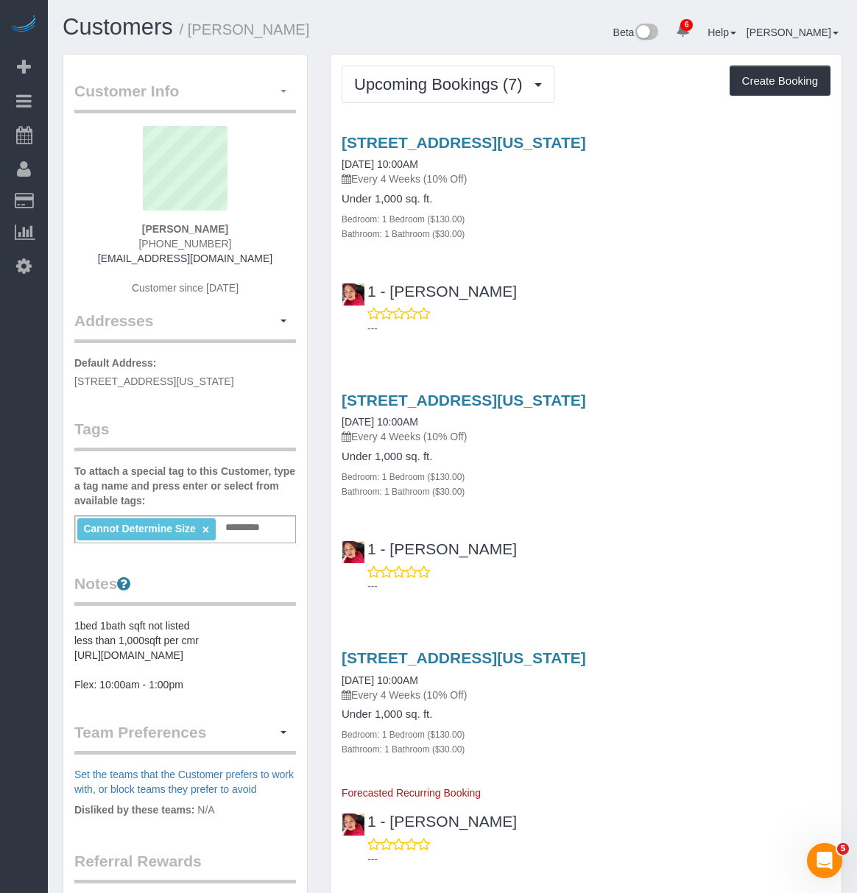
click at [277, 82] on button "button" at bounding box center [283, 91] width 25 height 23
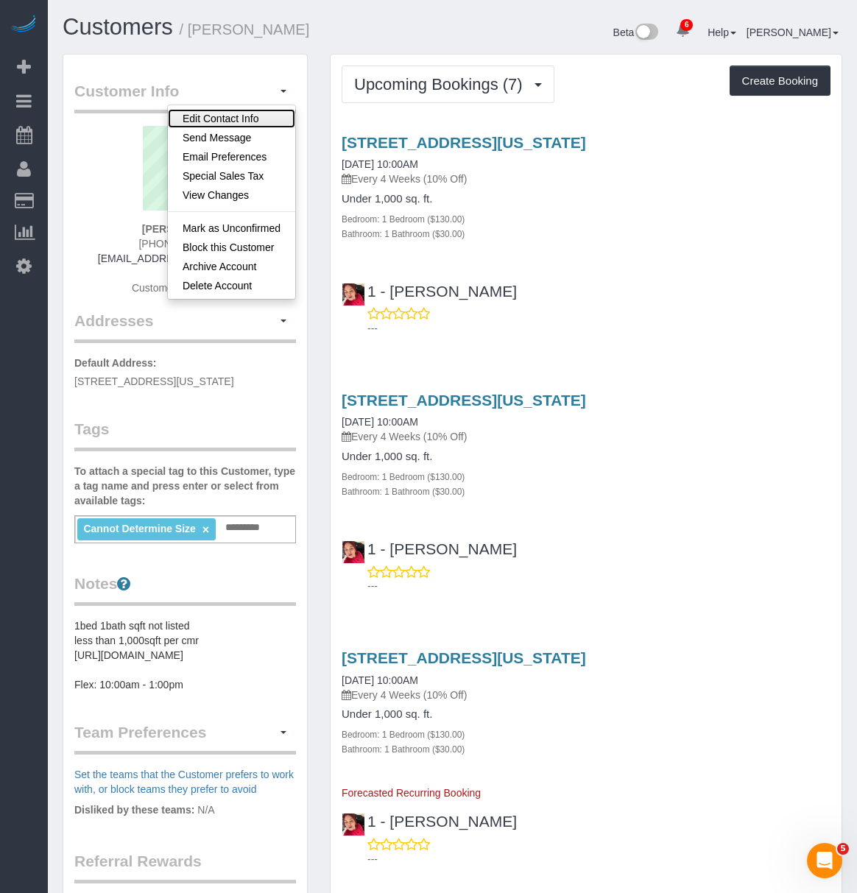
click at [259, 122] on link "Edit Contact Info" at bounding box center [231, 118] width 127 height 19
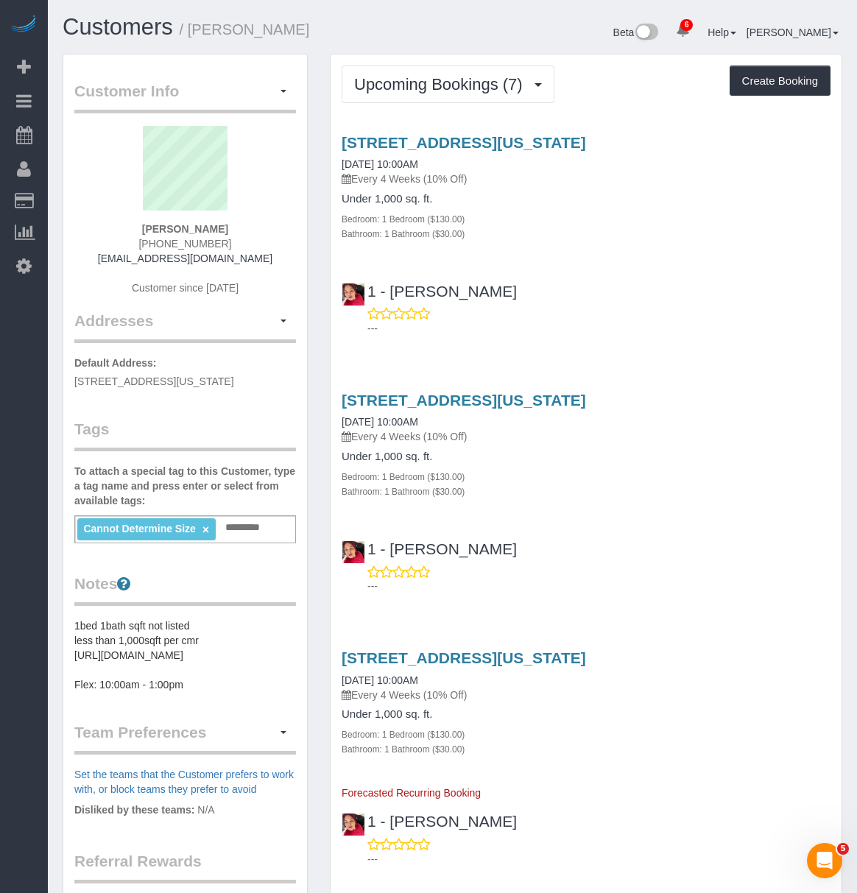
select select "NY"
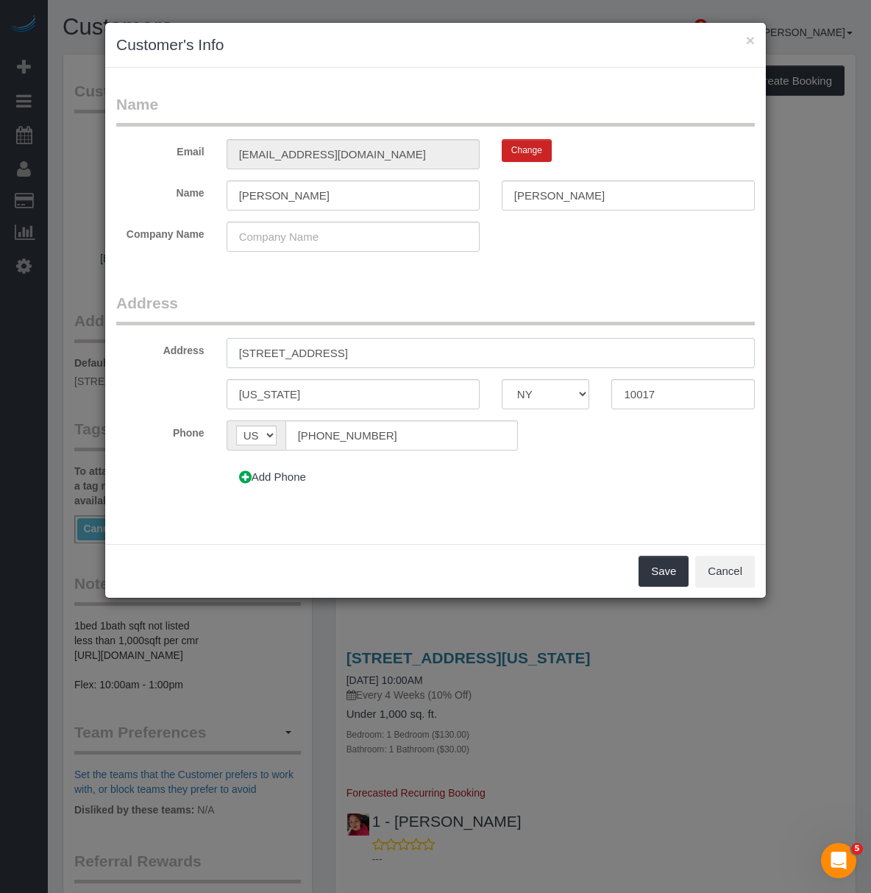
click at [400, 358] on input "222 East 44th Street, Unit 31a" at bounding box center [491, 353] width 528 height 30
type input "222 East 44th Street, Unit 31A"
click at [667, 565] on button "Save" at bounding box center [664, 571] width 50 height 31
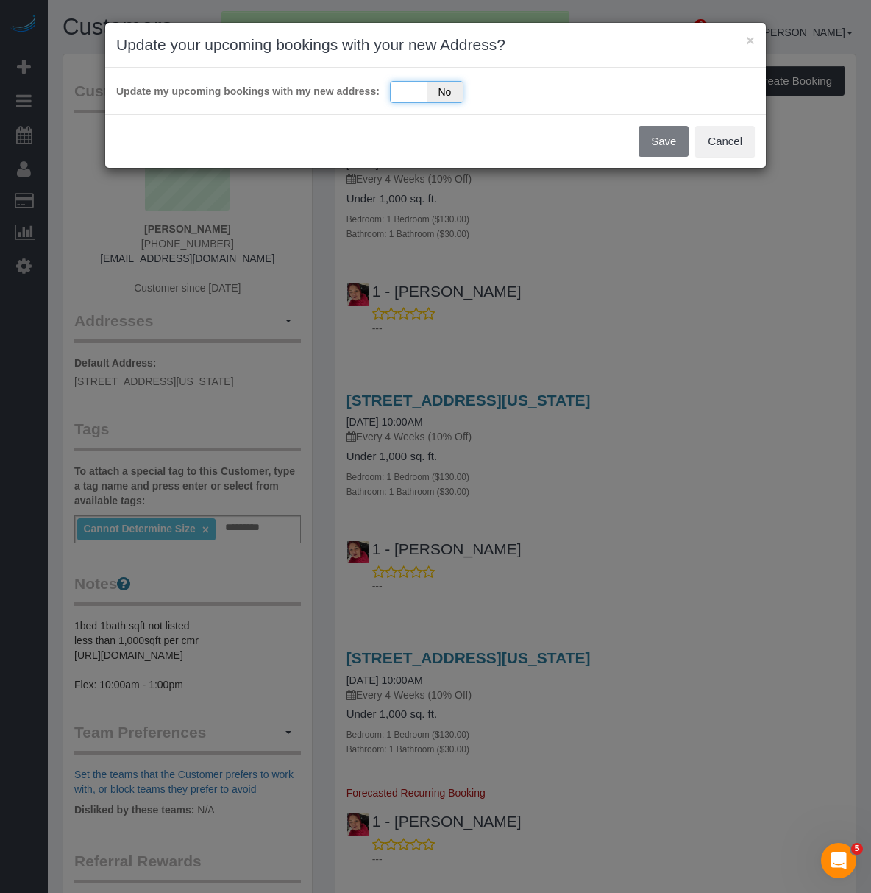
click at [412, 81] on div "Yes No" at bounding box center [427, 92] width 74 height 22
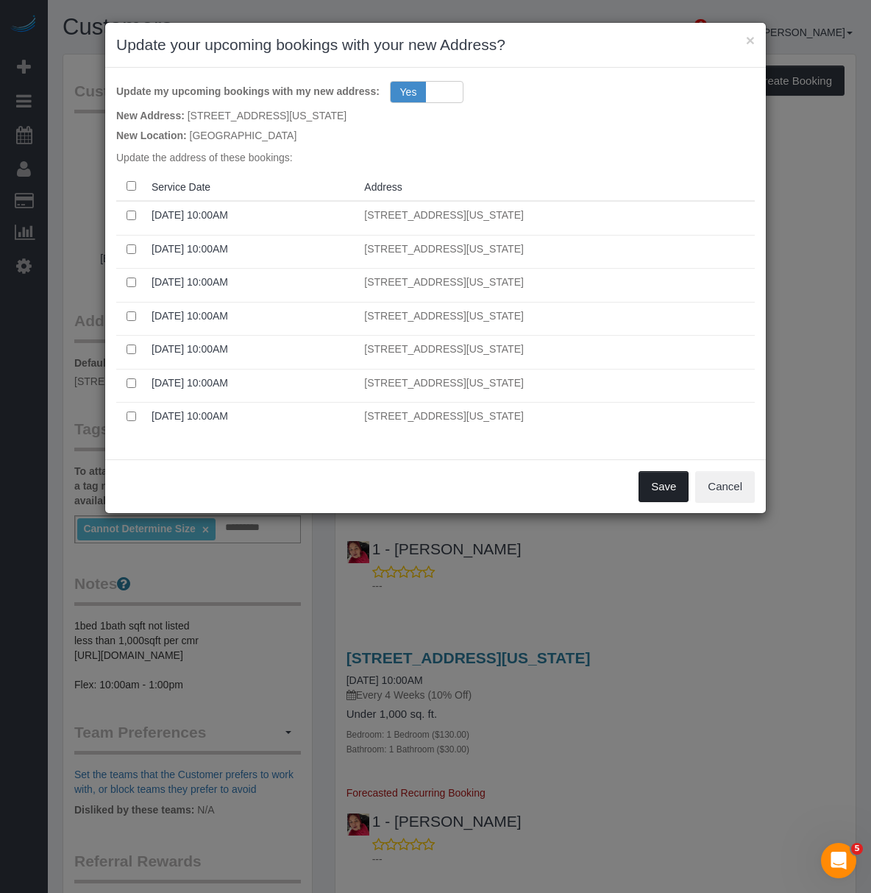
click at [651, 481] on button "Save" at bounding box center [664, 486] width 50 height 31
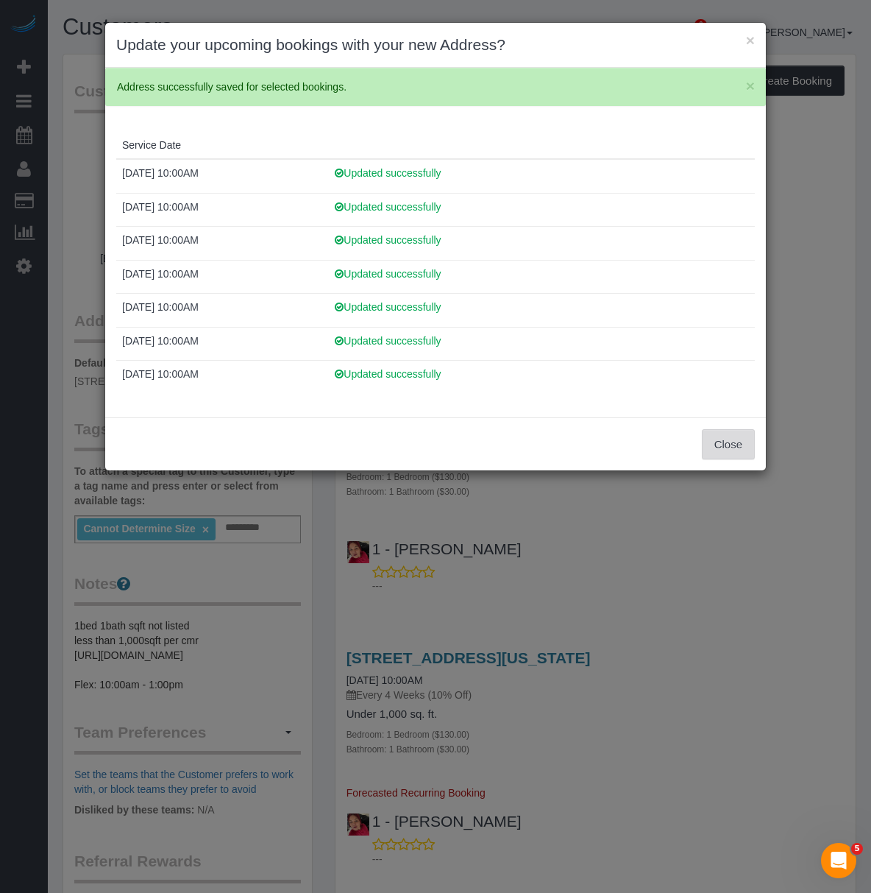
click at [723, 447] on button "Close" at bounding box center [728, 444] width 53 height 31
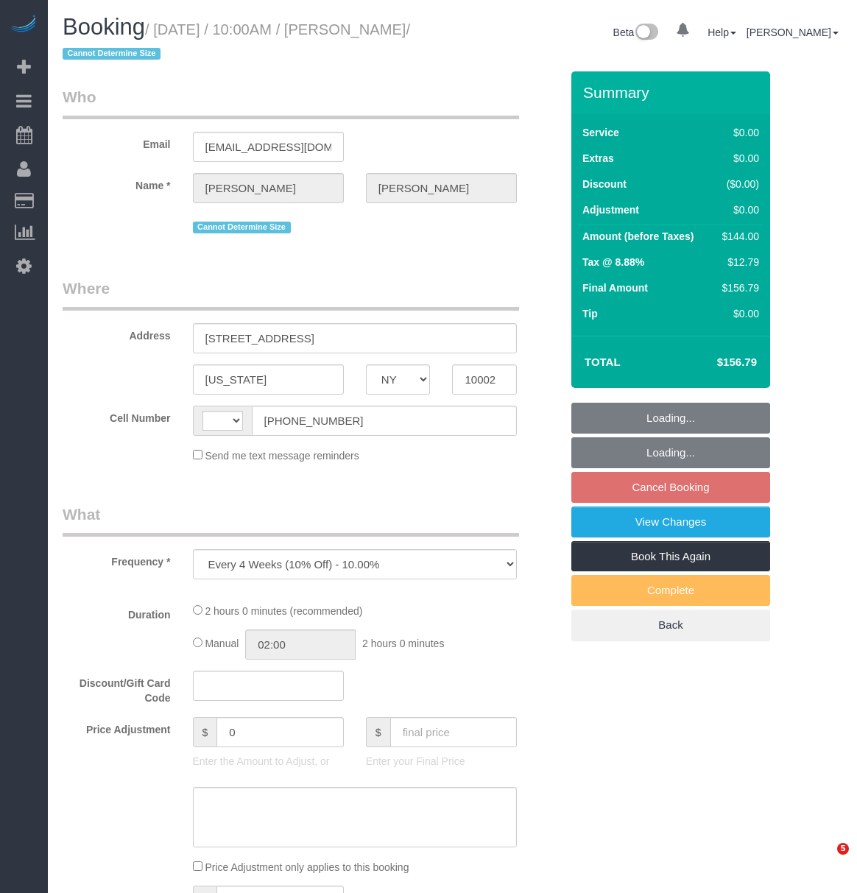
select select "NY"
select select "string:stripe-pm_1QO42J4VGloSiKo7BwRwKNAi"
select select "1"
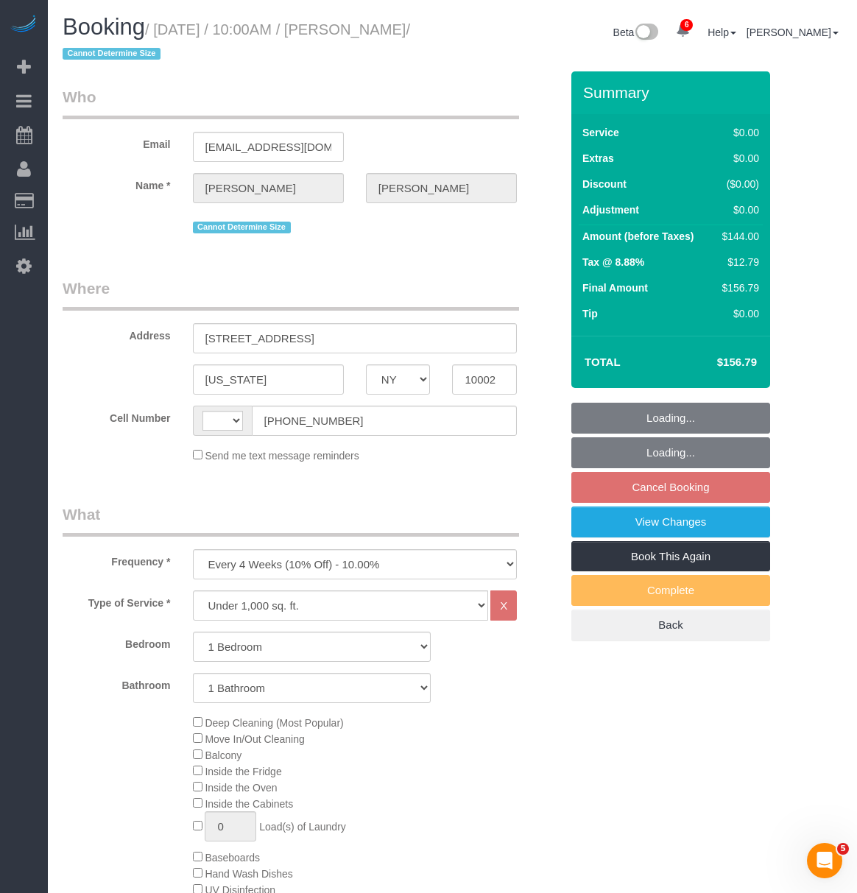
select select "string:[GEOGRAPHIC_DATA]"
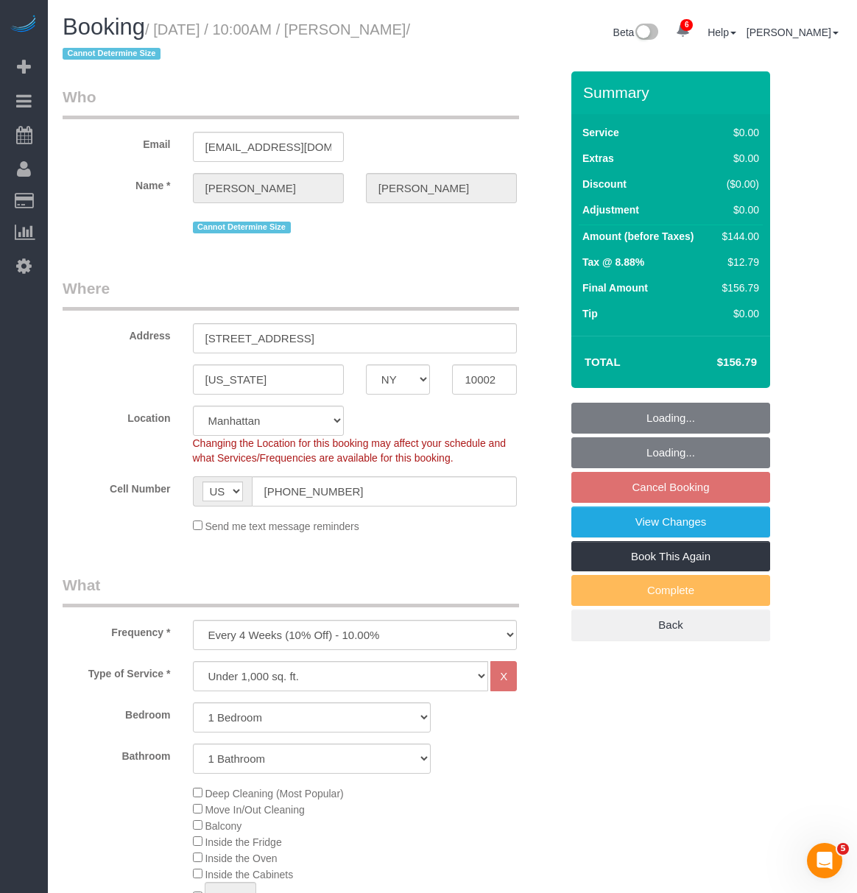
select select "spot1"
select select "number:89"
select select "number:90"
select select "number:15"
select select "number:5"
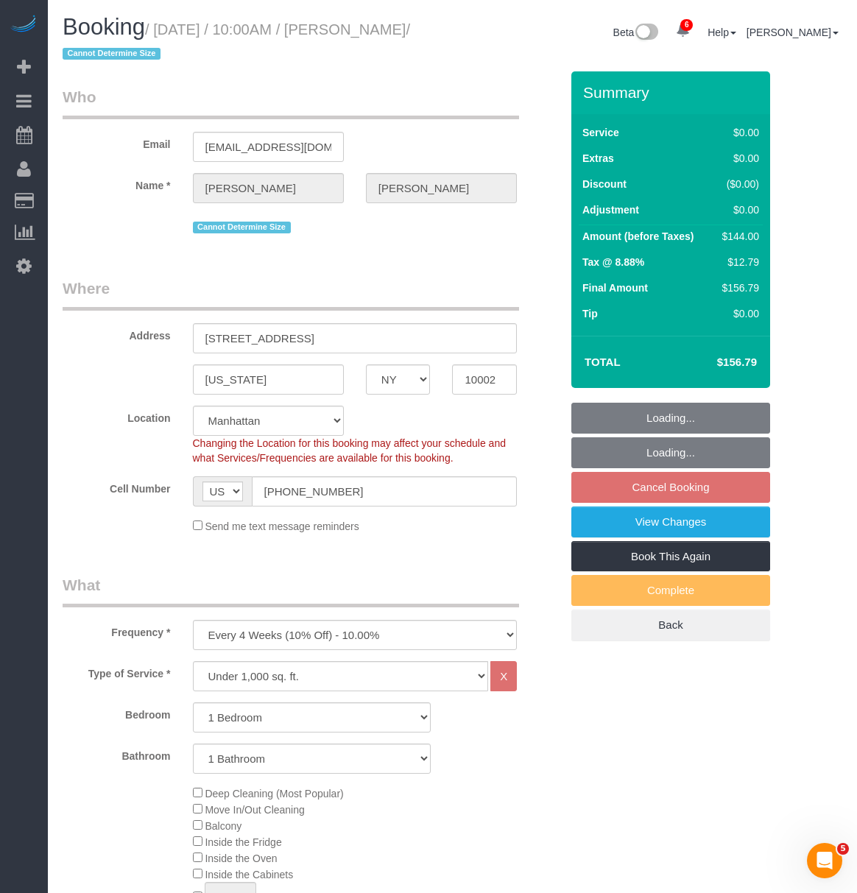
select select "object:1329"
select select "1"
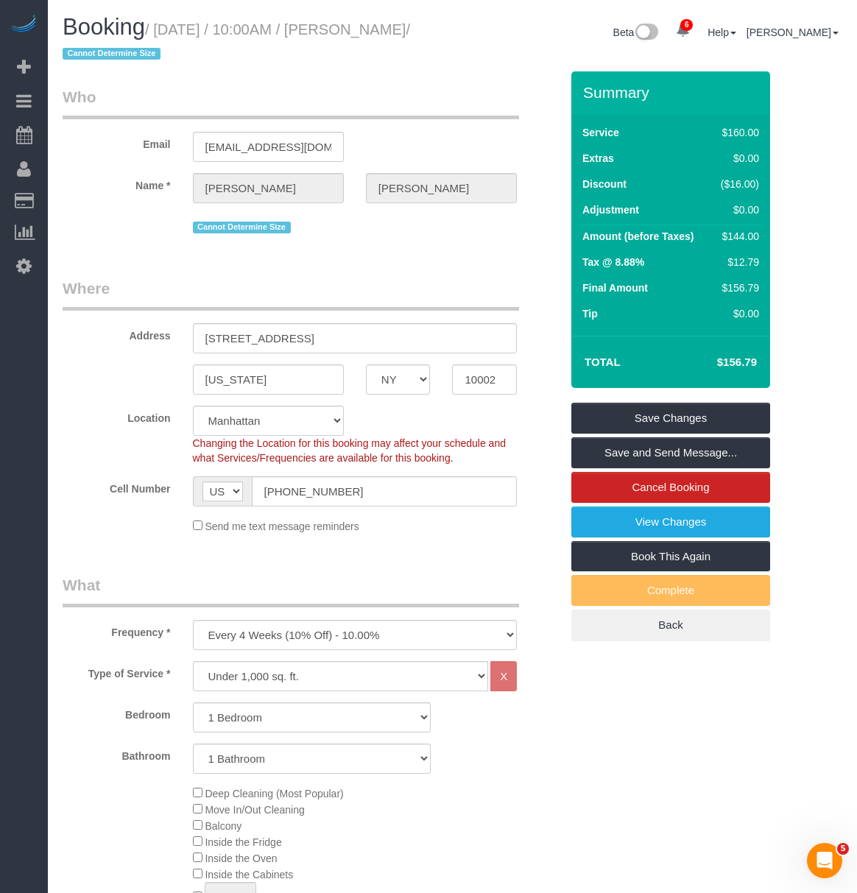
click at [365, 318] on div "Address [STREET_ADDRESS]" at bounding box center [312, 315] width 520 height 76
drag, startPoint x: 357, startPoint y: 336, endPoint x: 169, endPoint y: 333, distance: 188.4
click at [169, 336] on div "Address [STREET_ADDRESS]" at bounding box center [312, 315] width 520 height 76
